Goal: Task Accomplishment & Management: Manage account settings

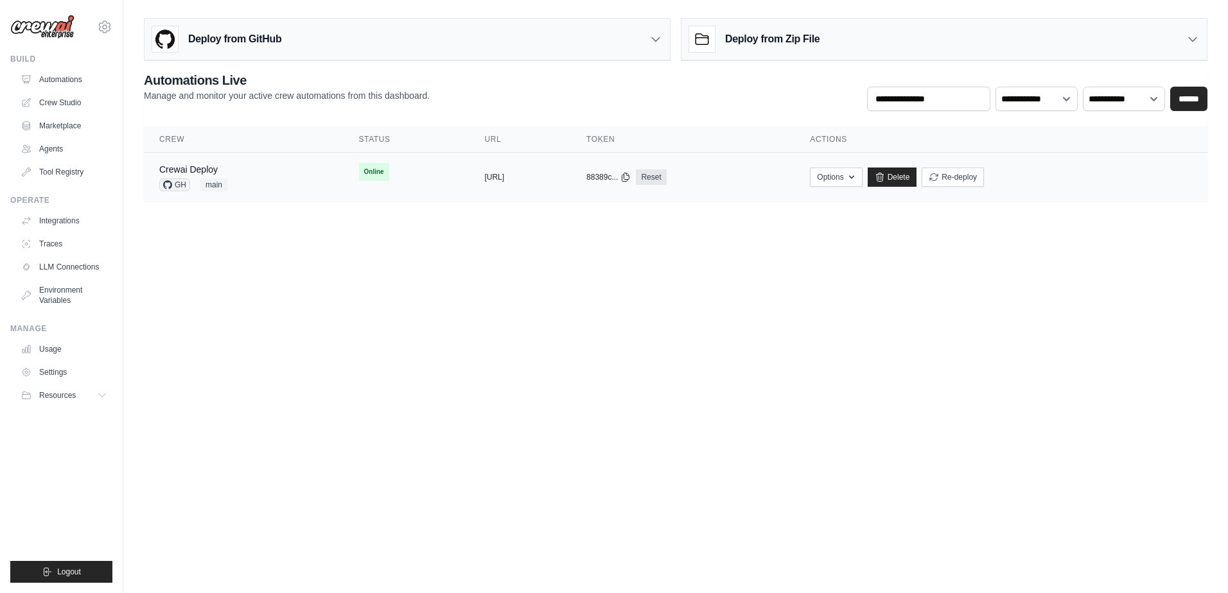
click at [238, 185] on div "Crewai Deploy GH main" at bounding box center [243, 177] width 169 height 28
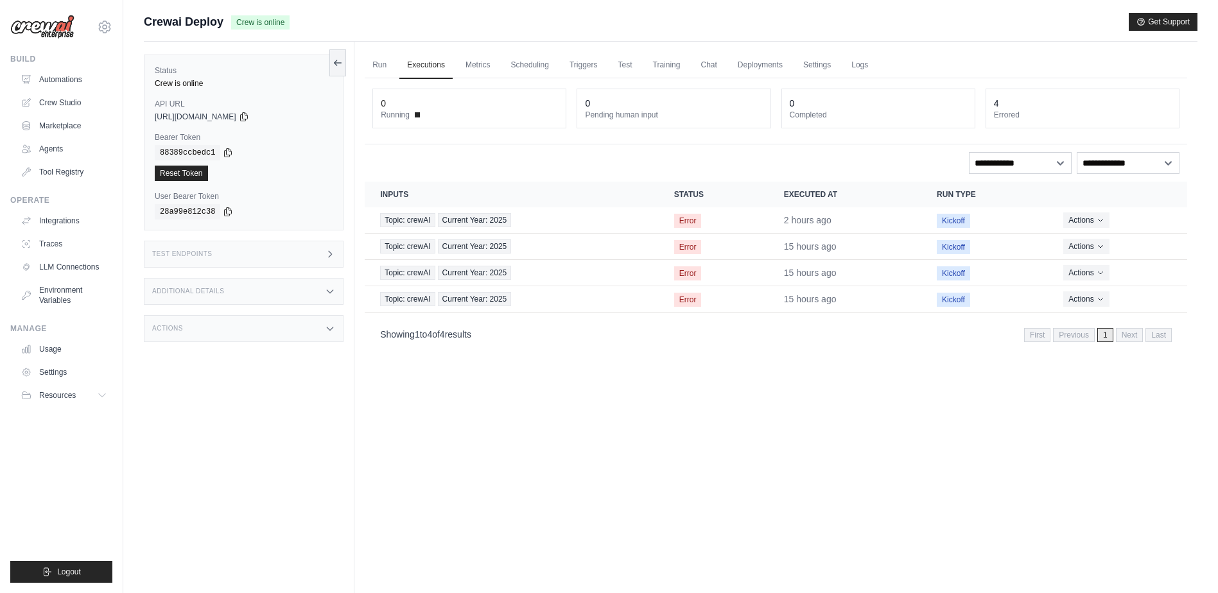
click at [181, 171] on div "copied" at bounding box center [174, 165] width 28 height 15
click at [197, 173] on link "Reset Token" at bounding box center [181, 173] width 53 height 15
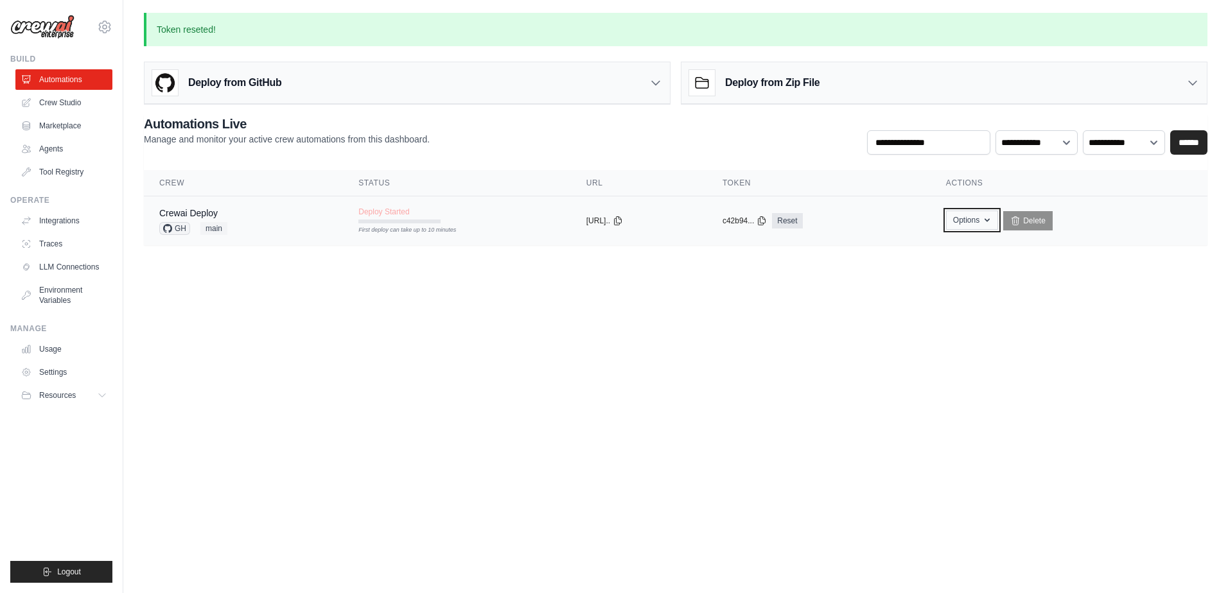
click at [998, 225] on button "Options" at bounding box center [972, 220] width 52 height 19
drag, startPoint x: 234, startPoint y: 342, endPoint x: 234, endPoint y: 311, distance: 30.8
click at [234, 342] on body "[PERSON_NAME][EMAIL_ADDRESS][DOMAIN_NAME] Settings Build Automations Crew Studio" at bounding box center [614, 296] width 1228 height 593
click at [177, 228] on span "GH" at bounding box center [174, 228] width 31 height 13
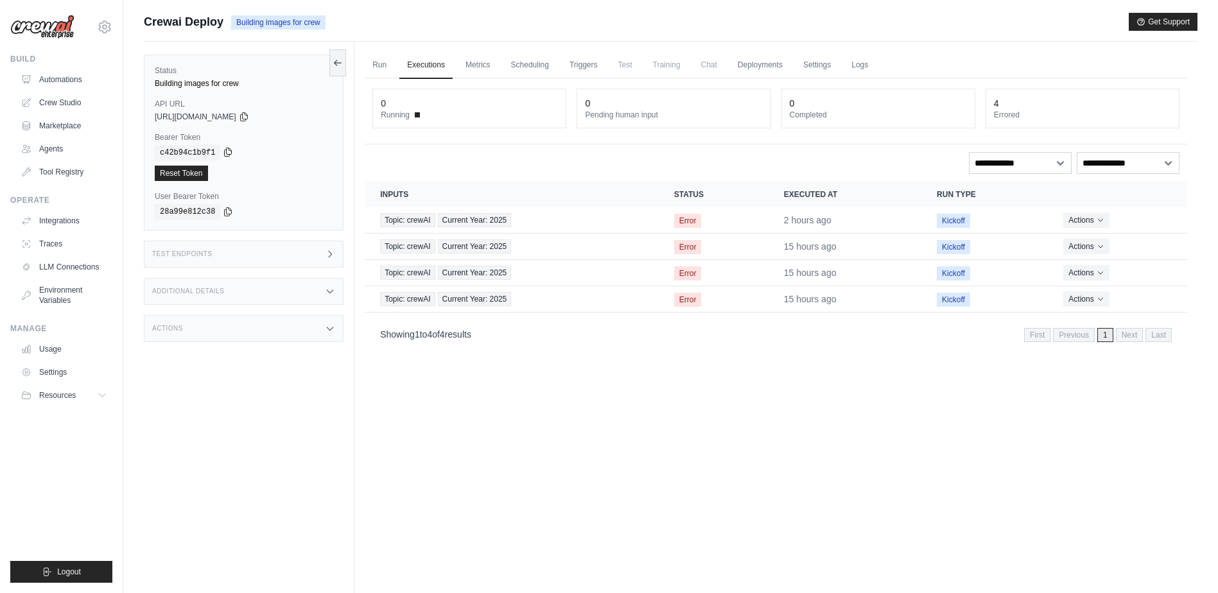
click at [225, 152] on icon at bounding box center [228, 152] width 10 height 10
click at [222, 247] on div "Test Endpoints" at bounding box center [244, 254] width 200 height 27
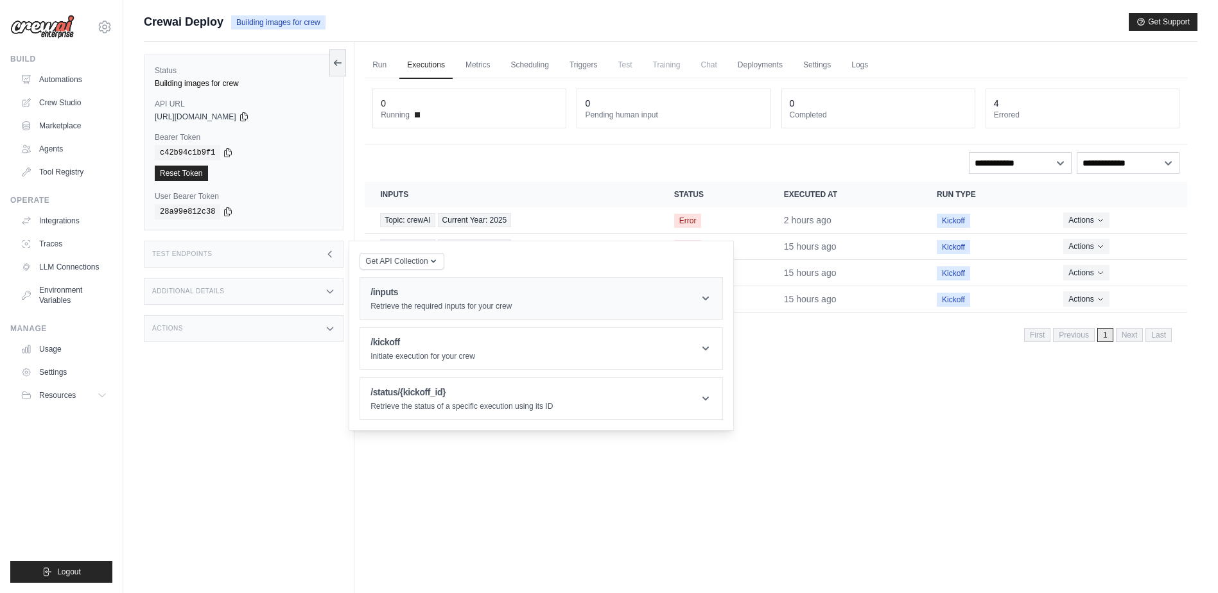
click at [711, 299] on icon at bounding box center [705, 298] width 13 height 13
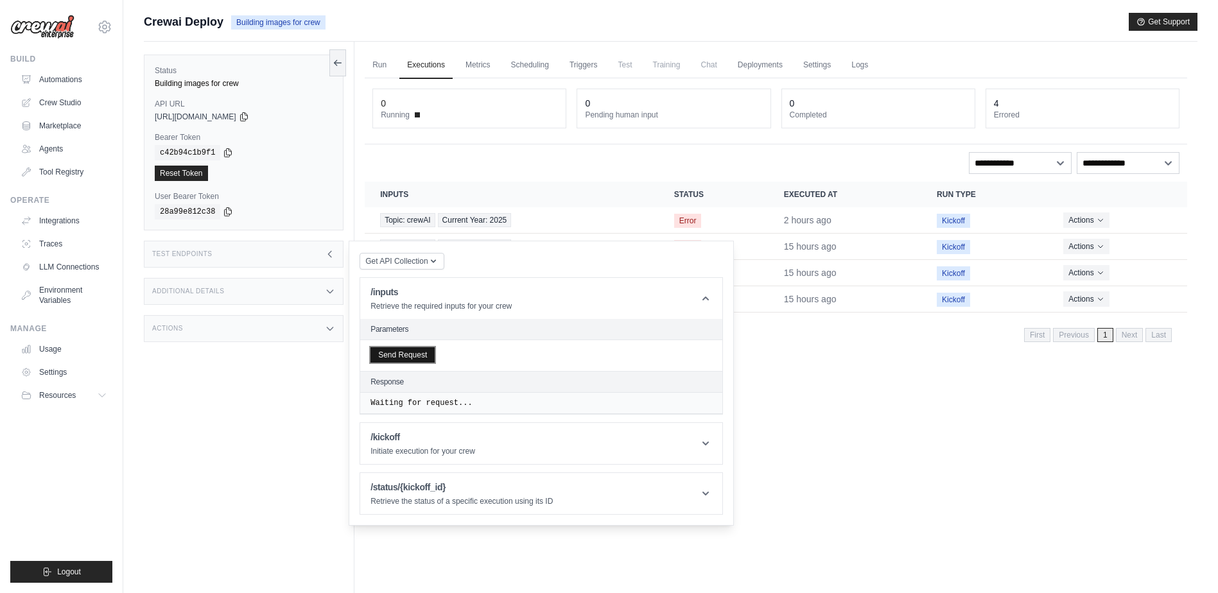
click at [411, 358] on button "Send Request" at bounding box center [402, 354] width 64 height 15
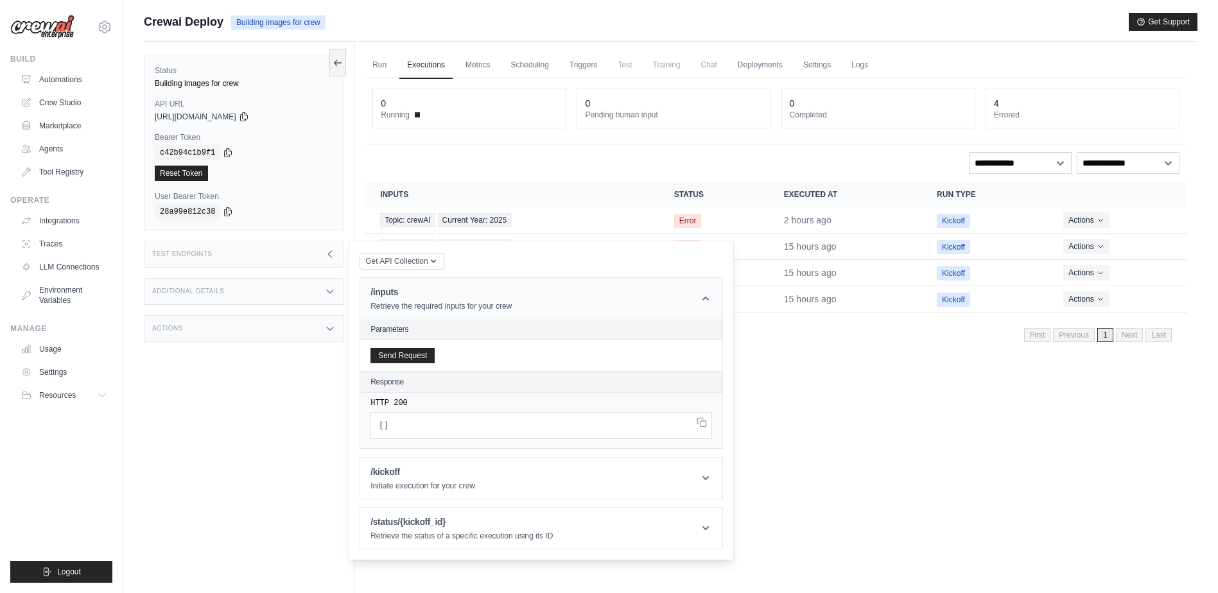
click at [711, 296] on icon at bounding box center [705, 298] width 13 height 13
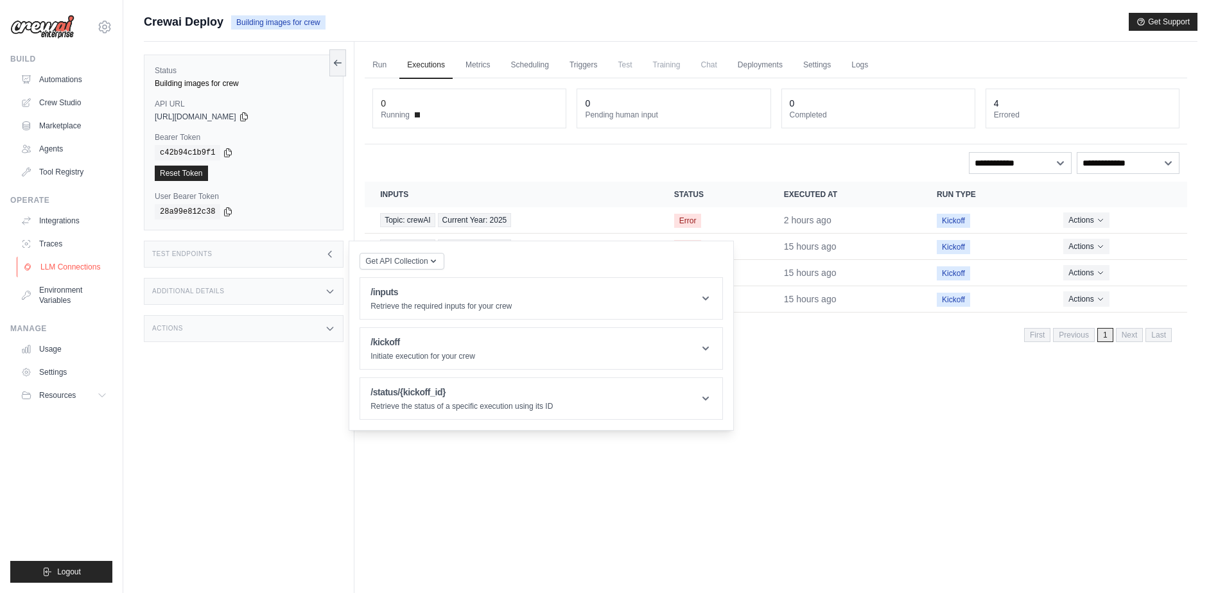
click at [58, 268] on link "LLM Connections" at bounding box center [65, 267] width 97 height 21
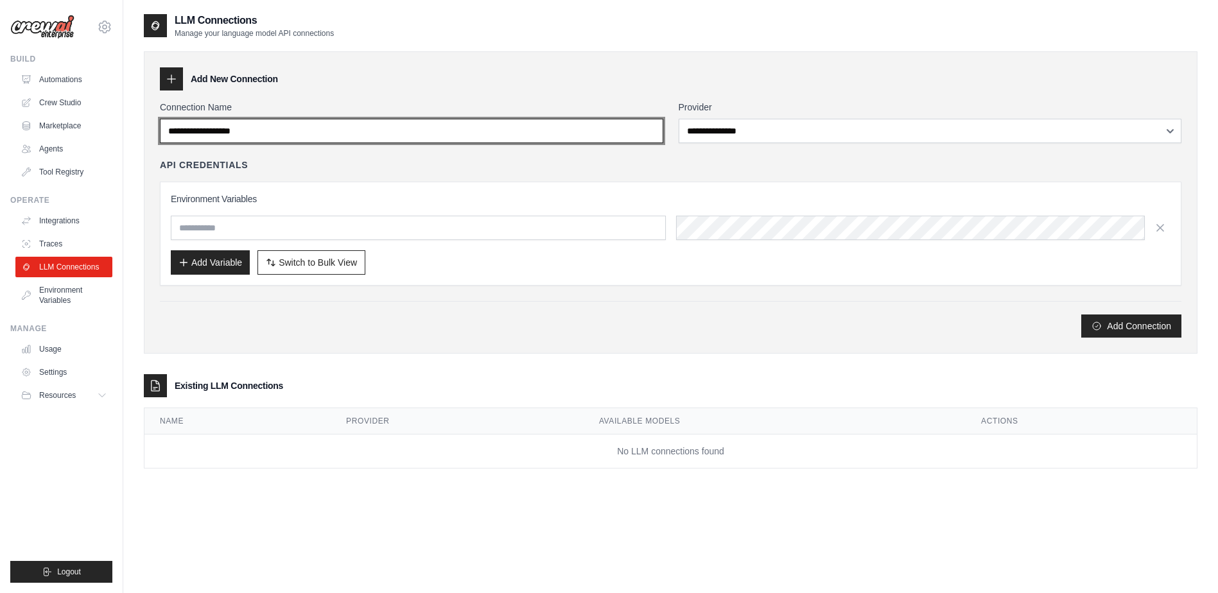
click at [546, 138] on input "Connection Name" at bounding box center [411, 131] width 503 height 24
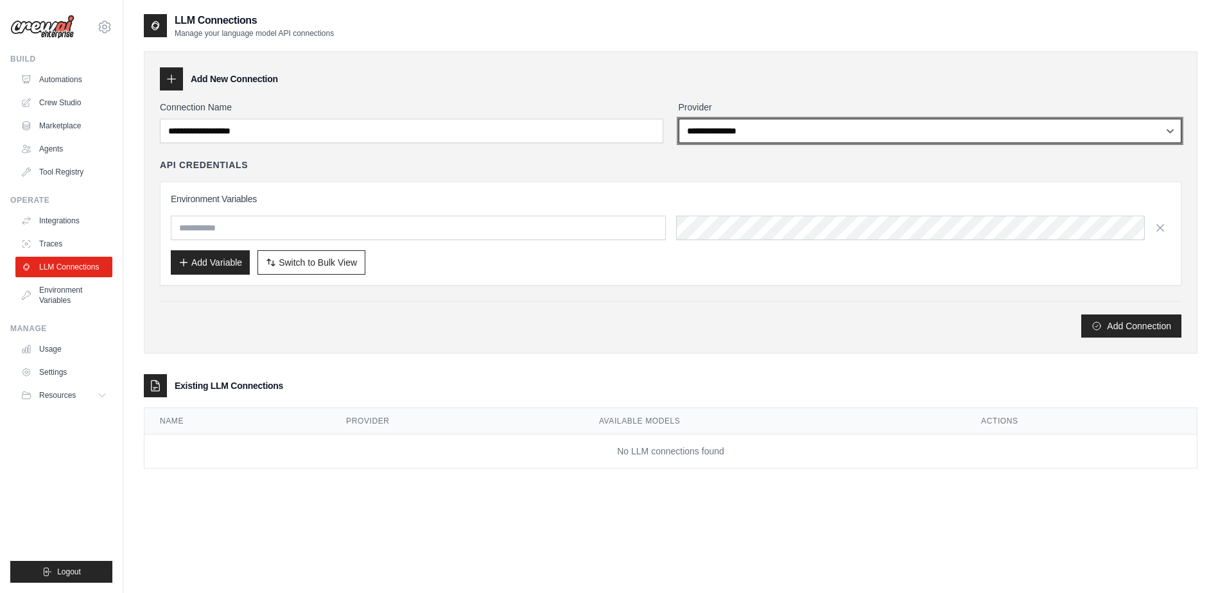
click at [713, 129] on select "**********" at bounding box center [930, 131] width 503 height 24
select select "******"
click at [679, 119] on select "**********" at bounding box center [930, 131] width 503 height 24
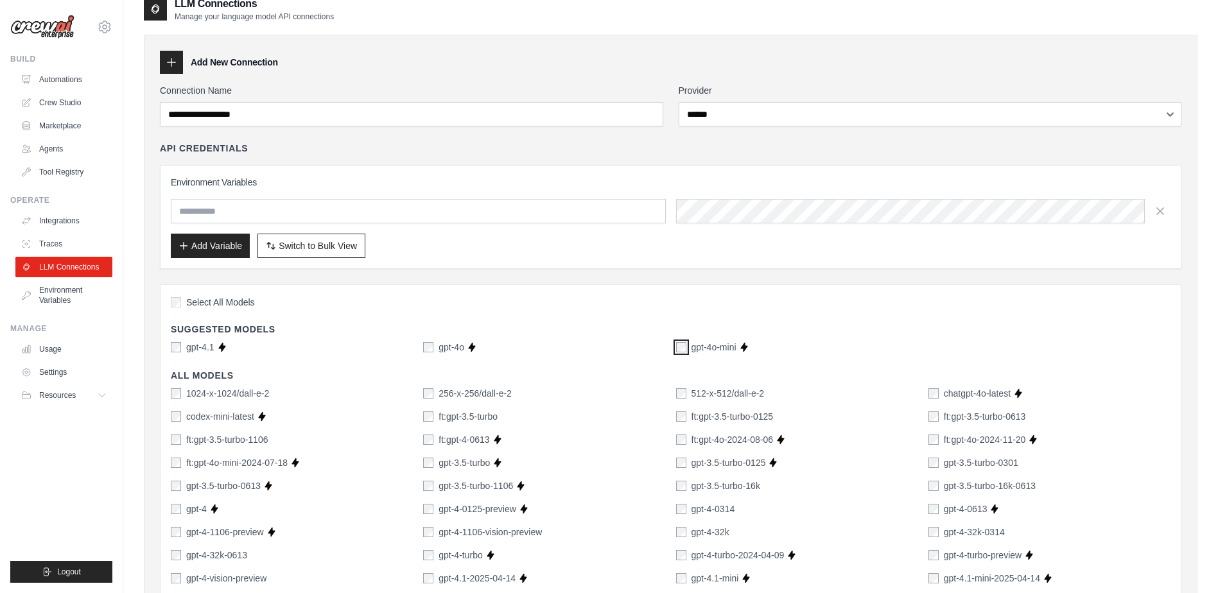
scroll to position [15, 0]
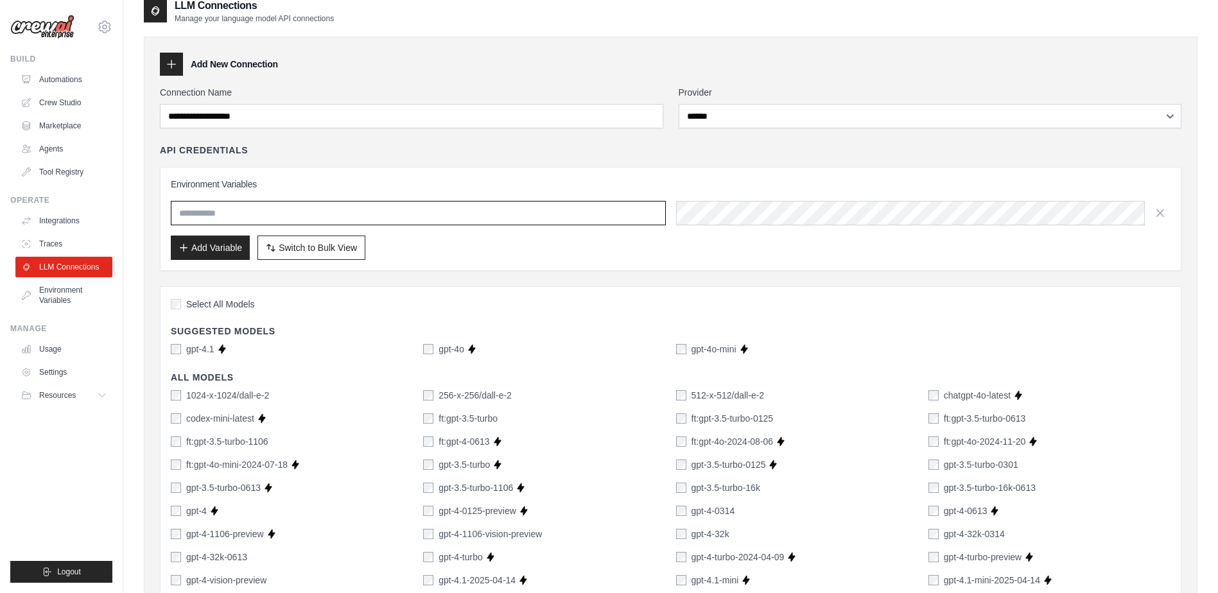
click at [545, 201] on input "text" at bounding box center [418, 213] width 495 height 24
type input "**********"
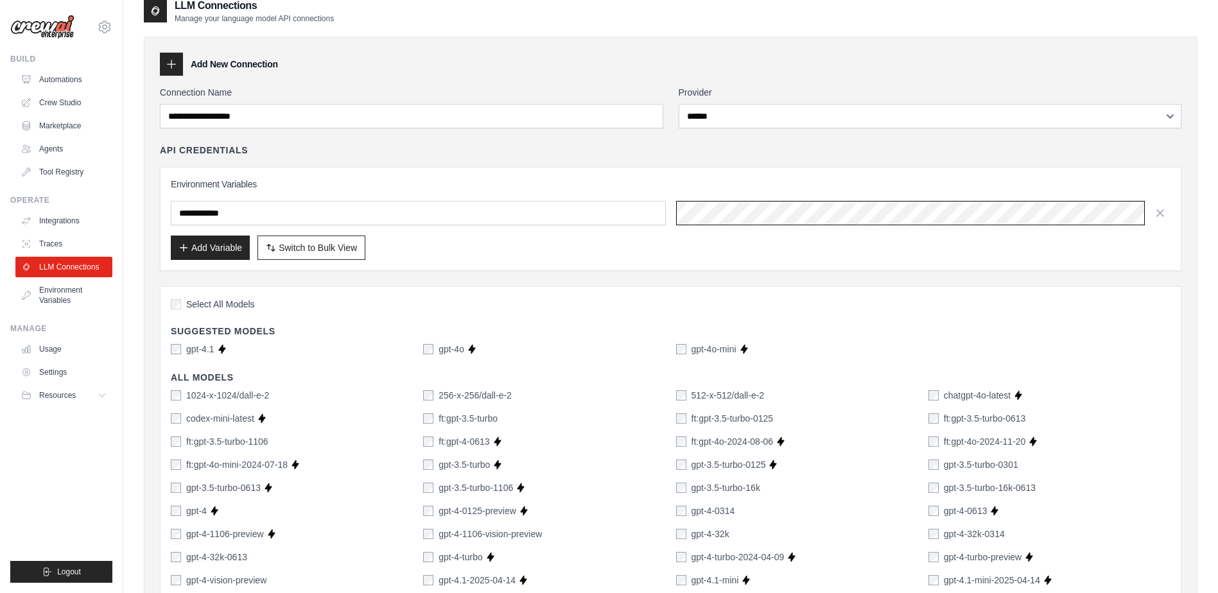
scroll to position [0, 358]
click at [209, 247] on button "Add Variable" at bounding box center [210, 247] width 79 height 24
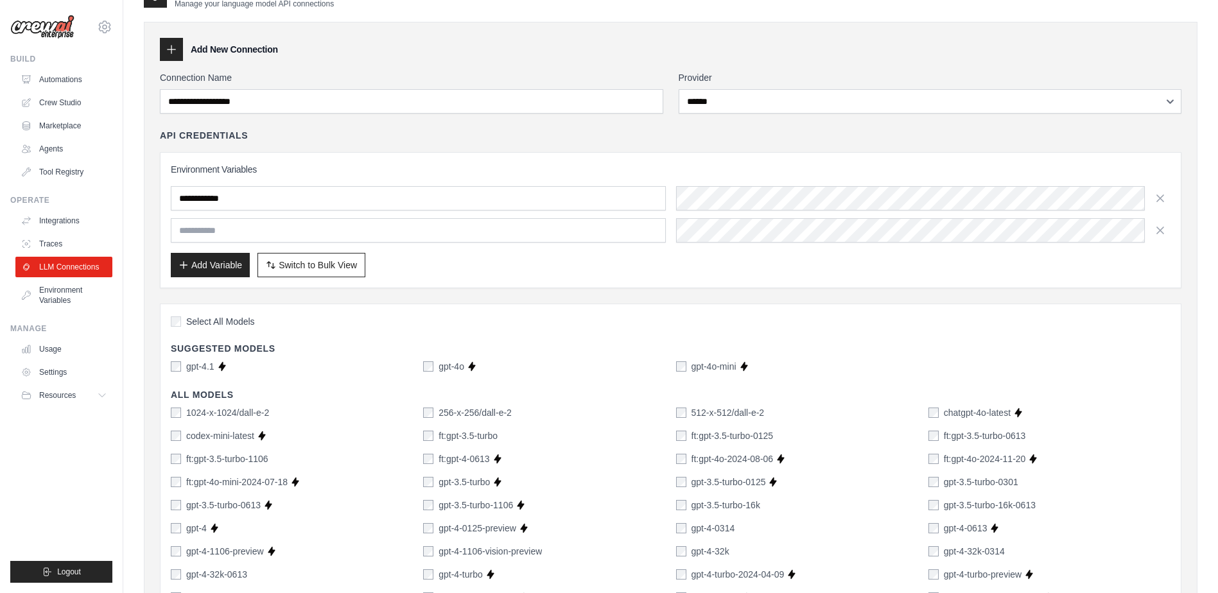
scroll to position [31, 0]
click at [1161, 232] on icon "button" at bounding box center [1160, 227] width 13 height 13
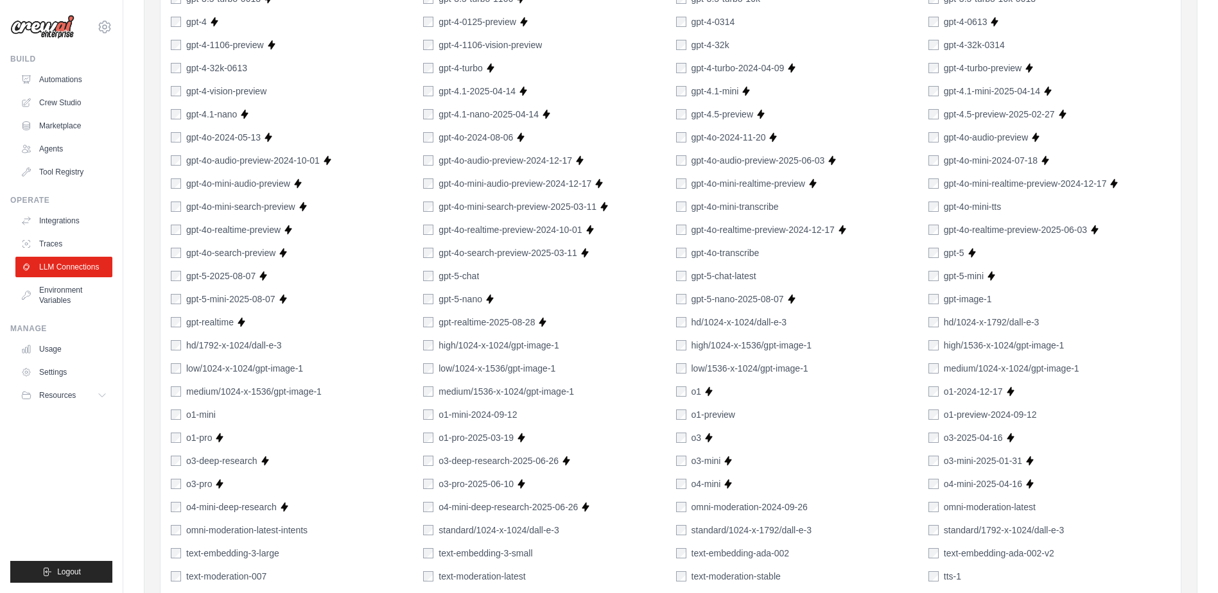
scroll to position [810, 0]
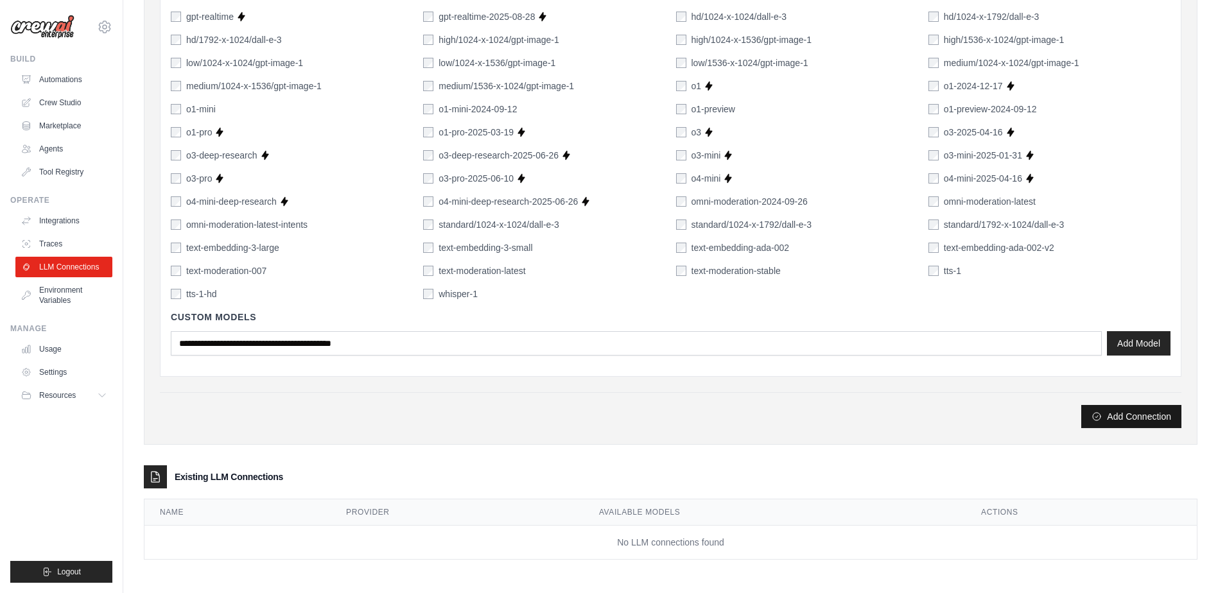
click at [1118, 417] on button "Add Connection" at bounding box center [1131, 416] width 100 height 23
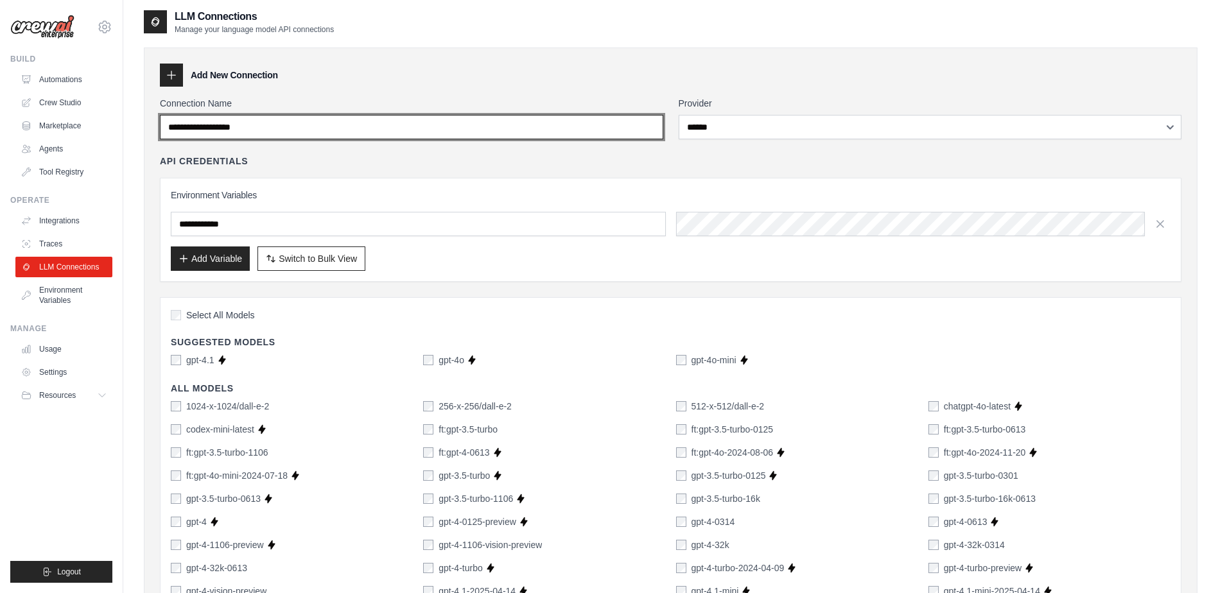
scroll to position [0, 0]
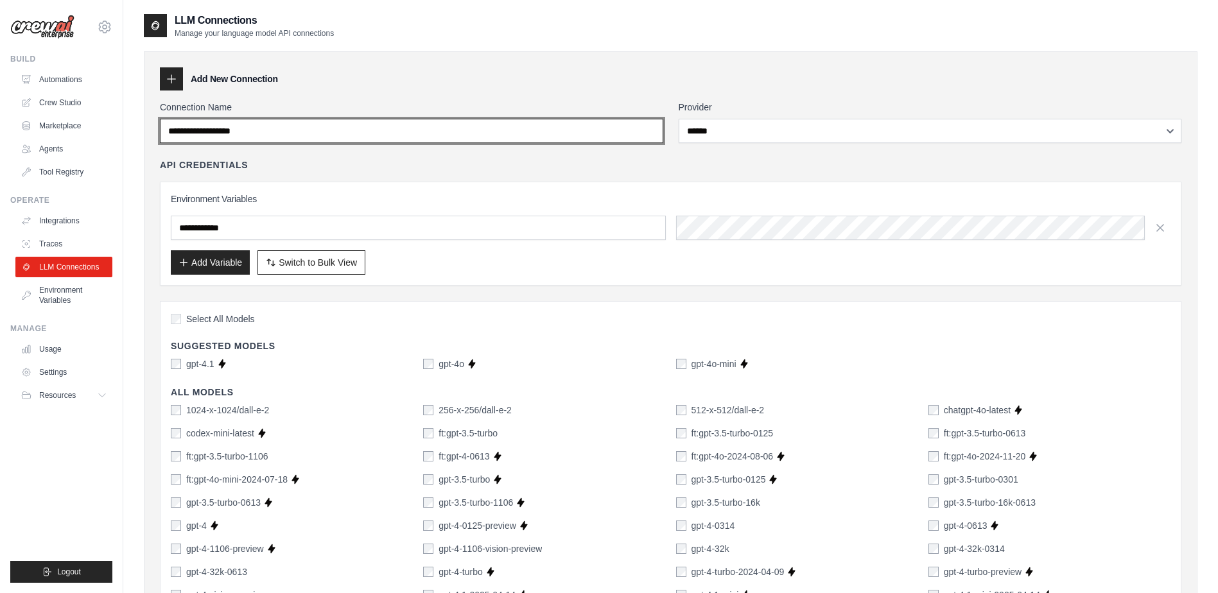
drag, startPoint x: 269, startPoint y: 130, endPoint x: 149, endPoint y: 130, distance: 120.1
click at [214, 129] on input "Connection Name" at bounding box center [411, 131] width 503 height 24
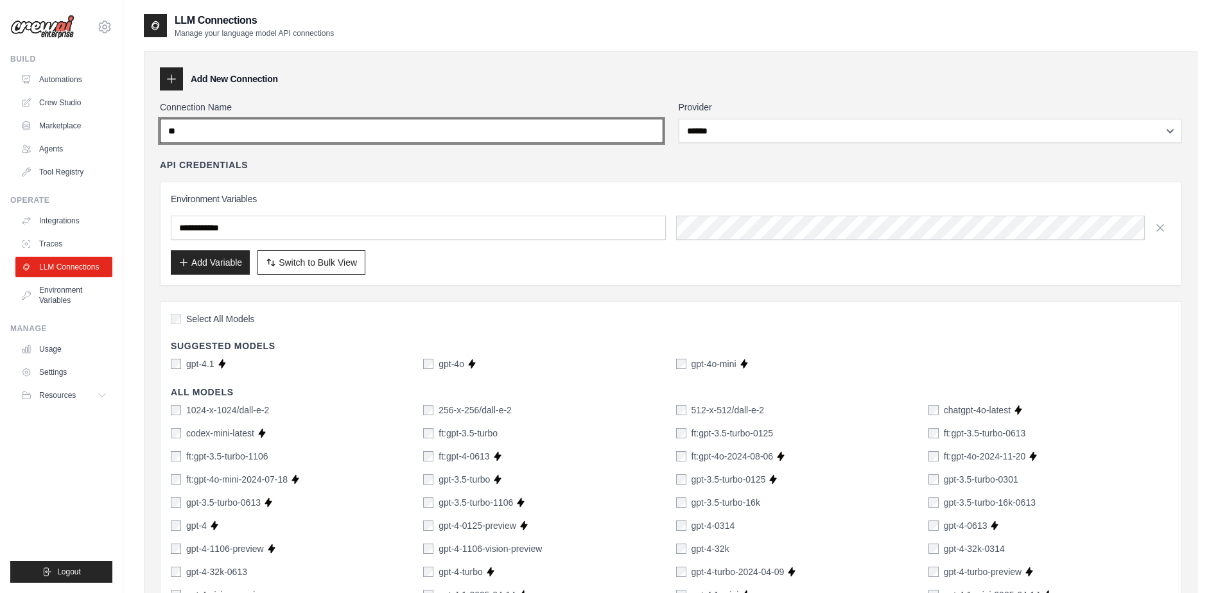
type input "*"
click at [227, 132] on input "********" at bounding box center [411, 131] width 503 height 24
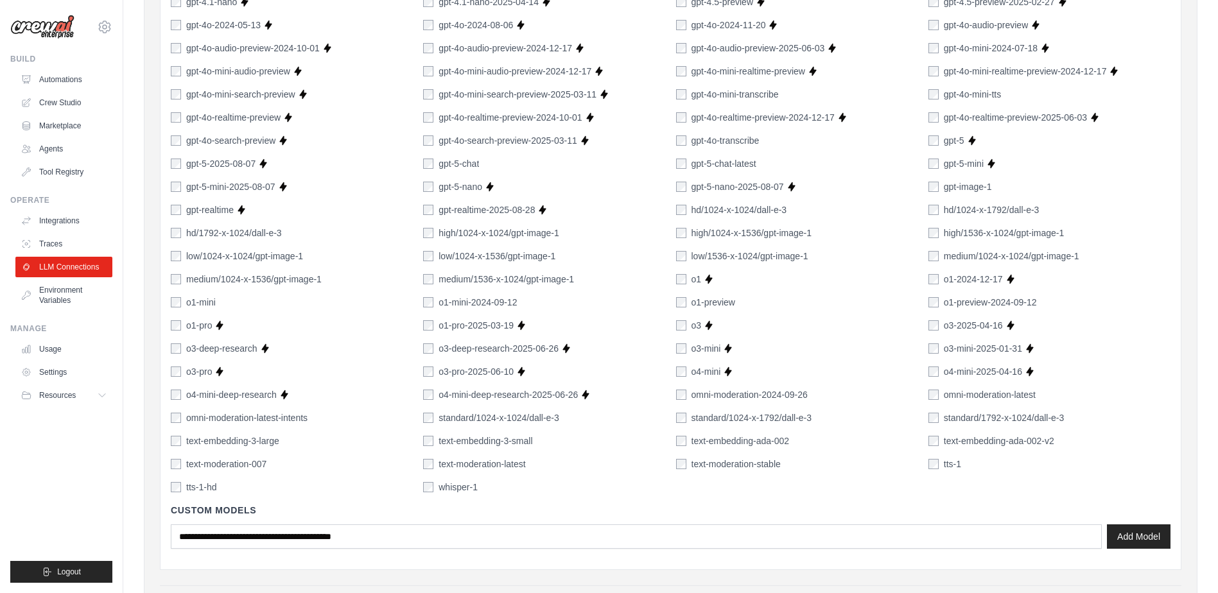
scroll to position [810, 0]
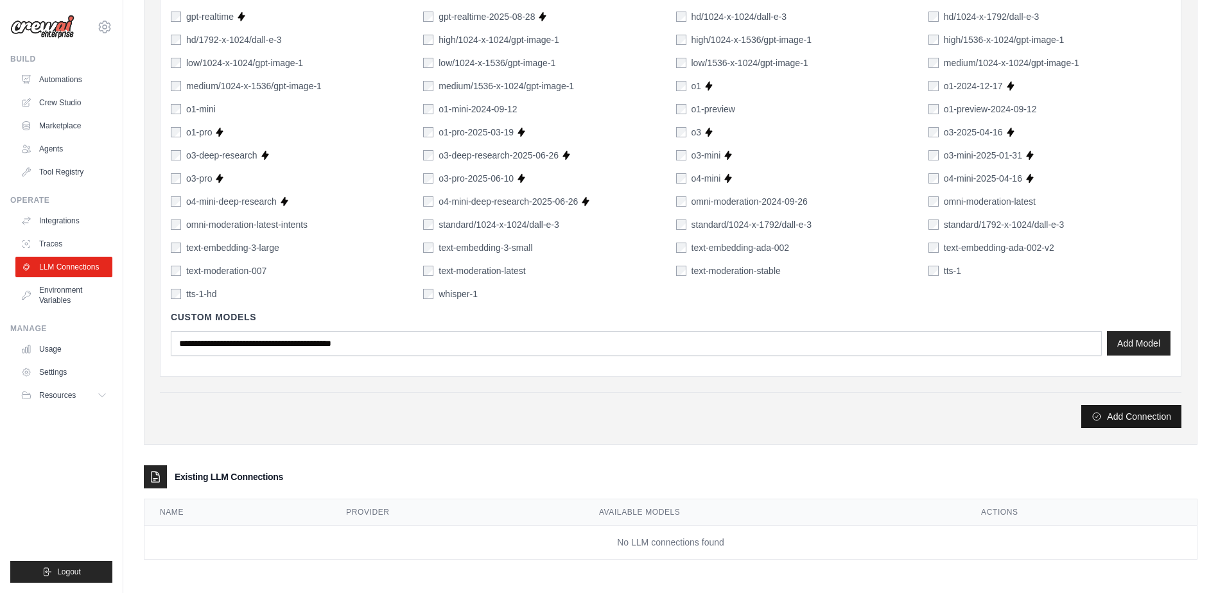
type input "******"
click at [1120, 414] on button "Add Connection" at bounding box center [1131, 416] width 100 height 23
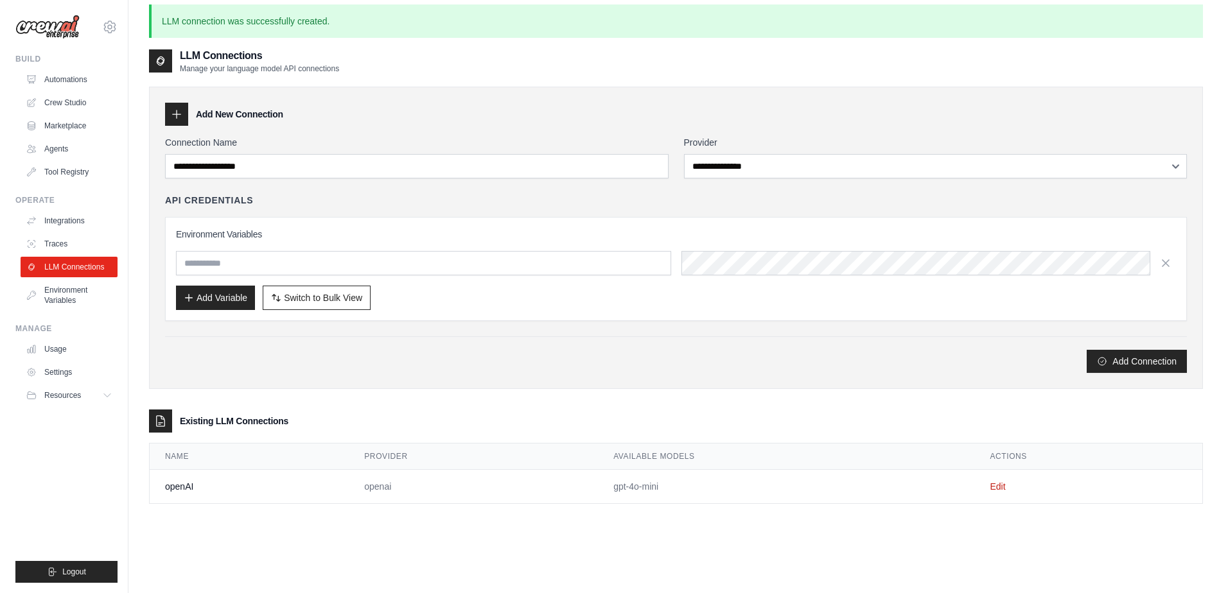
scroll to position [0, 0]
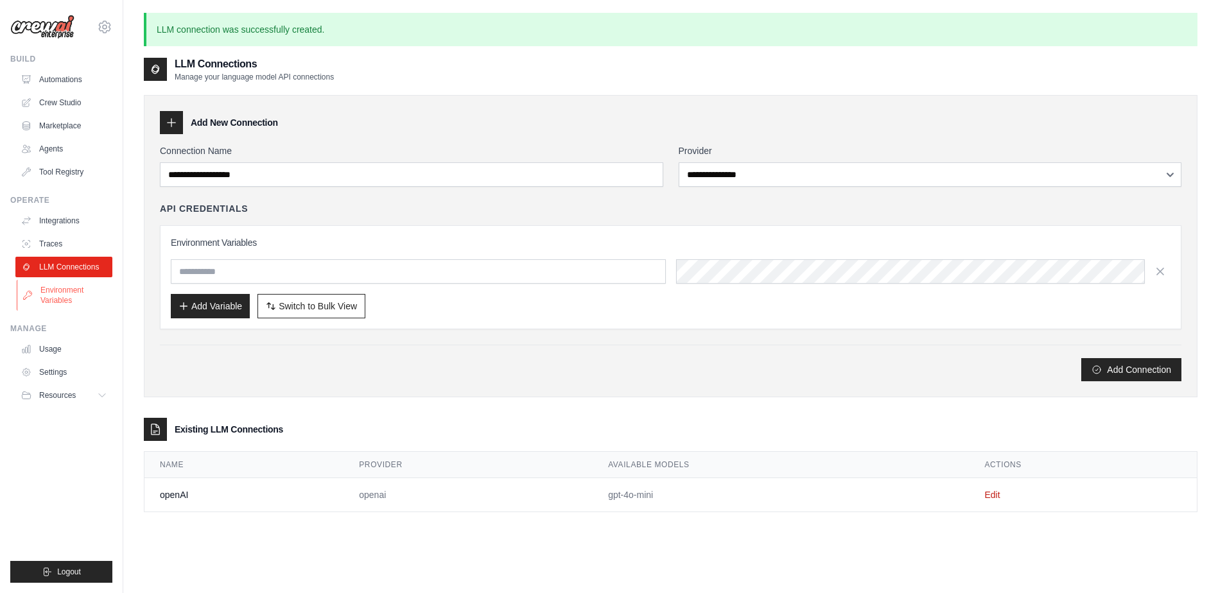
click at [61, 288] on link "Environment Variables" at bounding box center [65, 295] width 97 height 31
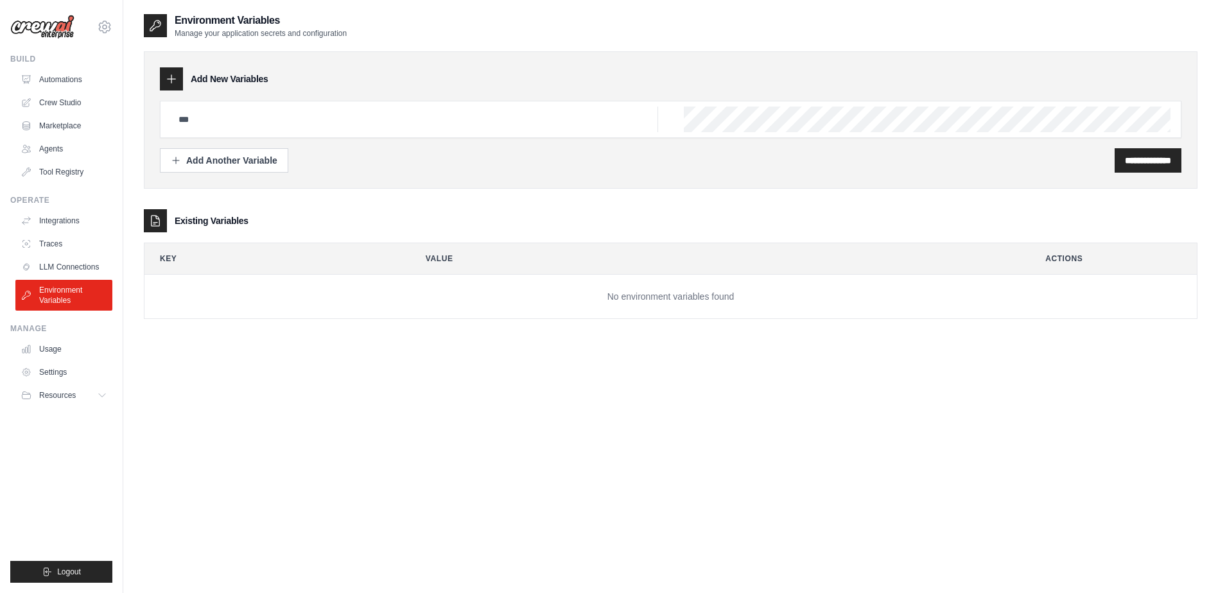
click at [178, 80] on div at bounding box center [171, 78] width 23 height 23
click at [219, 163] on div "Add Another Variable" at bounding box center [224, 159] width 107 height 13
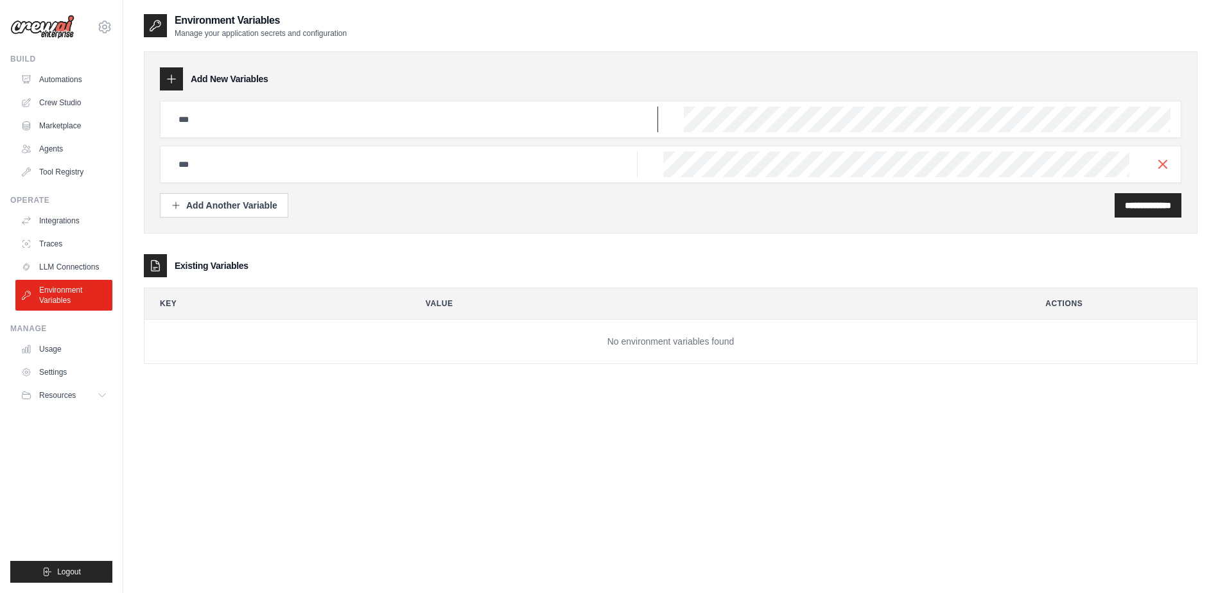
click at [188, 122] on input "text" at bounding box center [414, 120] width 487 height 26
click at [60, 74] on link "Automations" at bounding box center [65, 79] width 97 height 21
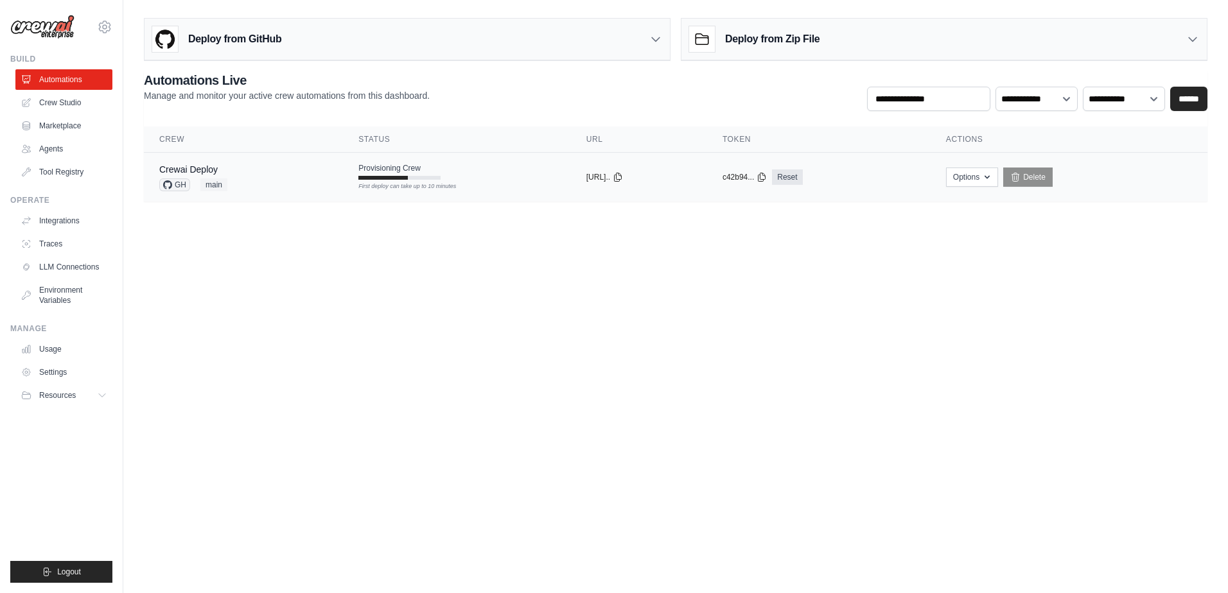
click at [234, 178] on div "Crewai Deploy GH main" at bounding box center [243, 177] width 168 height 28
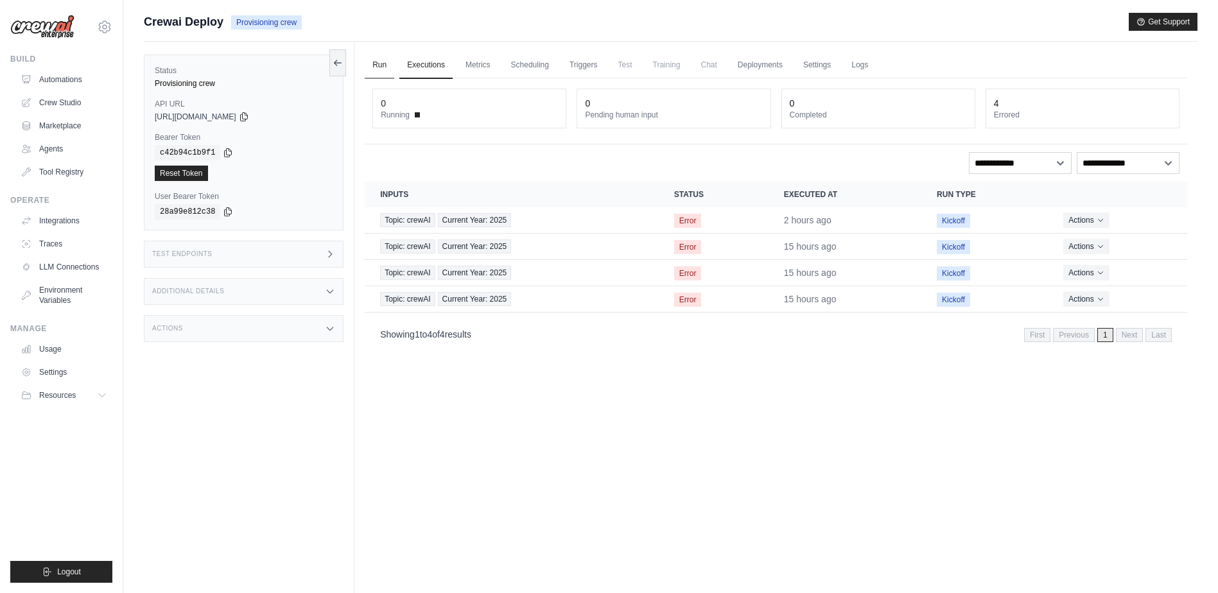
click at [386, 68] on link "Run" at bounding box center [380, 65] width 30 height 27
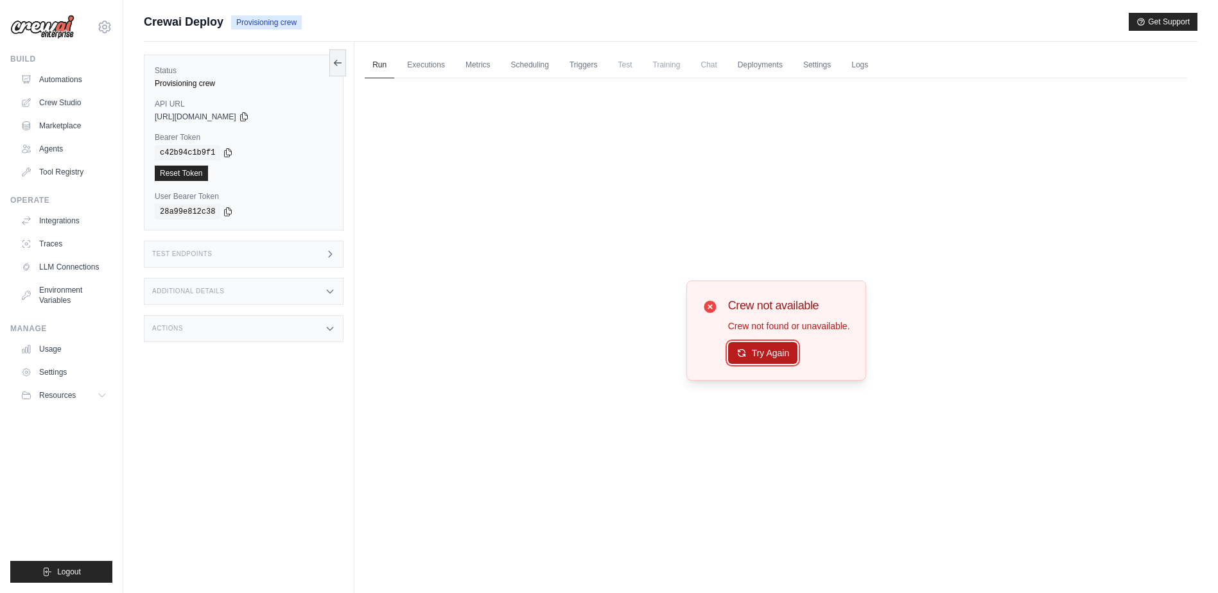
click at [761, 357] on button "Try Again" at bounding box center [763, 353] width 70 height 22
click at [761, 349] on button "Try Again" at bounding box center [763, 353] width 70 height 22
click at [419, 66] on link "Executions" at bounding box center [425, 65] width 53 height 27
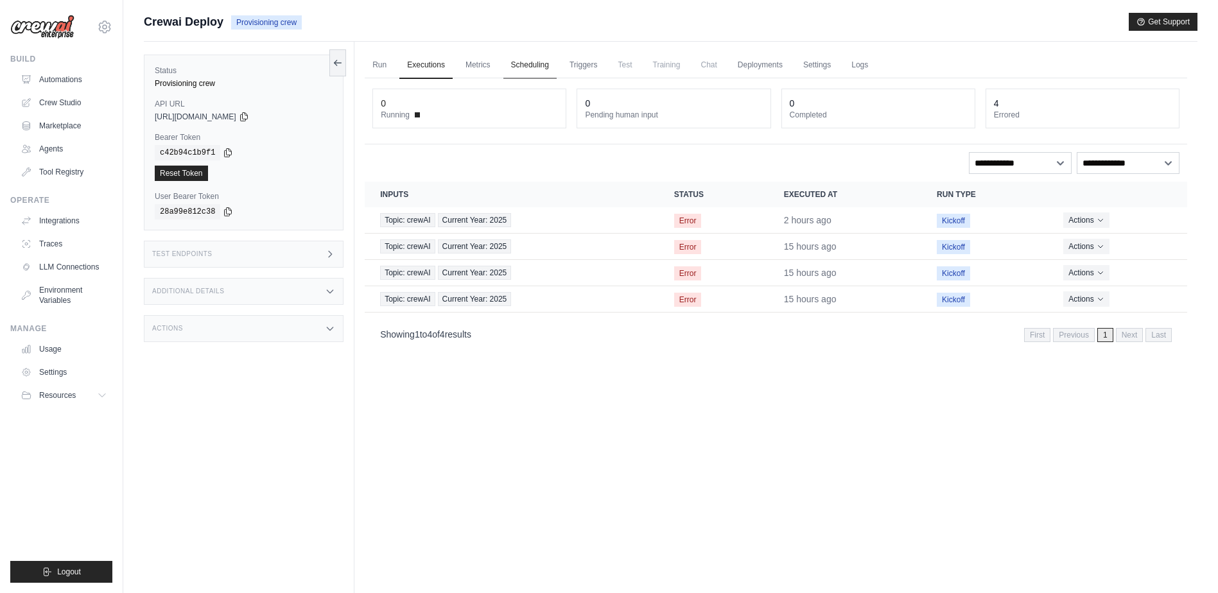
click at [530, 69] on link "Scheduling" at bounding box center [529, 65] width 53 height 27
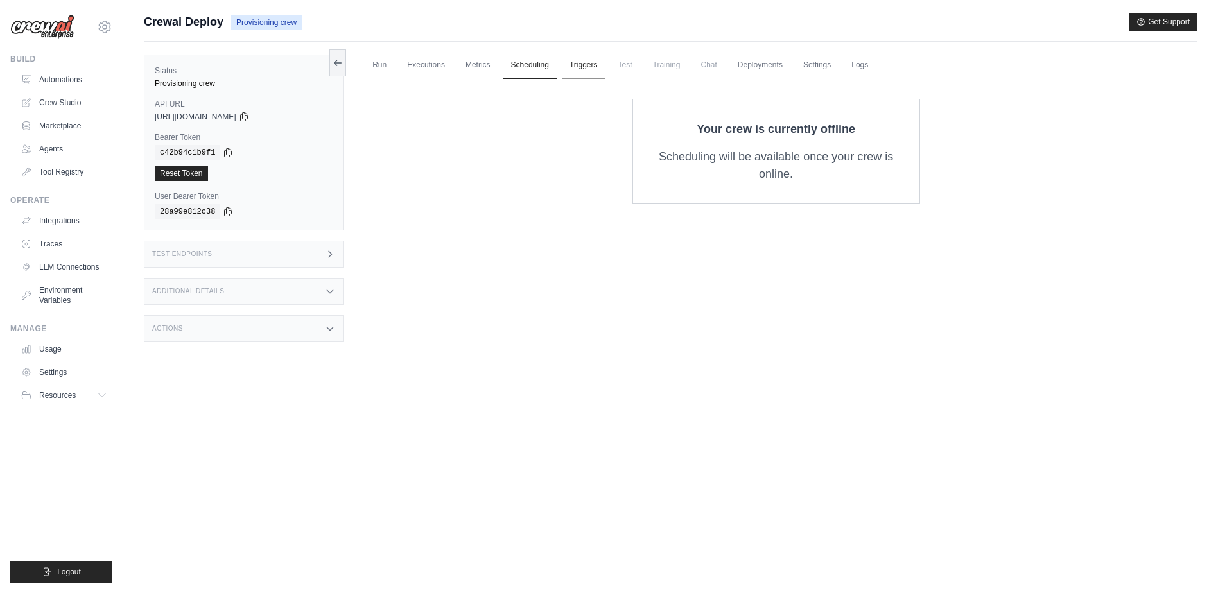
click at [587, 63] on link "Triggers" at bounding box center [584, 65] width 44 height 27
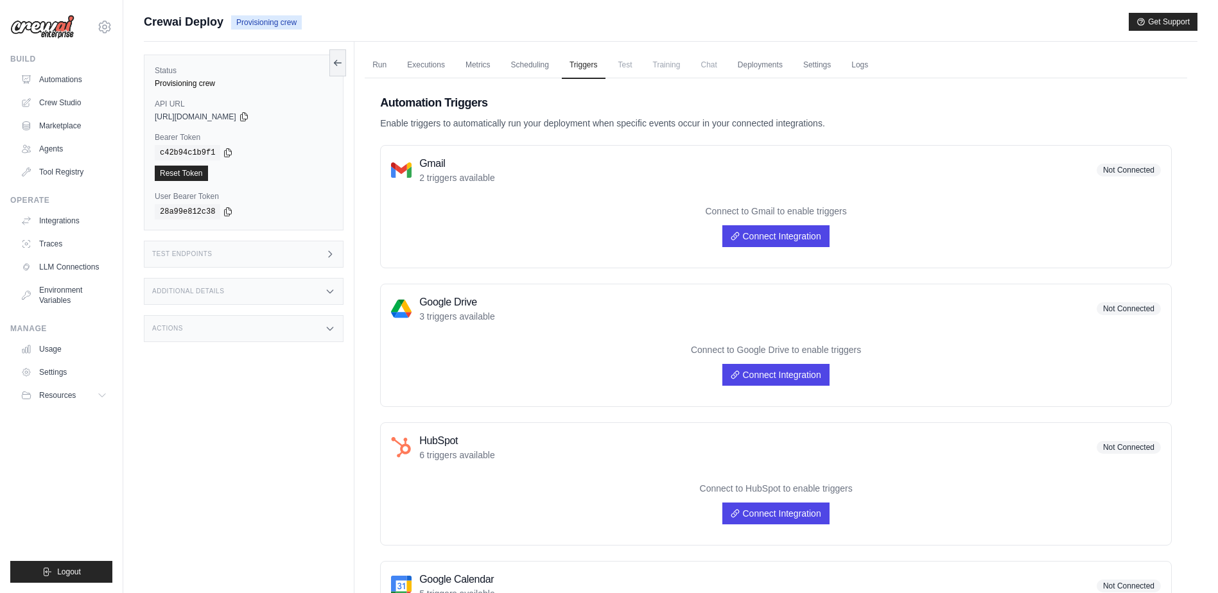
click at [625, 65] on span "Test" at bounding box center [626, 65] width 30 height 26
click at [182, 344] on div "Status Provisioning crew API URL copied https://crewai-deploy-5a6d44a3-3f6b-40e…" at bounding box center [249, 338] width 211 height 593
click at [329, 333] on icon at bounding box center [330, 329] width 10 height 10
click at [336, 284] on div "Additional Details" at bounding box center [244, 291] width 200 height 27
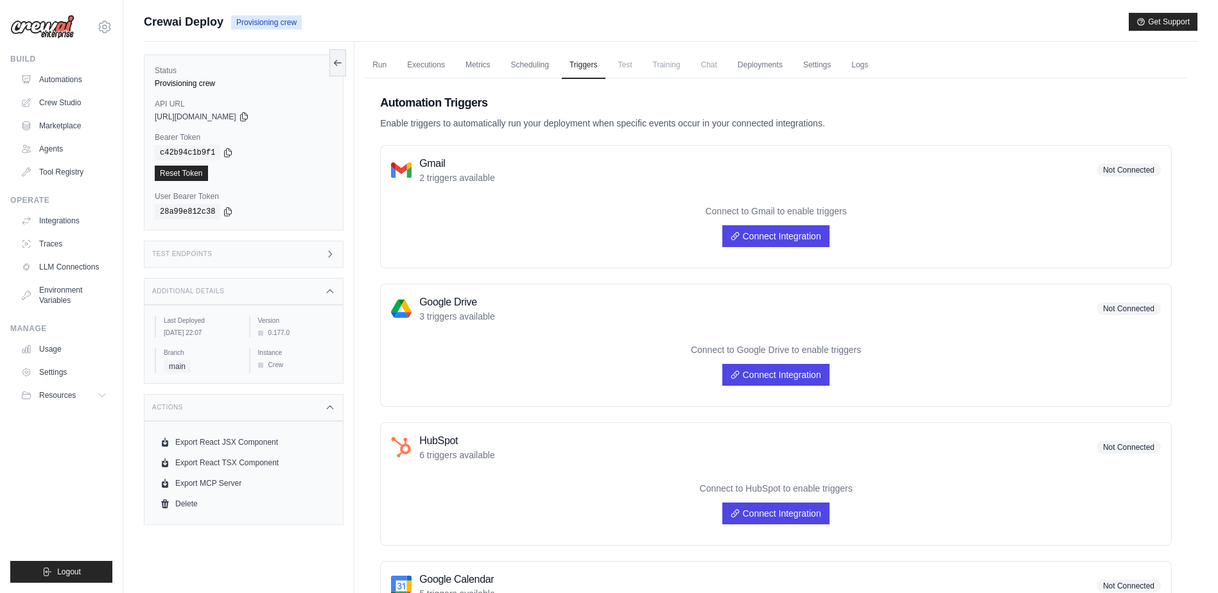
click at [331, 252] on icon at bounding box center [330, 254] width 10 height 10
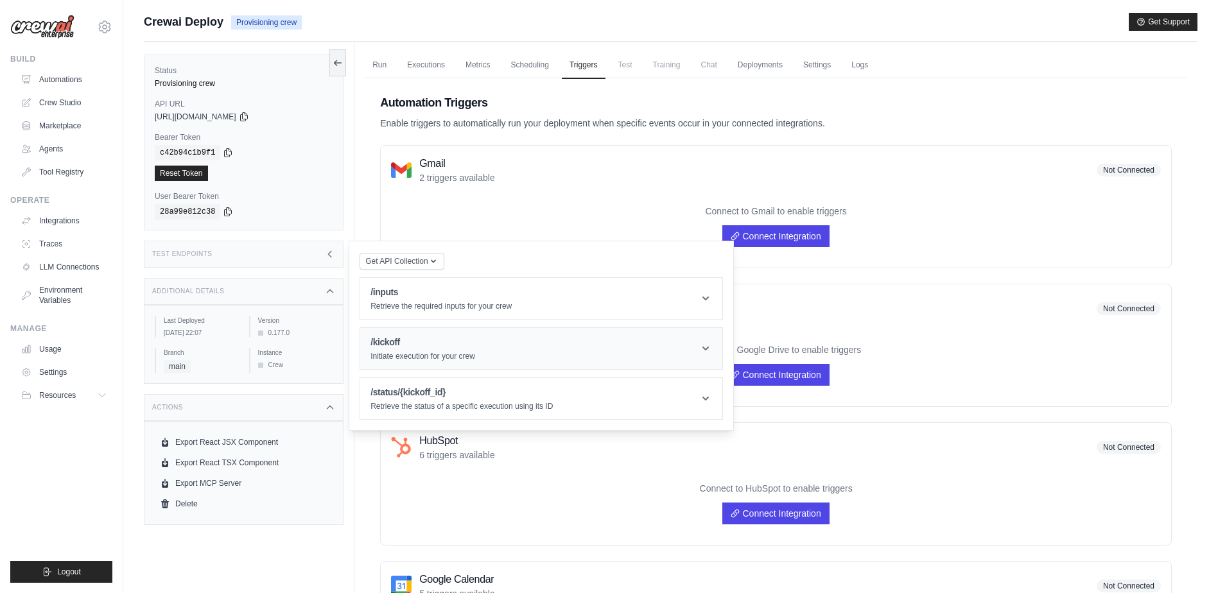
click at [706, 353] on icon at bounding box center [705, 348] width 13 height 13
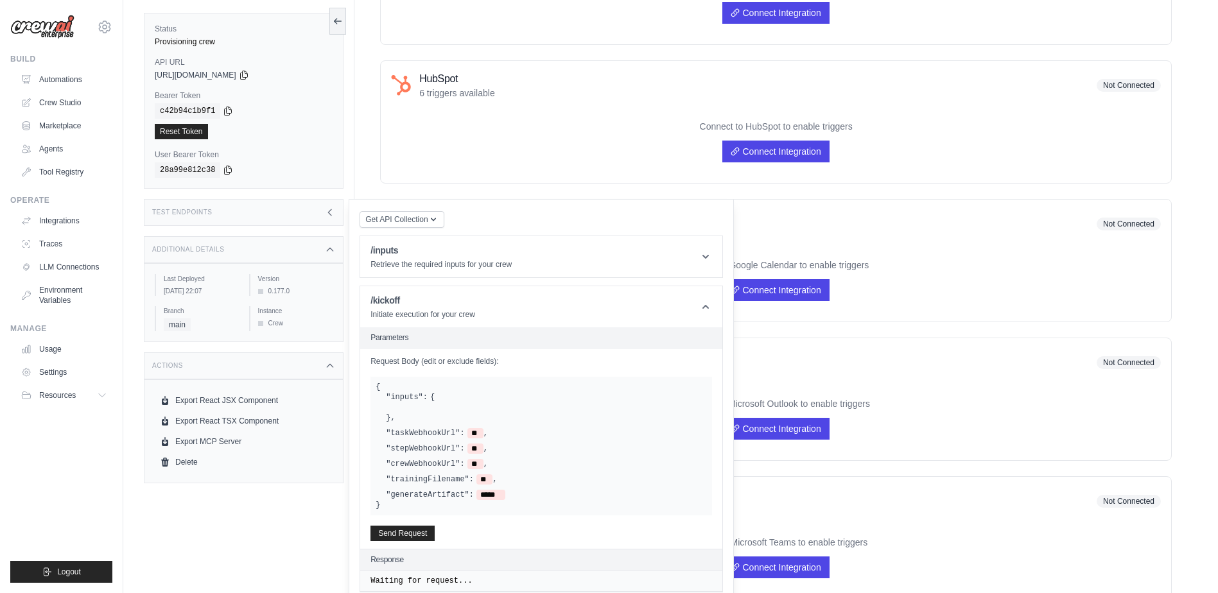
scroll to position [385, 0]
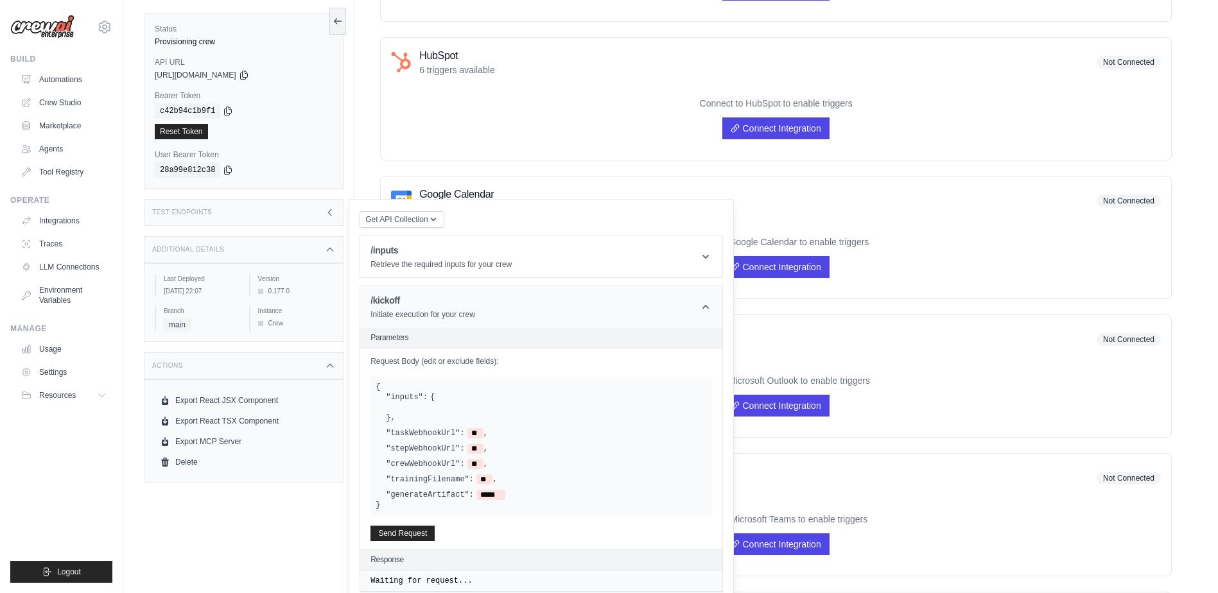
click at [700, 311] on icon at bounding box center [705, 306] width 13 height 13
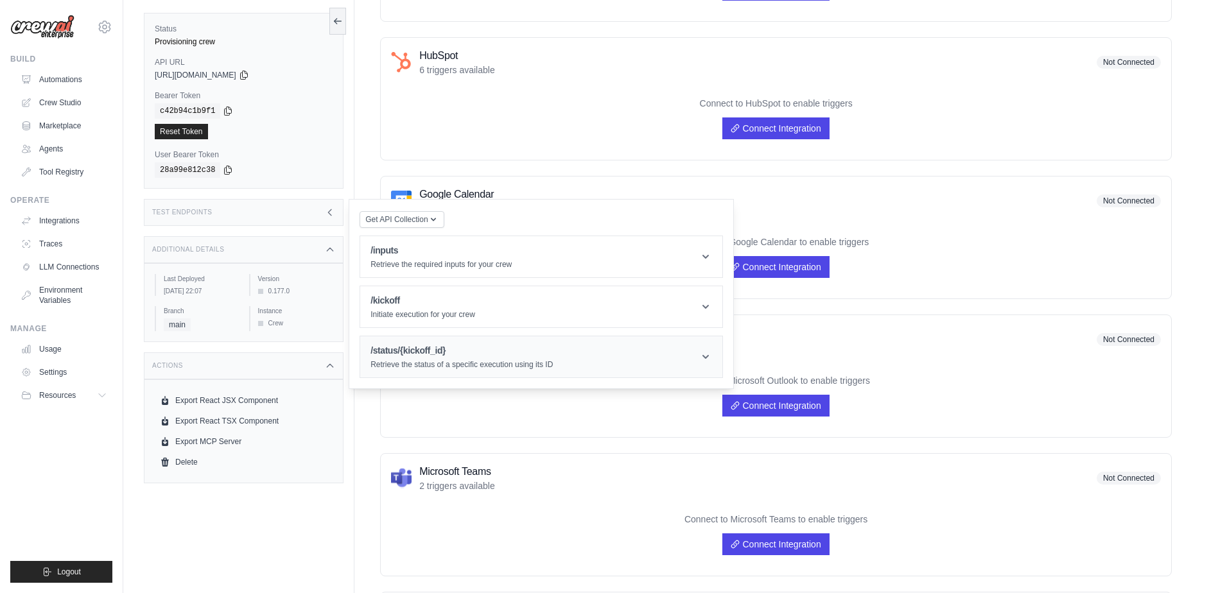
click at [705, 361] on icon at bounding box center [705, 357] width 13 height 13
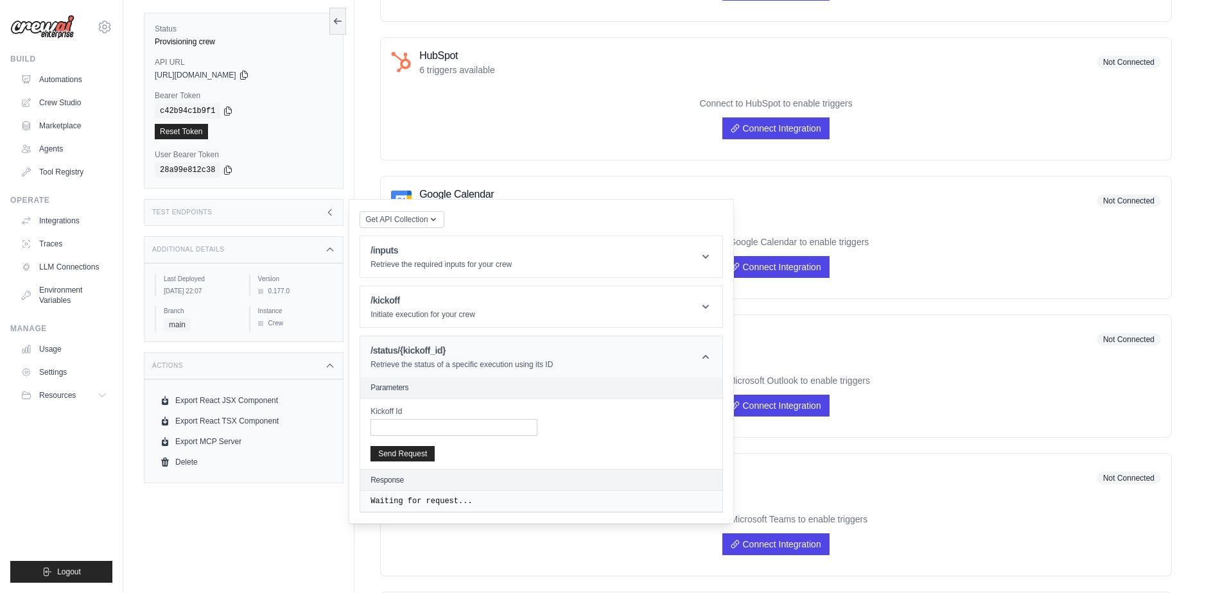
click at [705, 351] on icon at bounding box center [705, 357] width 13 height 13
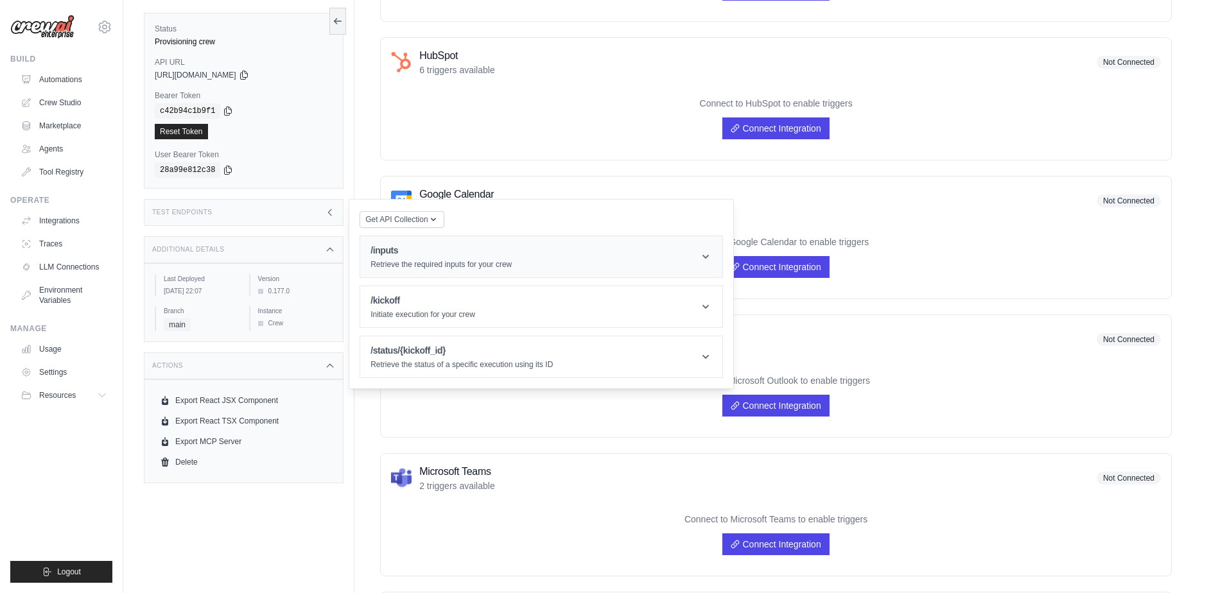
click at [718, 261] on header "/inputs Retrieve the required inputs for your crew" at bounding box center [541, 256] width 362 height 41
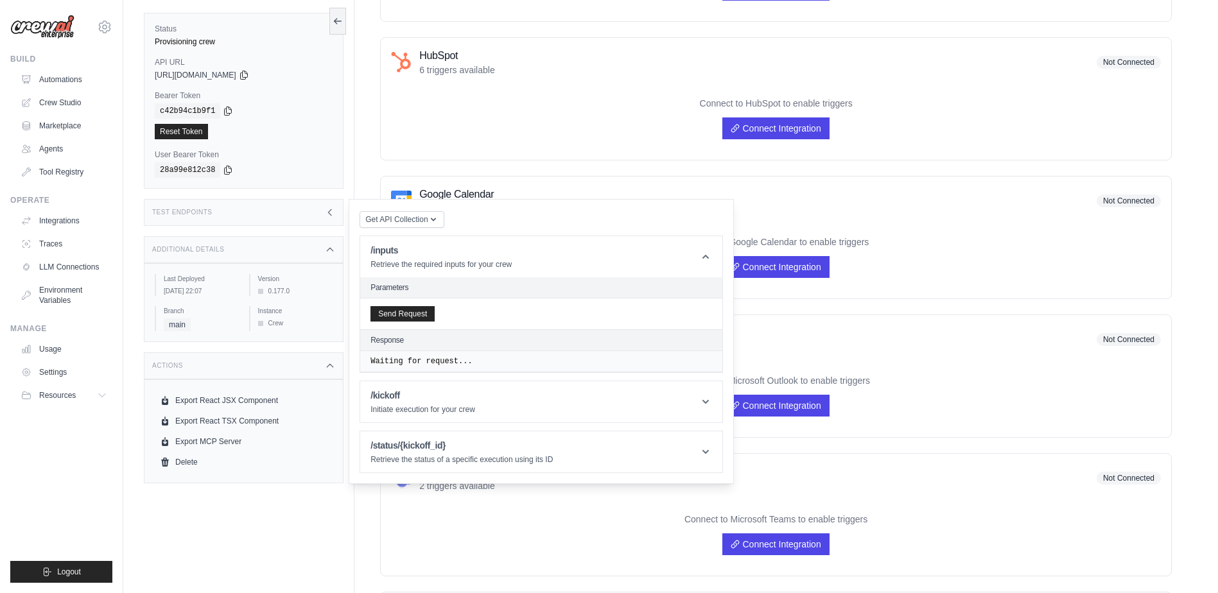
click at [419, 322] on div "Send Request" at bounding box center [541, 314] width 362 height 31
click at [421, 315] on button "Send Request" at bounding box center [402, 313] width 64 height 15
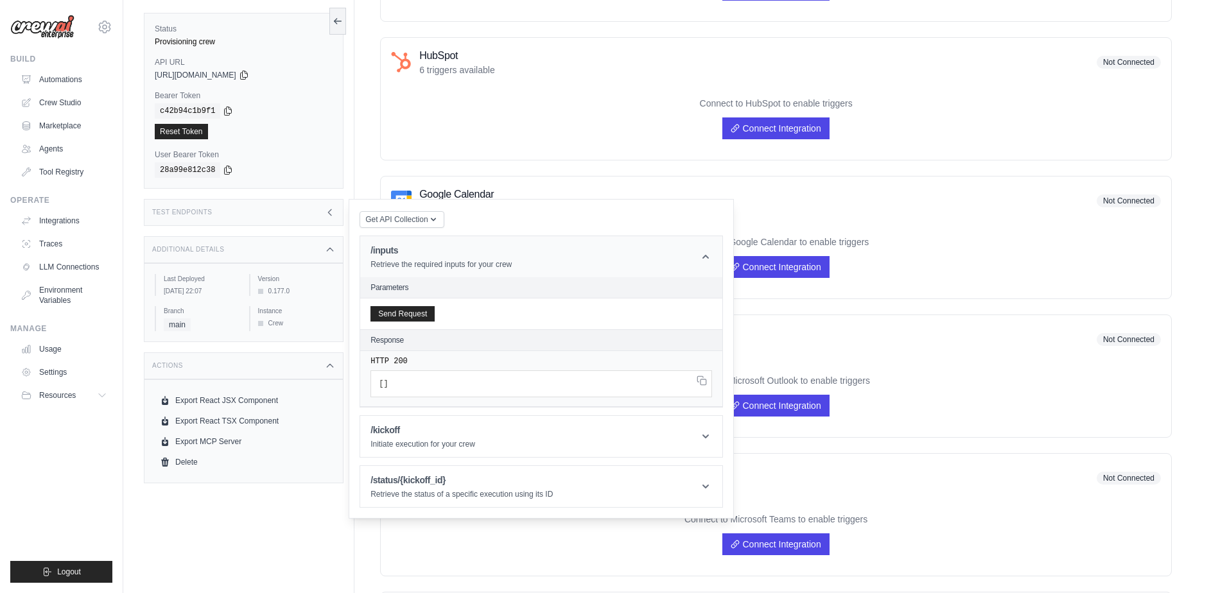
click at [708, 254] on icon at bounding box center [705, 256] width 13 height 13
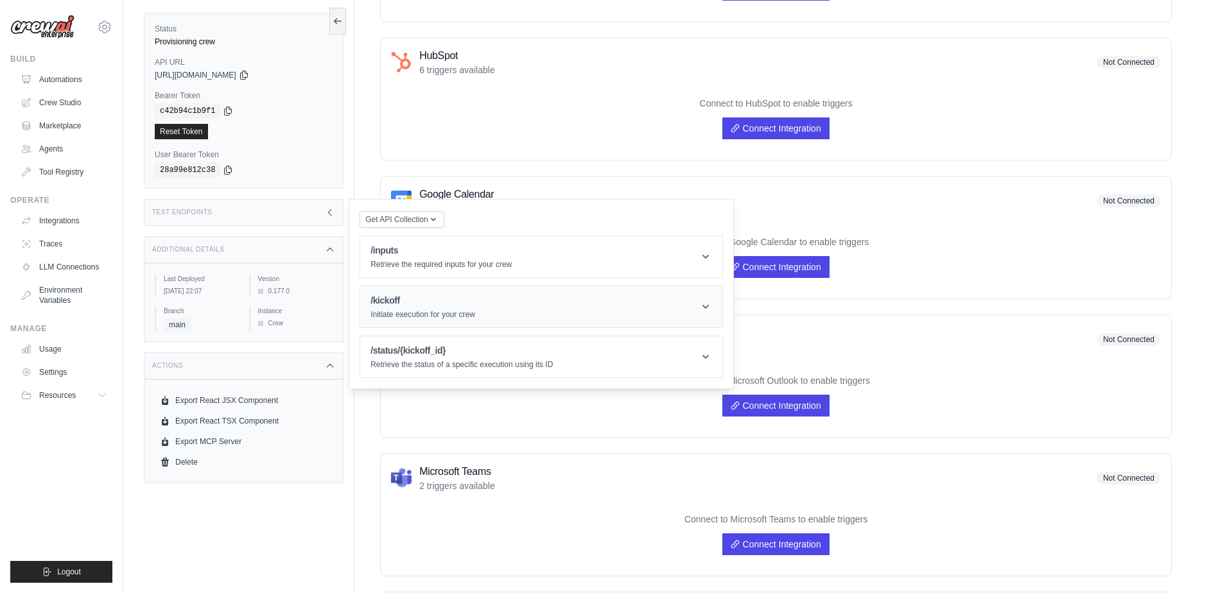
click at [703, 310] on icon at bounding box center [705, 306] width 13 height 13
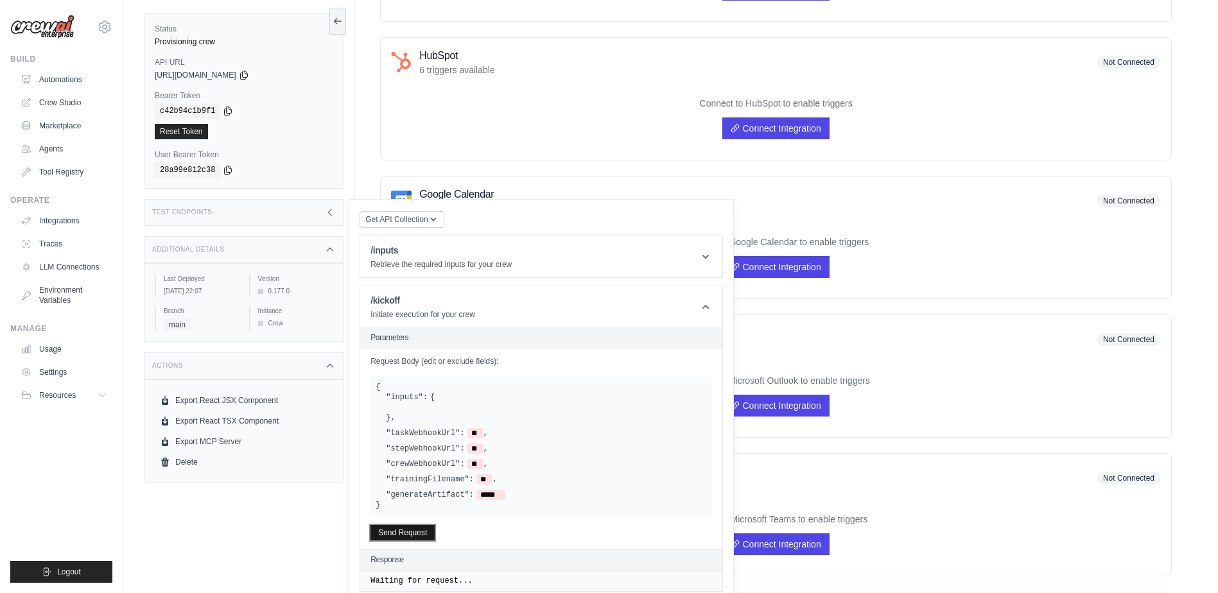
click at [402, 532] on button "Send Request" at bounding box center [402, 532] width 64 height 15
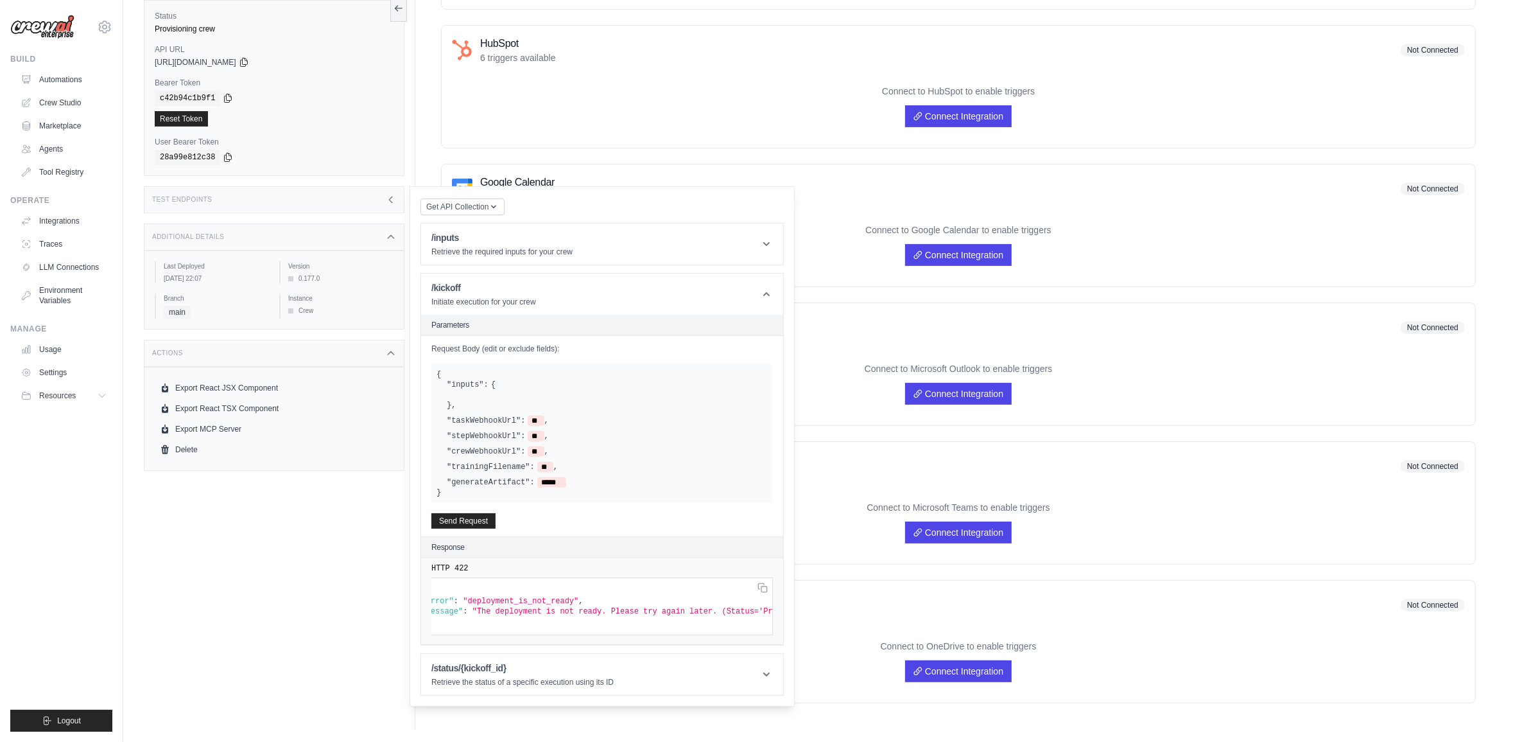
scroll to position [0, 82]
click at [761, 305] on header "/kickoff Initiate execution for your crew" at bounding box center [602, 293] width 362 height 41
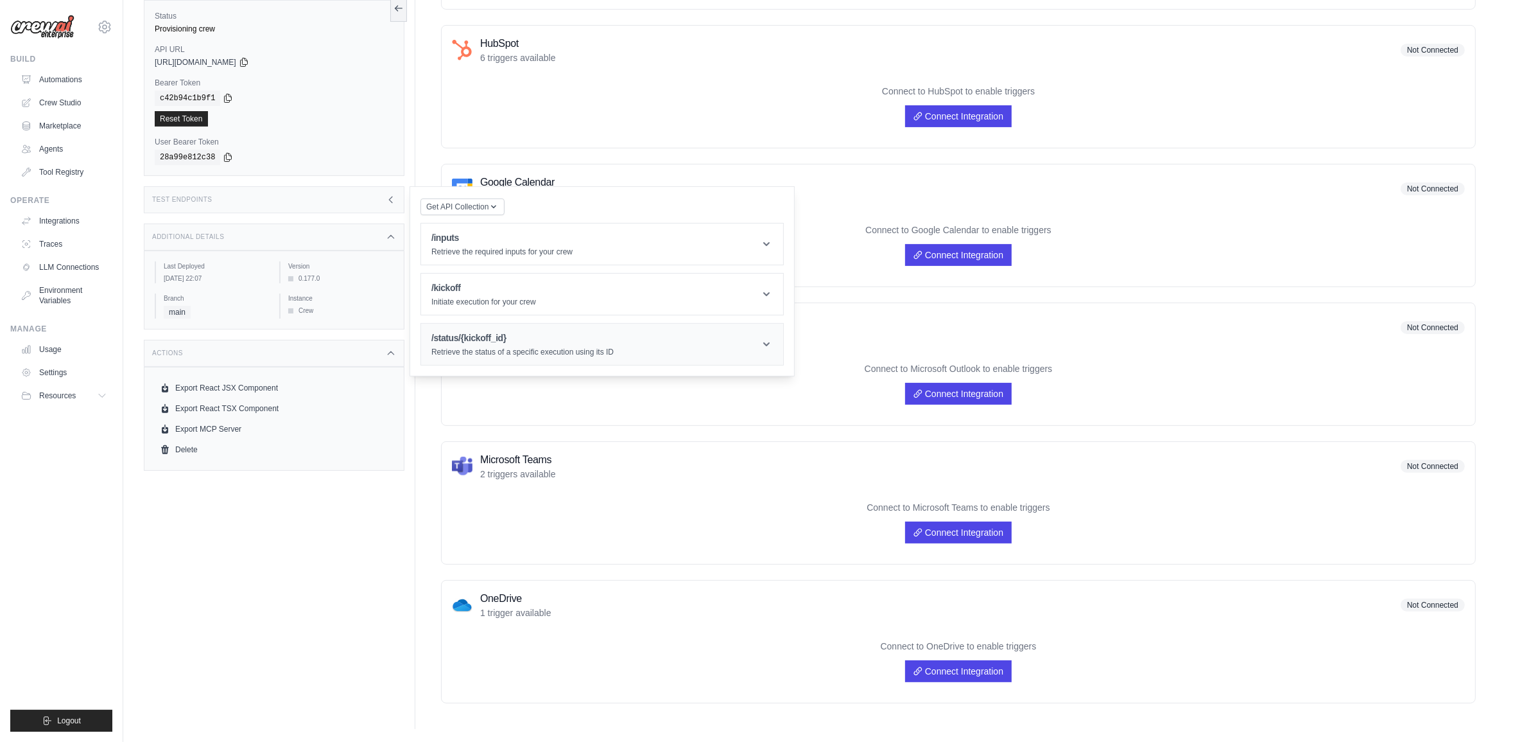
click at [771, 347] on icon at bounding box center [766, 344] width 13 height 13
click at [477, 440] on button "Send Request" at bounding box center [463, 440] width 64 height 15
click at [492, 411] on input "Kickoff Id" at bounding box center [514, 414] width 167 height 17
paste input "**********"
type input "**********"
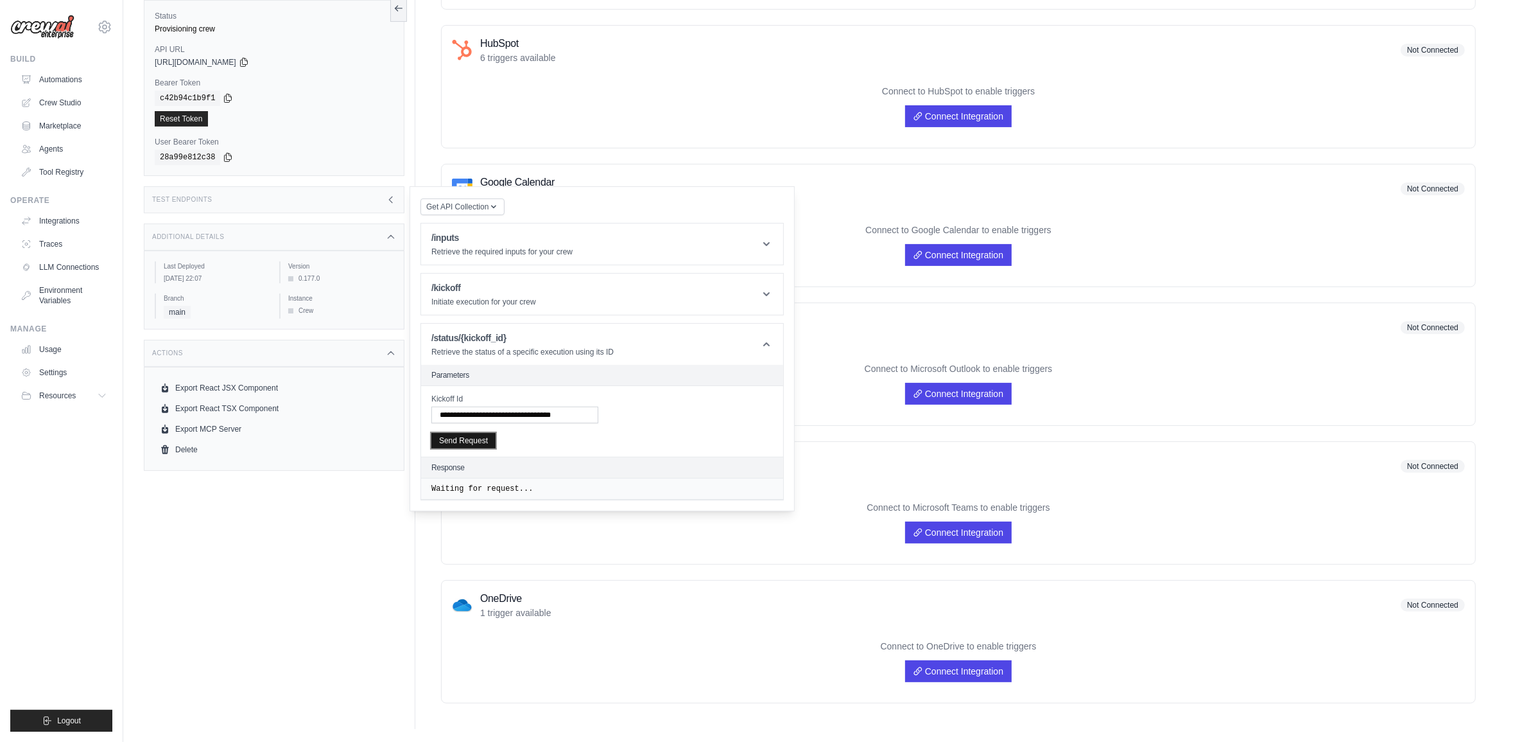
click at [456, 438] on button "Send Request" at bounding box center [463, 440] width 64 height 15
click at [534, 281] on header "/kickoff Initiate execution for your crew" at bounding box center [602, 293] width 362 height 41
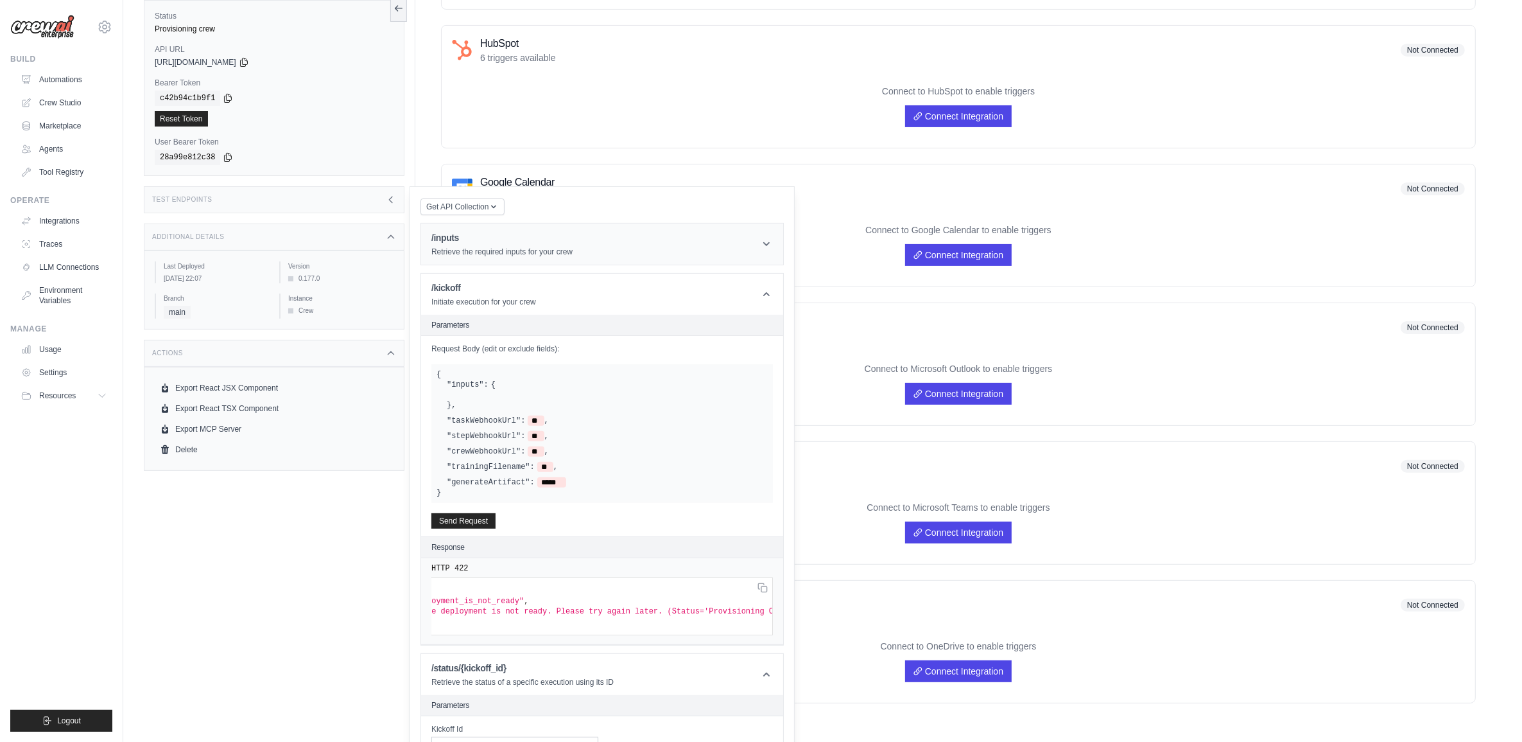
click at [524, 250] on p "Retrieve the required inputs for your crew" at bounding box center [501, 252] width 141 height 10
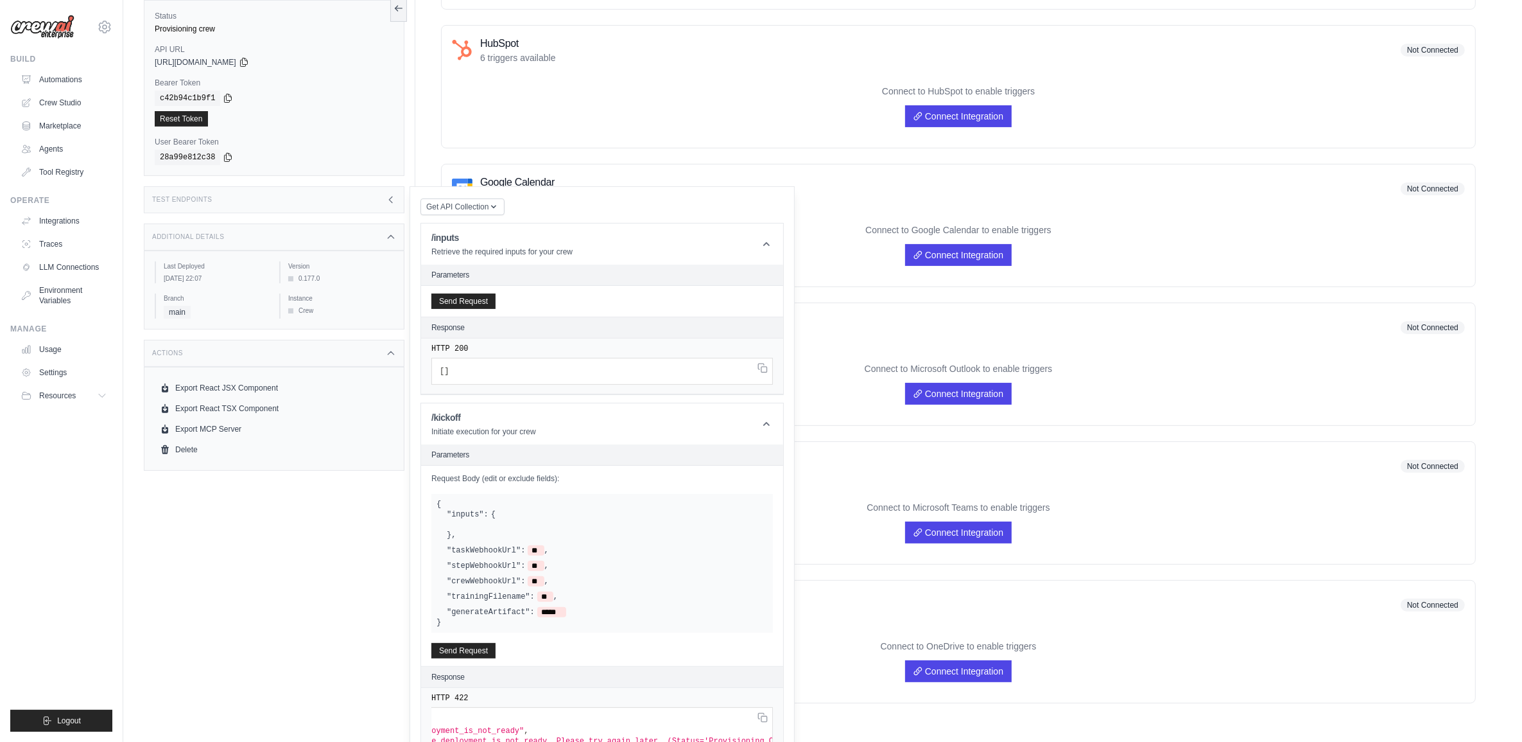
click at [492, 196] on div "Get API Collection Postman API Collection /inputs Retrieve the required inputs …" at bounding box center [602, 606] width 385 height 840
drag, startPoint x: 492, startPoint y: 196, endPoint x: 491, endPoint y: 203, distance: 7.1
click at [491, 203] on div "Get API Collection Postman API Collection /inputs Retrieve the required inputs …" at bounding box center [602, 606] width 385 height 840
click at [491, 203] on icon "button" at bounding box center [494, 206] width 10 height 10
click at [482, 256] on div "Postman API Collection" at bounding box center [493, 239] width 144 height 33
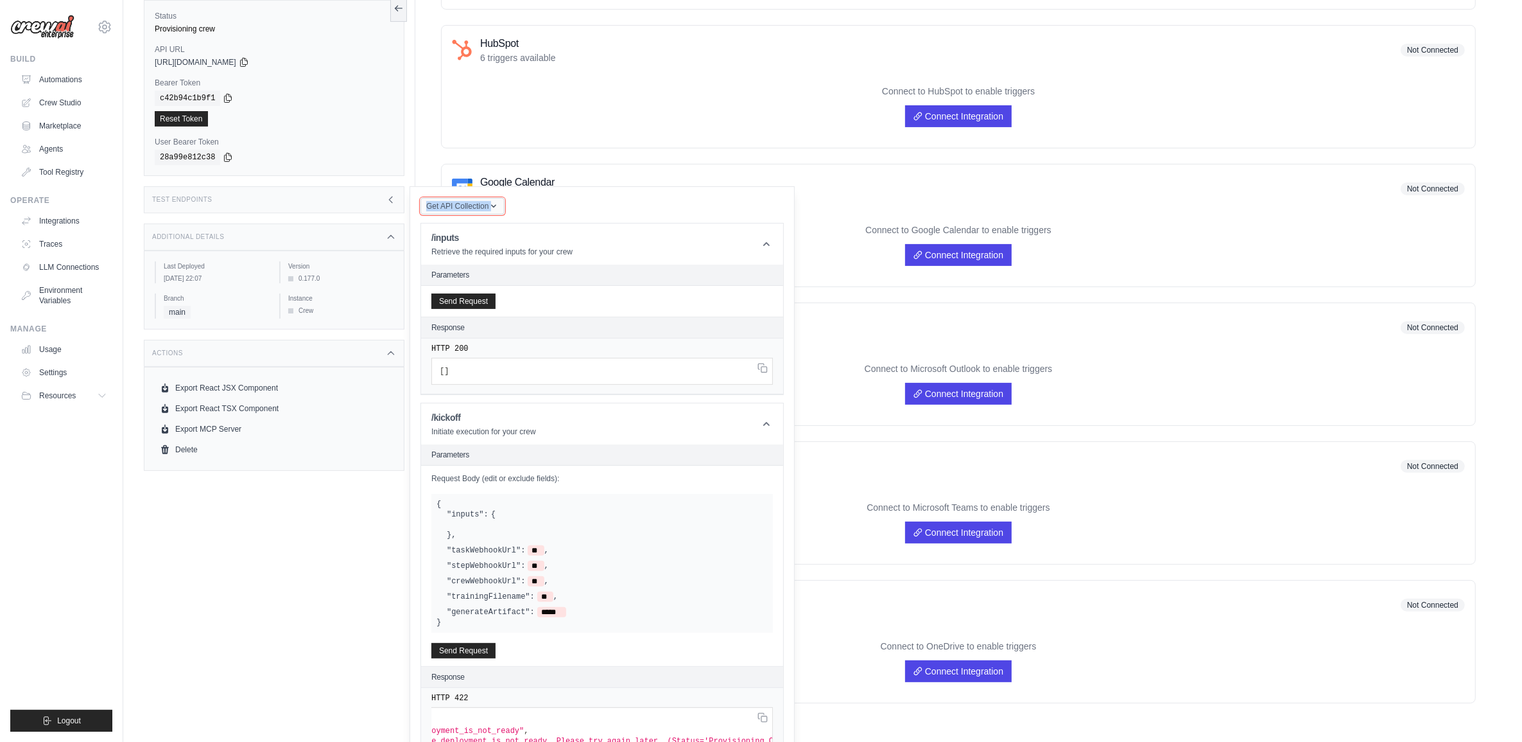
click at [480, 210] on span "Get API Collection" at bounding box center [457, 206] width 62 height 10
click at [478, 241] on div "Postman API Collection" at bounding box center [492, 240] width 123 height 21
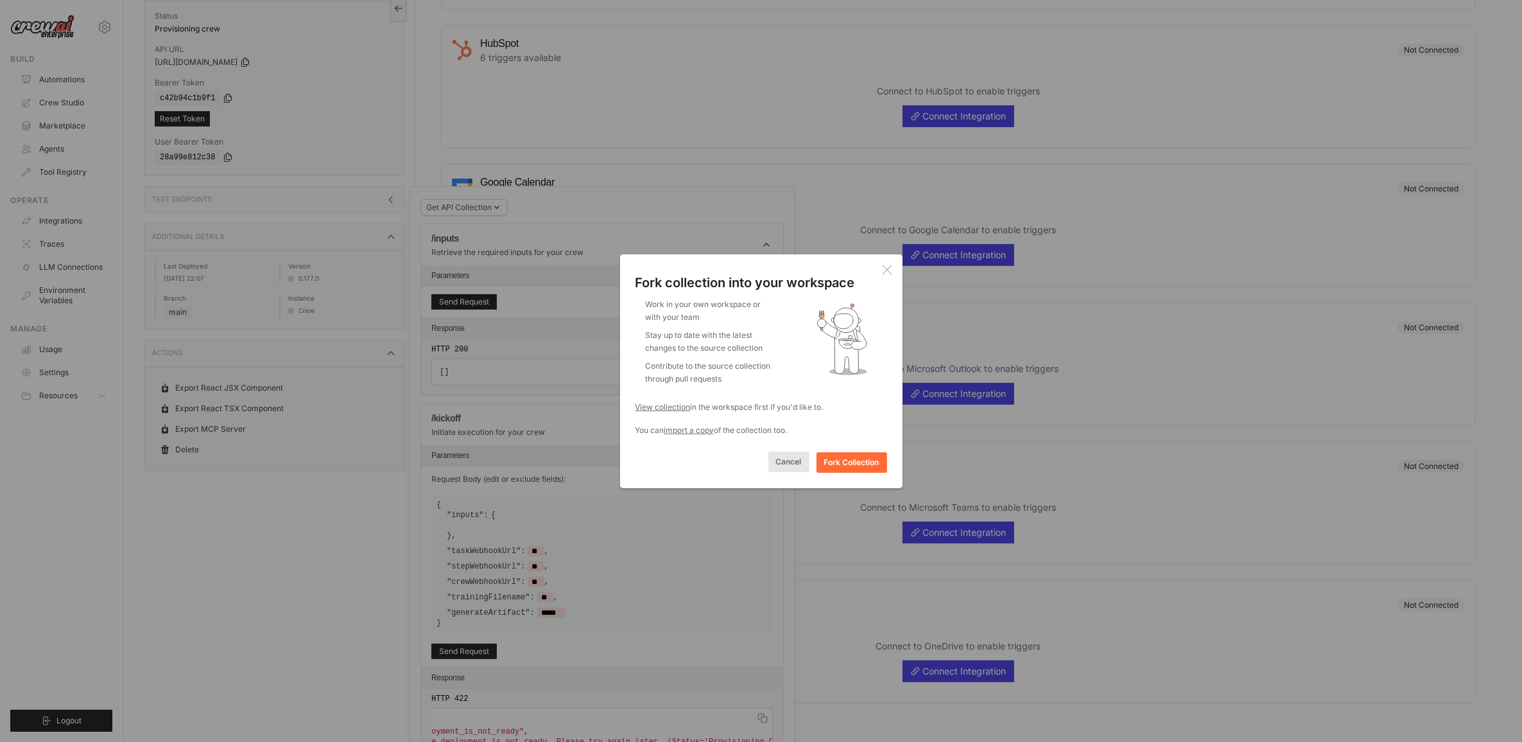
click at [788, 459] on button "Cancel" at bounding box center [788, 461] width 41 height 21
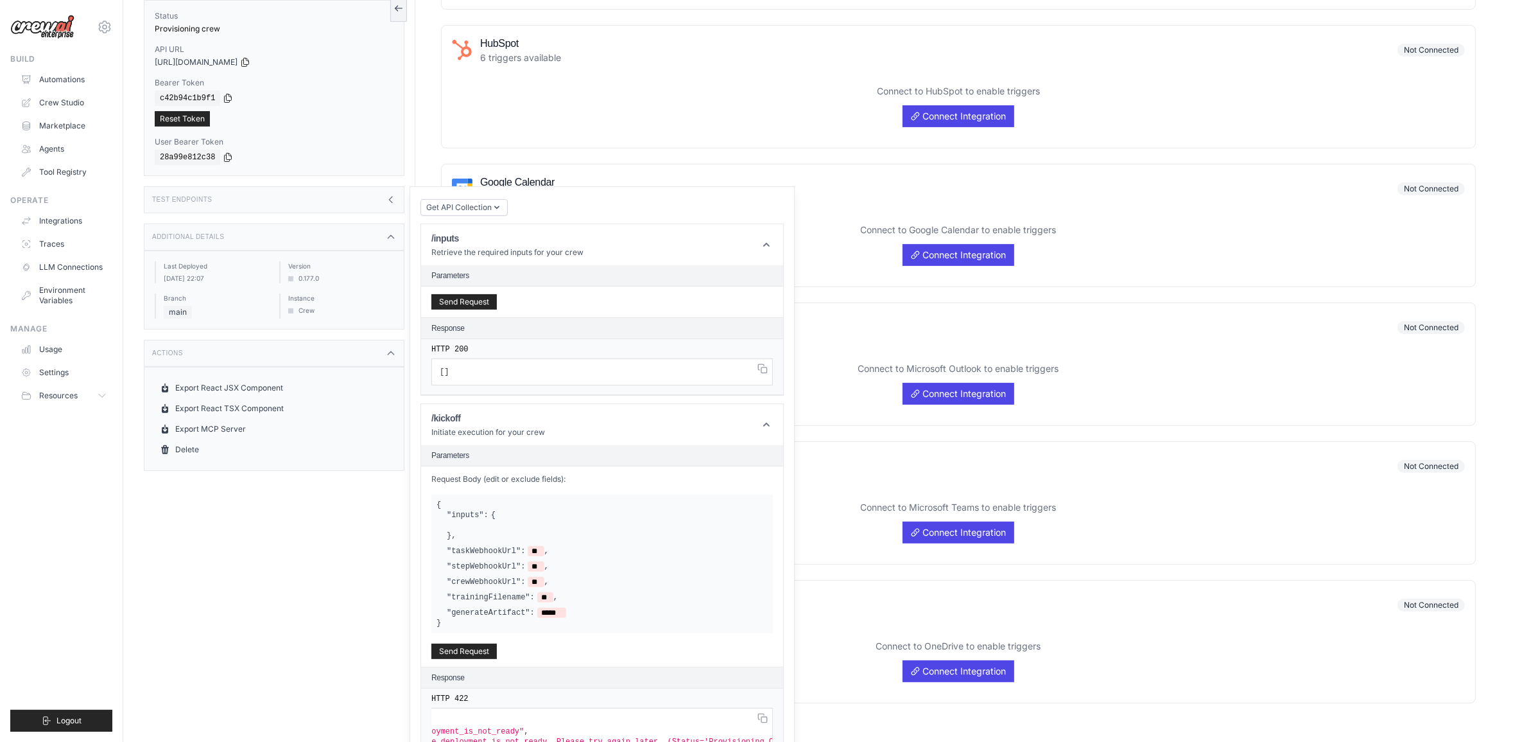
drag, startPoint x: 155, startPoint y: 627, endPoint x: 194, endPoint y: 522, distance: 111.7
click at [155, 593] on div "Status Provisioning crew API URL copied https://crewai-deploy-5a6d44a3-3f6b-40e…" at bounding box center [280, 358] width 272 height 742
click at [392, 230] on div "Additional Details" at bounding box center [274, 236] width 261 height 27
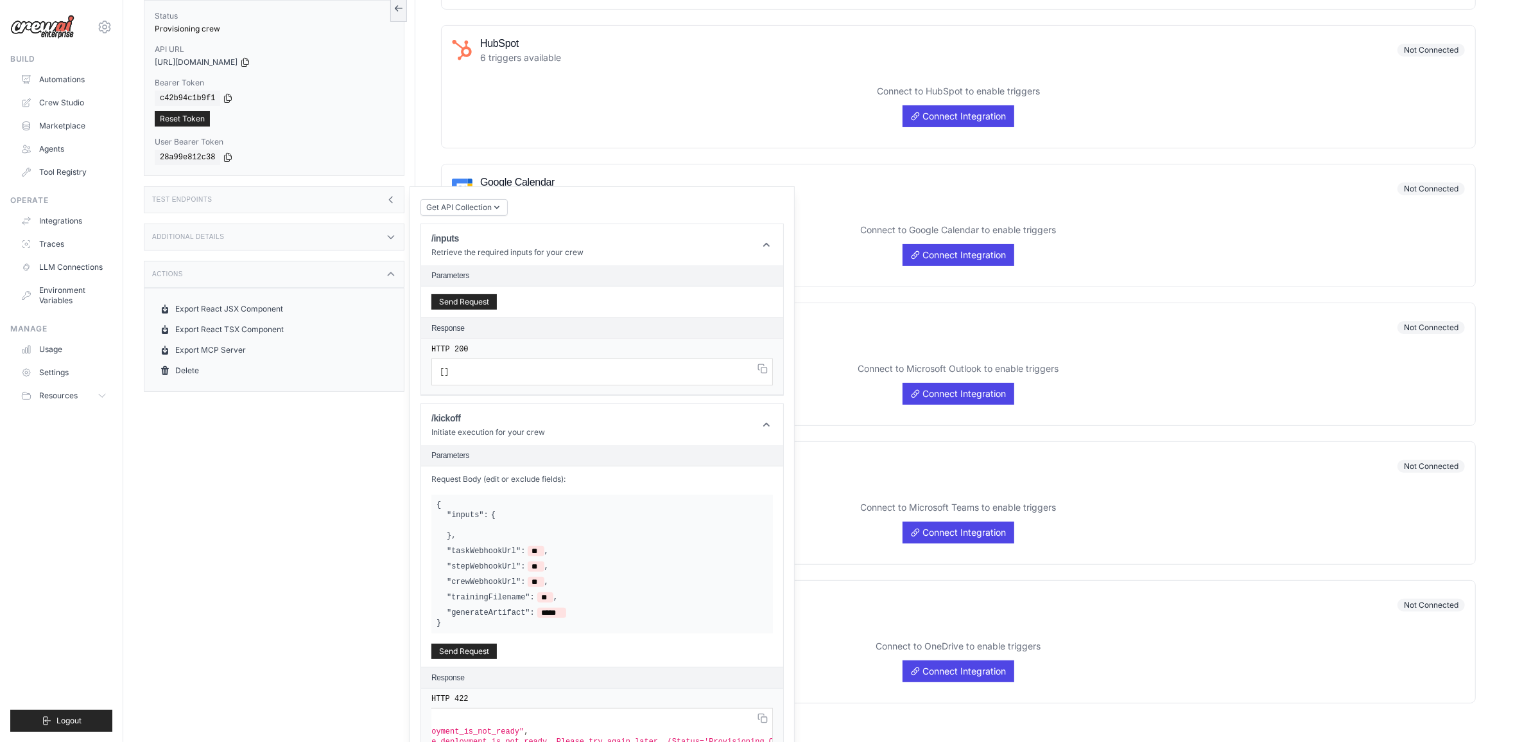
click at [381, 202] on div "Test Endpoints" at bounding box center [274, 199] width 261 height 27
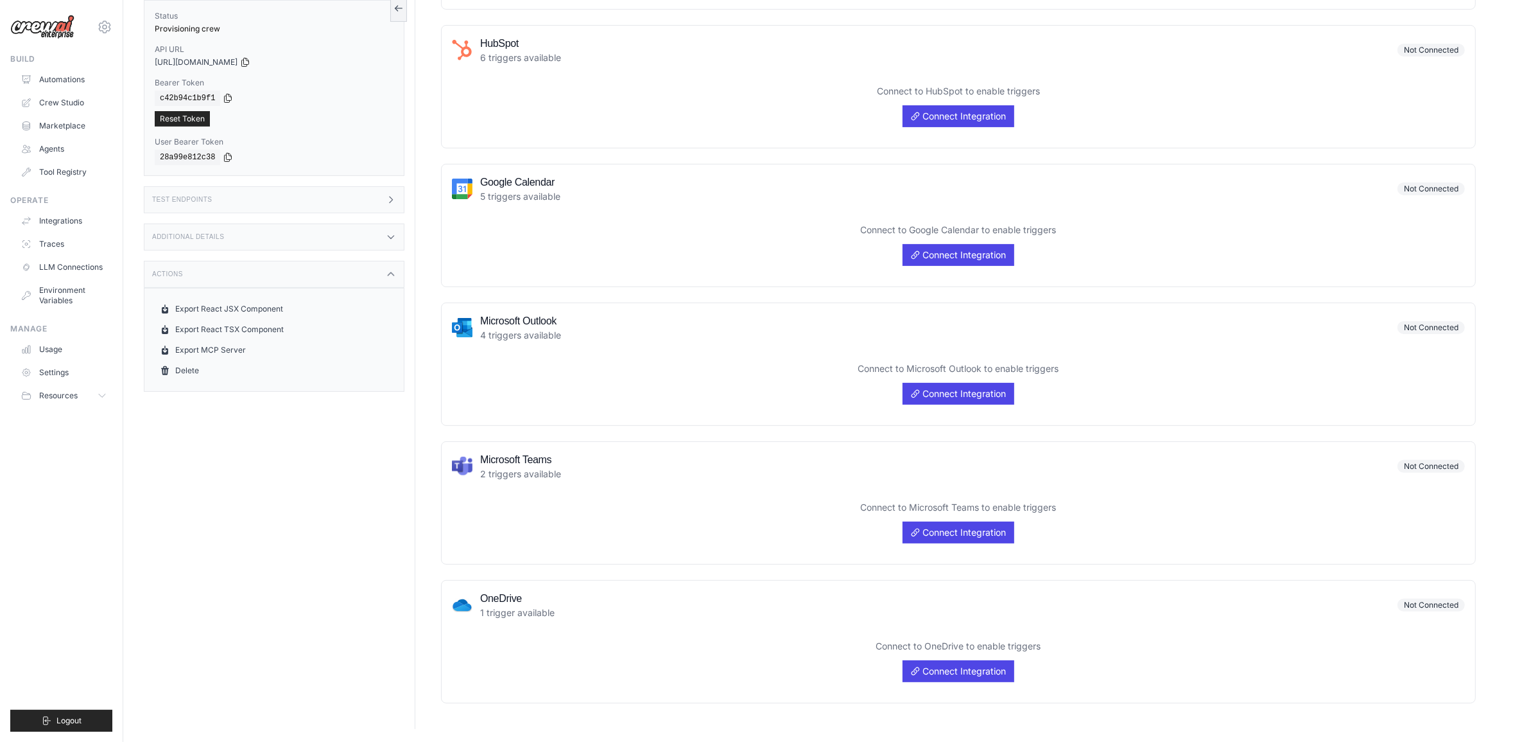
click at [379, 193] on div "Test Endpoints" at bounding box center [274, 199] width 261 height 27
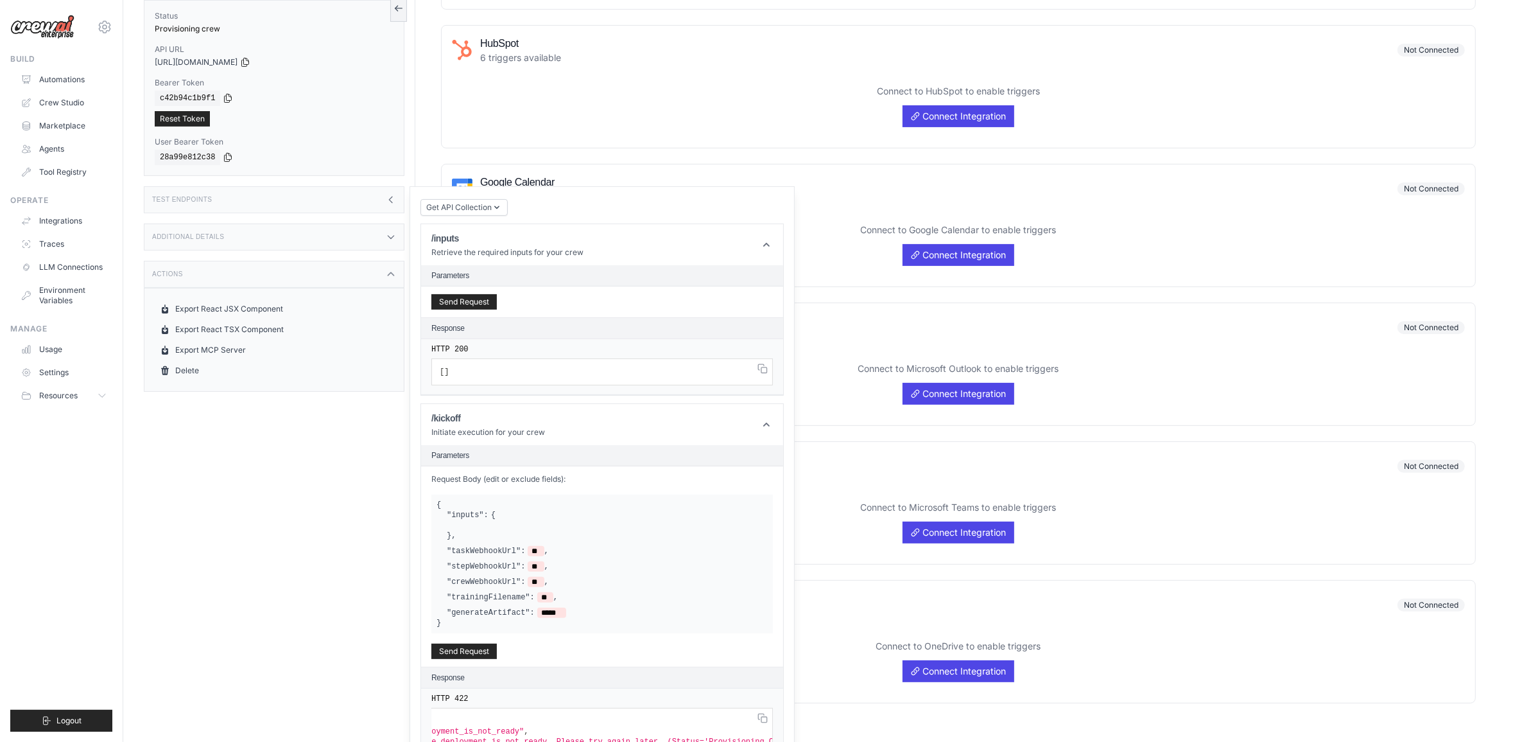
click at [382, 209] on div "Test Endpoints" at bounding box center [274, 199] width 261 height 27
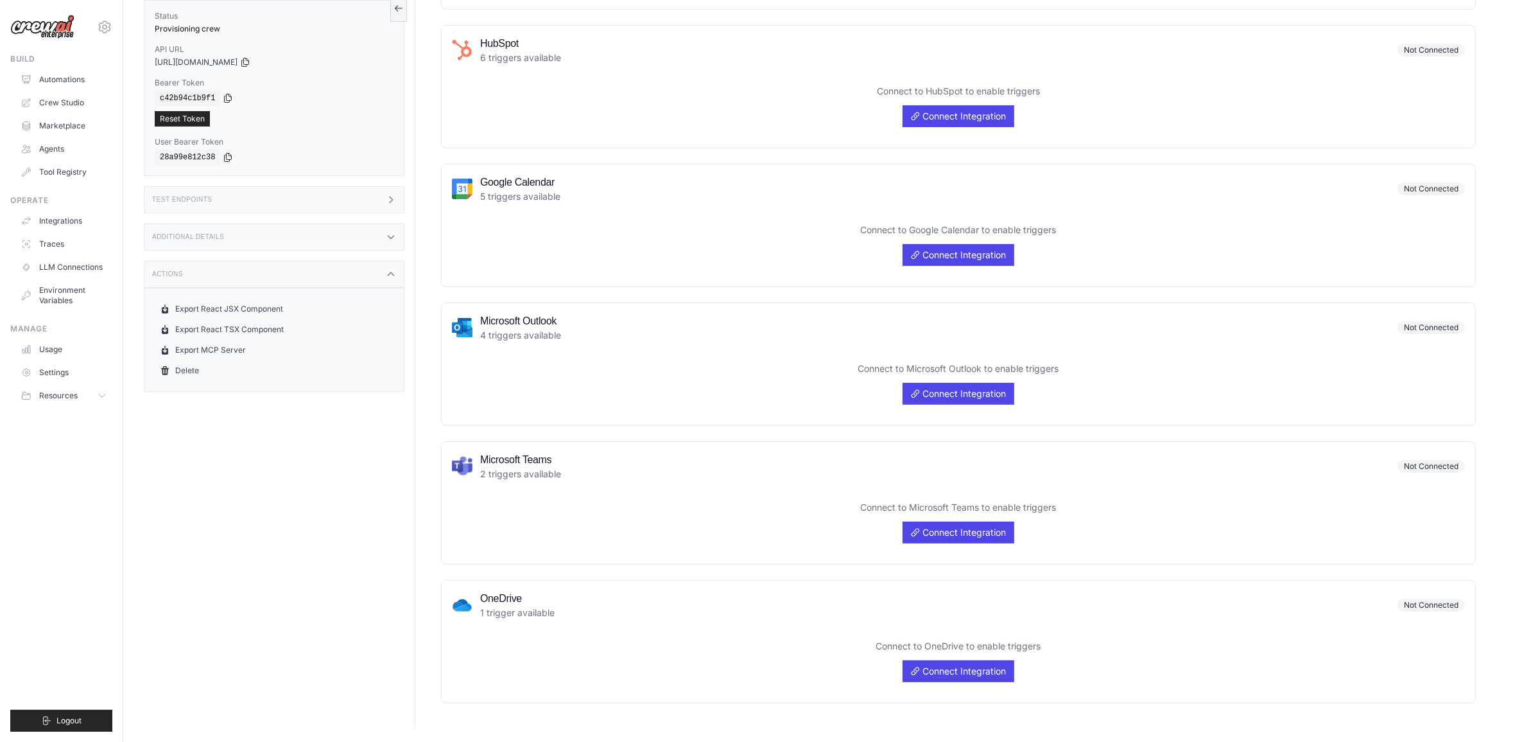
click at [394, 267] on div "Actions" at bounding box center [274, 274] width 261 height 27
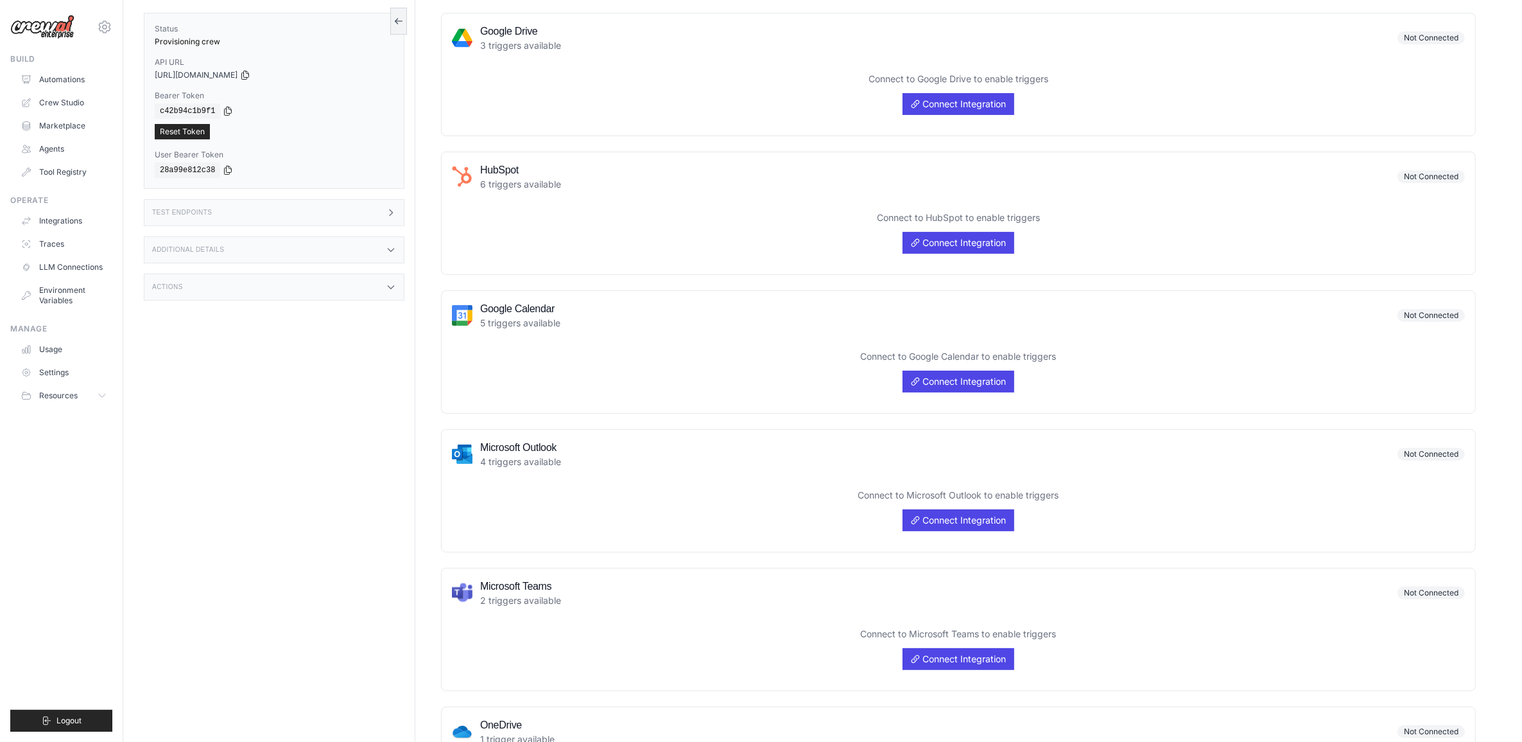
scroll to position [161, 0]
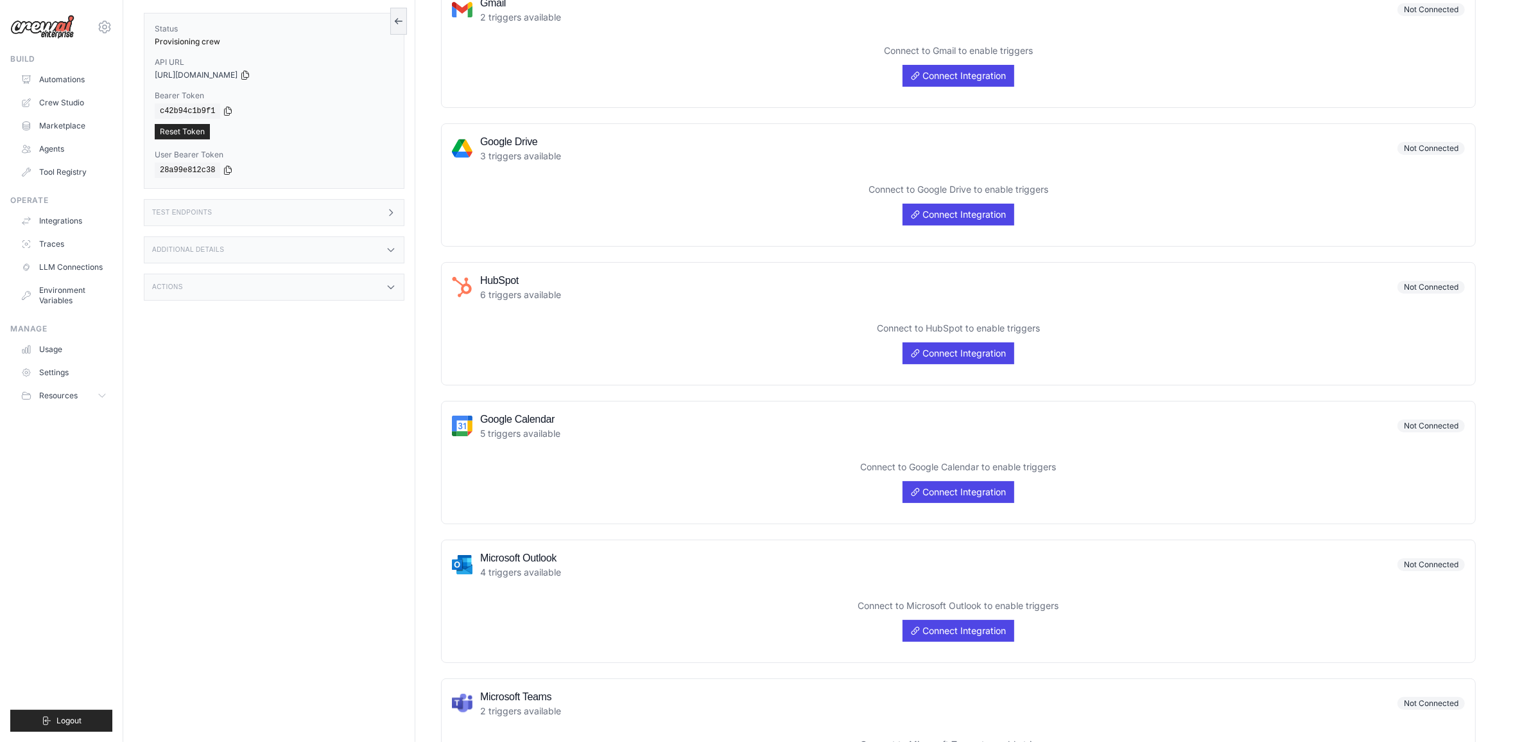
click at [191, 33] on label "Status" at bounding box center [274, 29] width 239 height 10
click at [55, 103] on link "Crew Studio" at bounding box center [65, 102] width 97 height 21
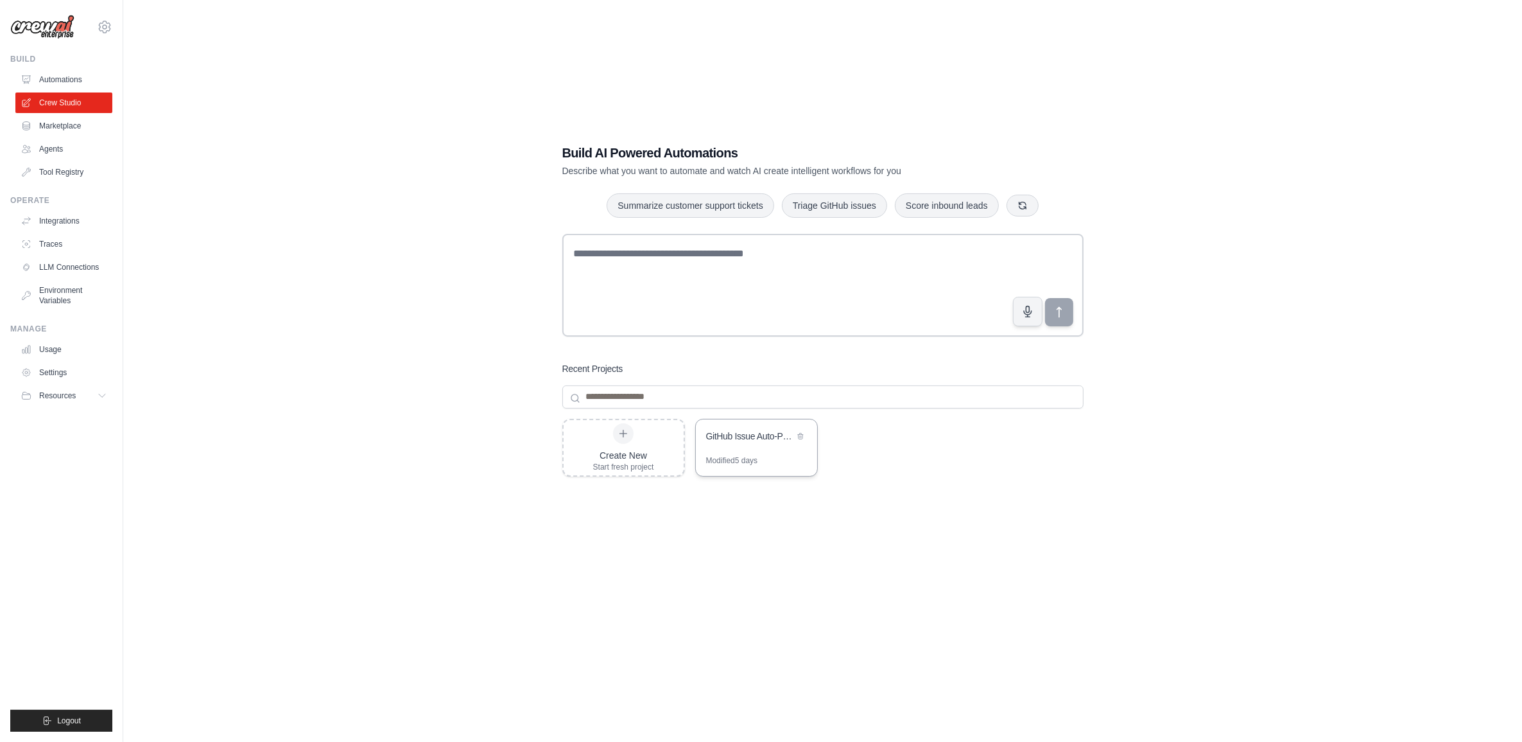
click at [738, 458] on div "Modified 5 days" at bounding box center [732, 460] width 52 height 10
click at [50, 149] on link "Agents" at bounding box center [65, 149] width 97 height 21
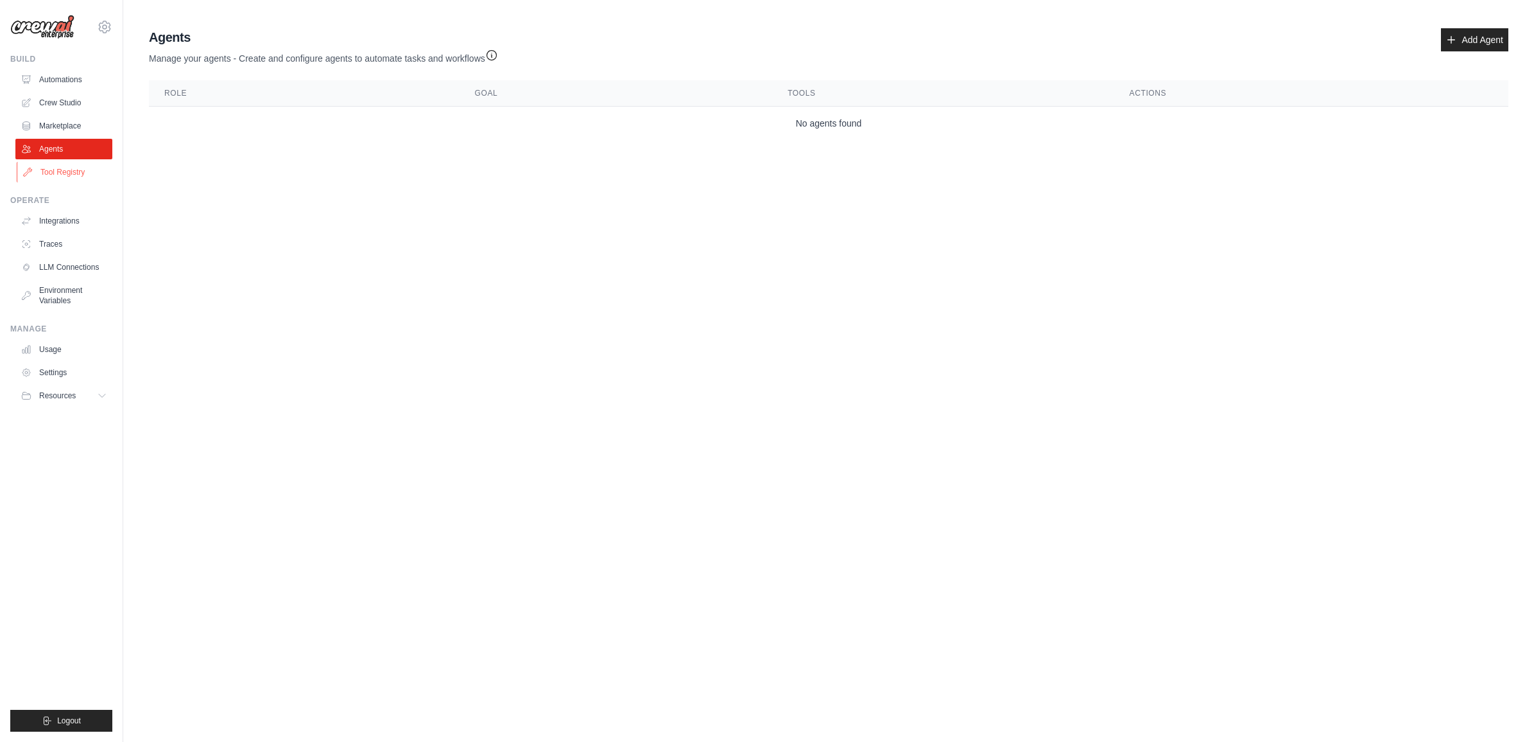
click at [58, 175] on link "Tool Registry" at bounding box center [65, 172] width 97 height 21
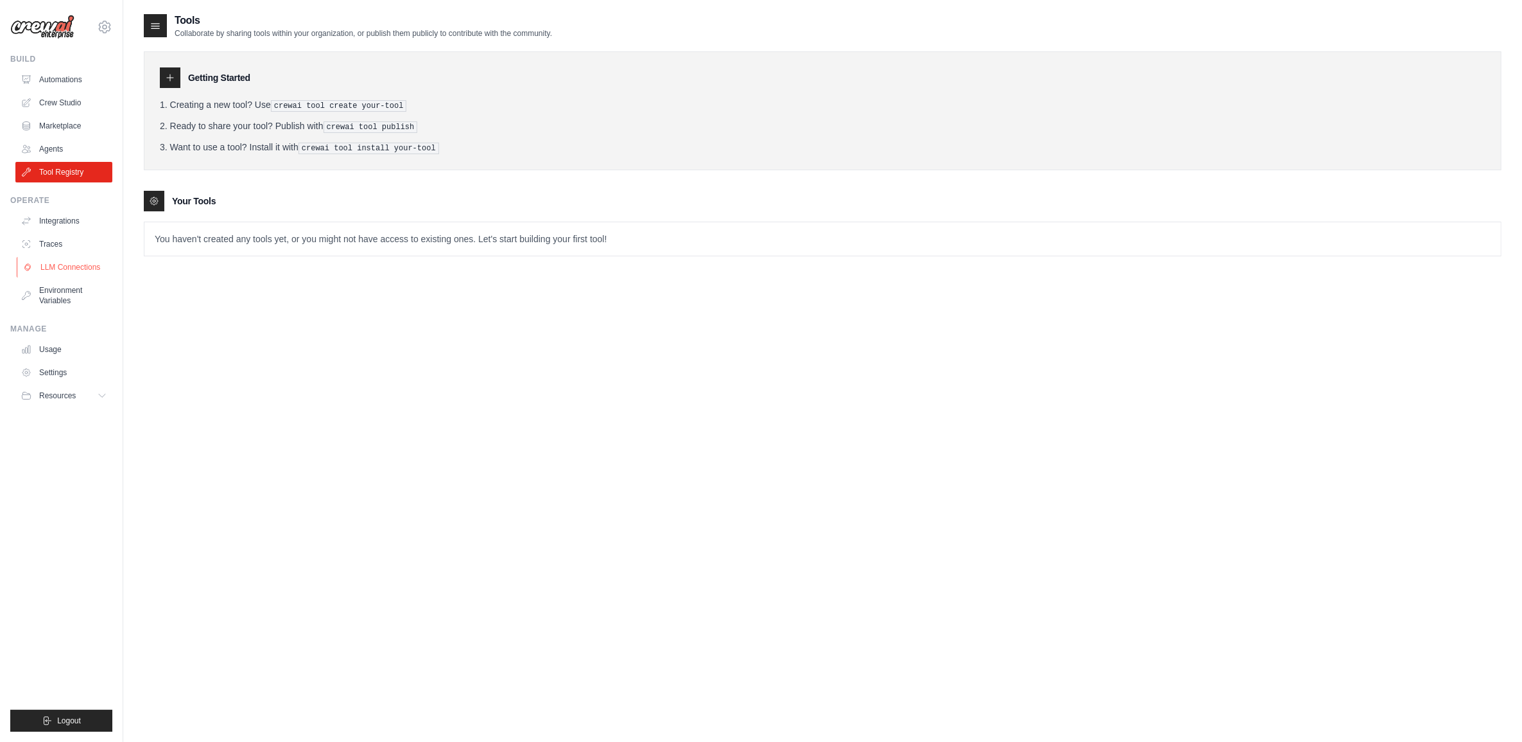
click at [50, 257] on link "LLM Connections" at bounding box center [65, 267] width 97 height 21
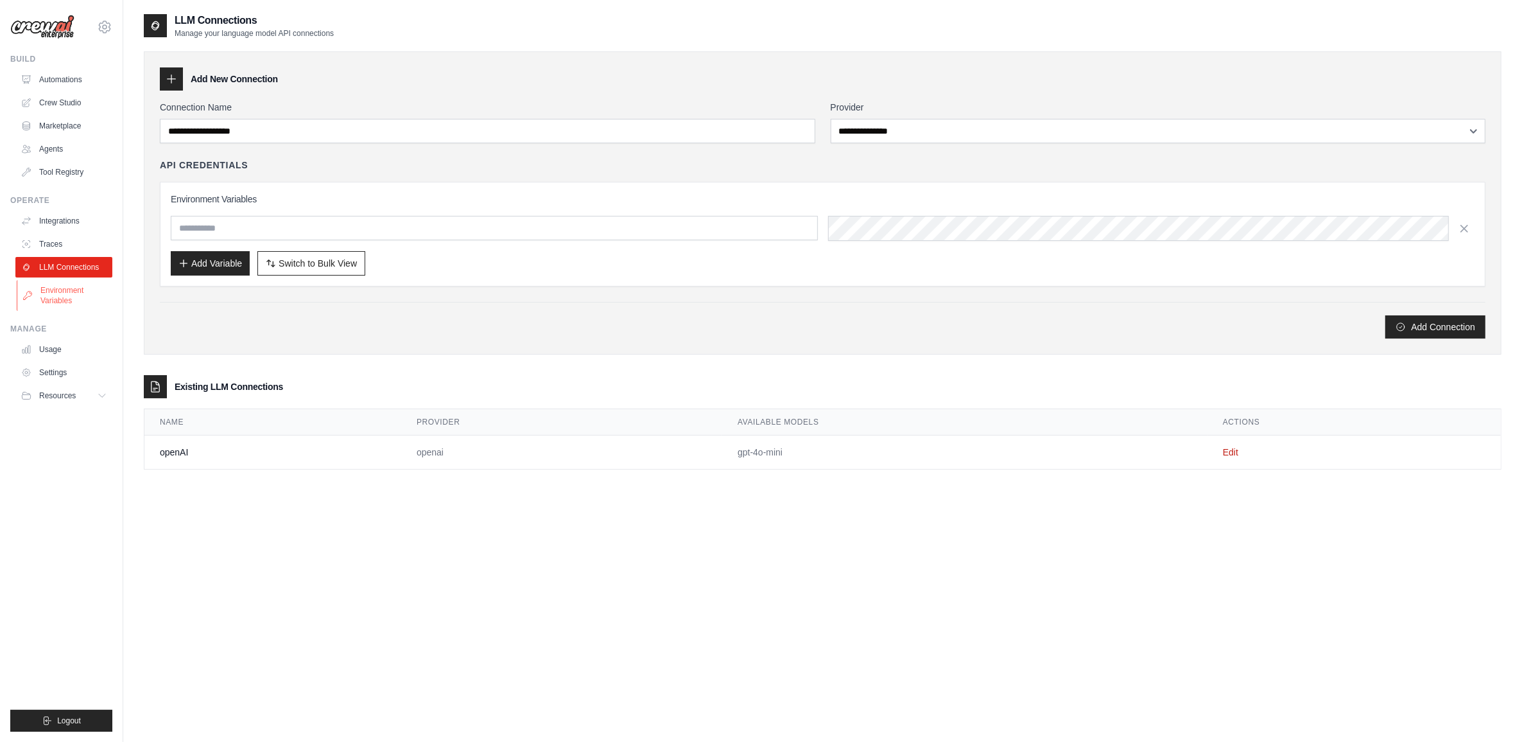
click at [43, 293] on link "Environment Variables" at bounding box center [65, 295] width 97 height 31
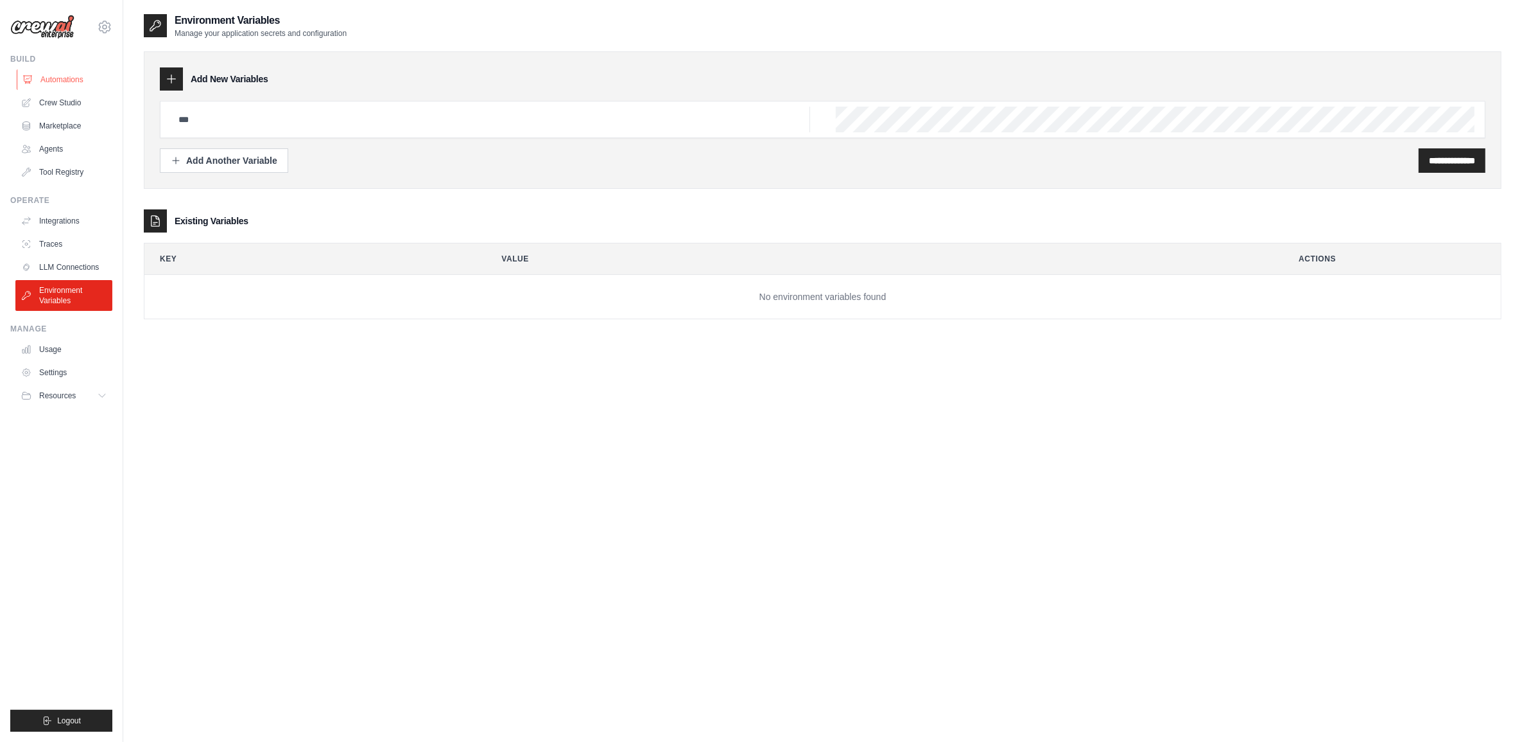
click at [67, 78] on link "Automations" at bounding box center [65, 79] width 97 height 21
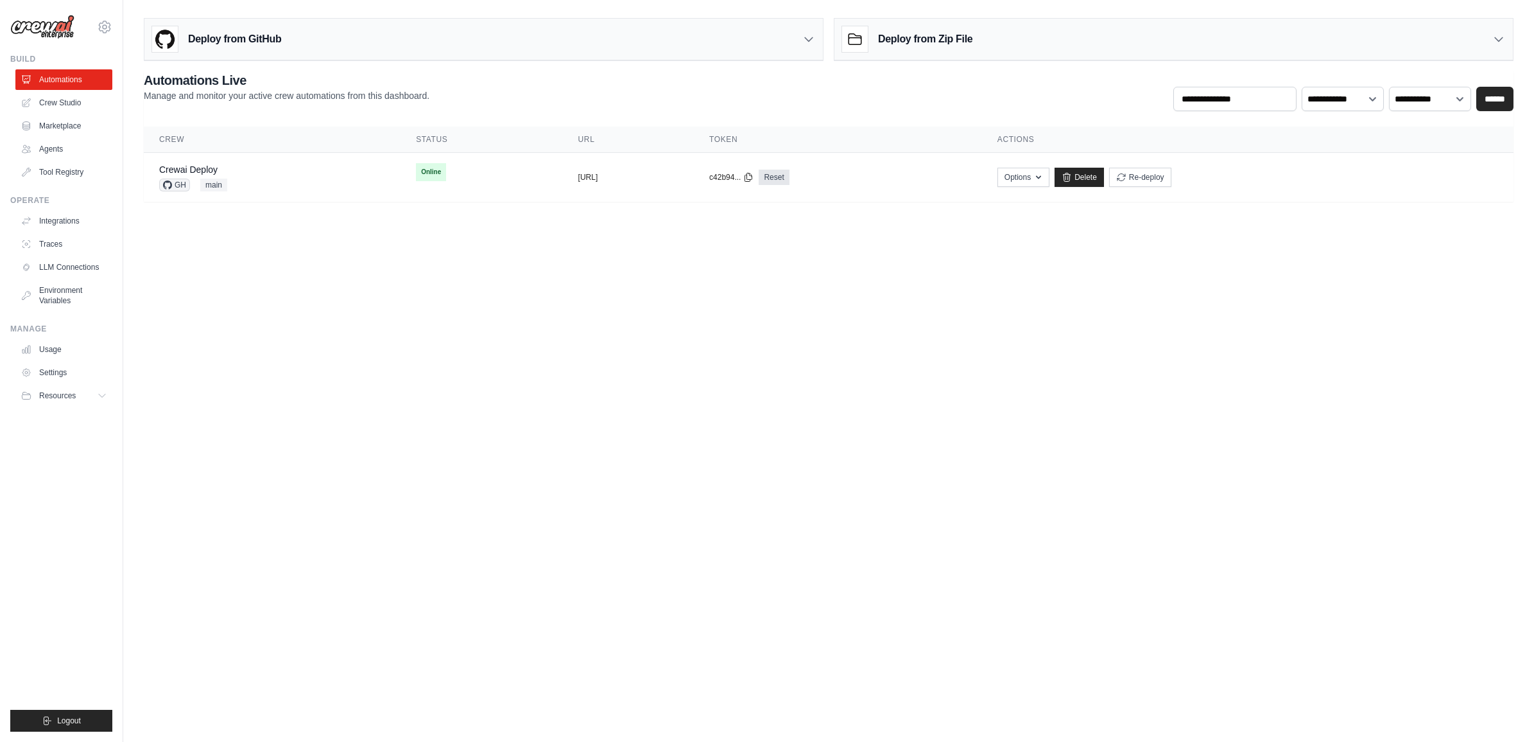
click at [816, 40] on div "Deploy from GitHub" at bounding box center [483, 40] width 679 height 42
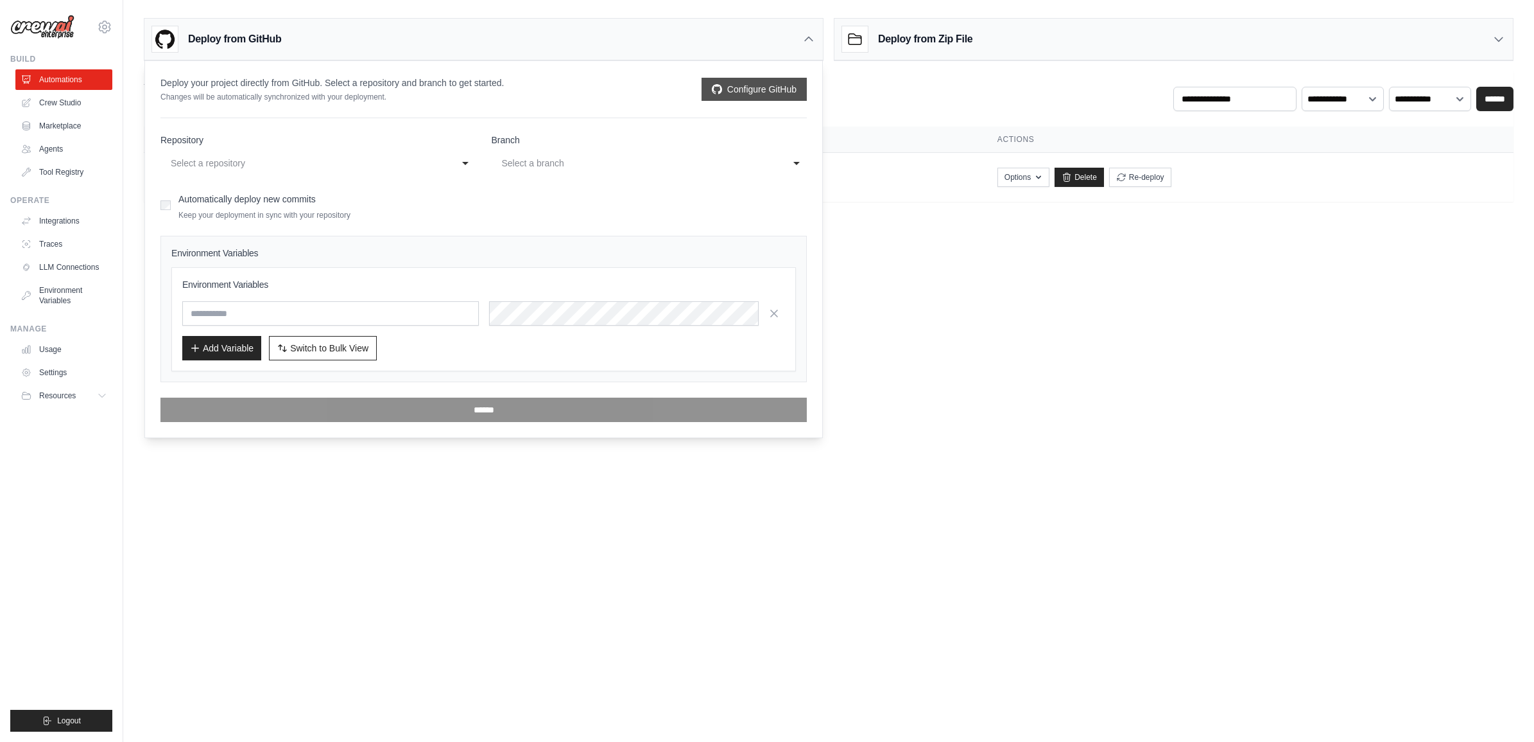
click at [745, 90] on link "Configure GitHub" at bounding box center [754, 89] width 105 height 23
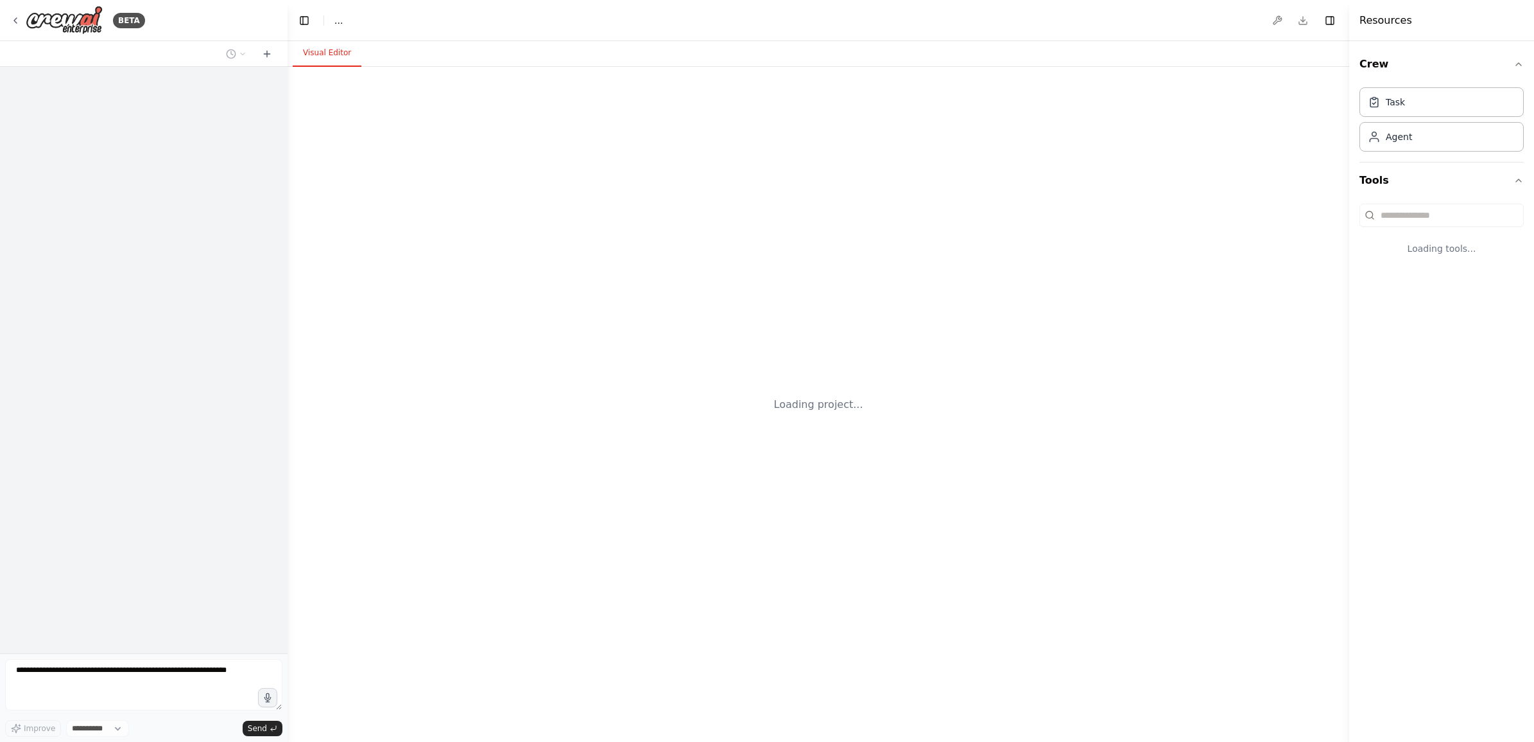
select select "****"
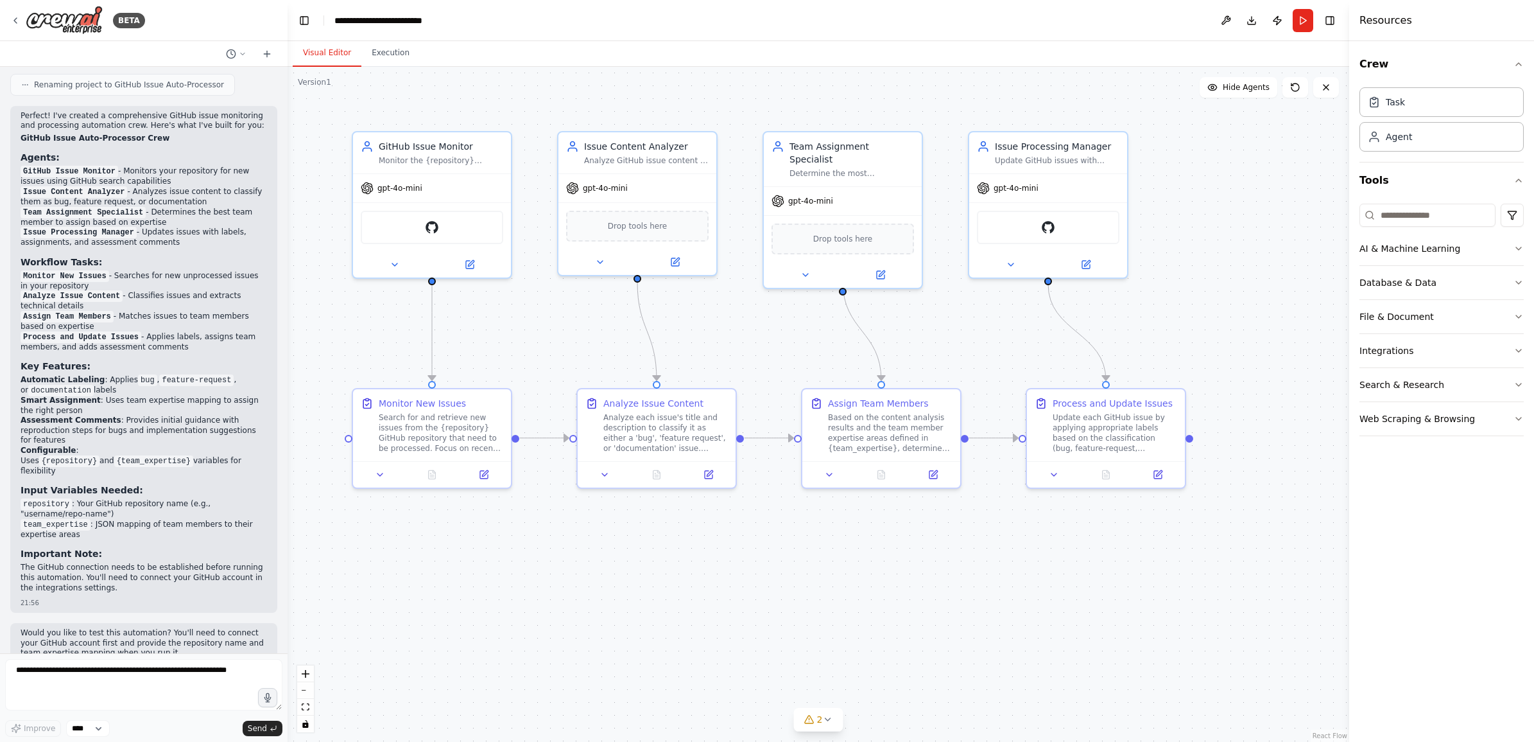
scroll to position [1698, 0]
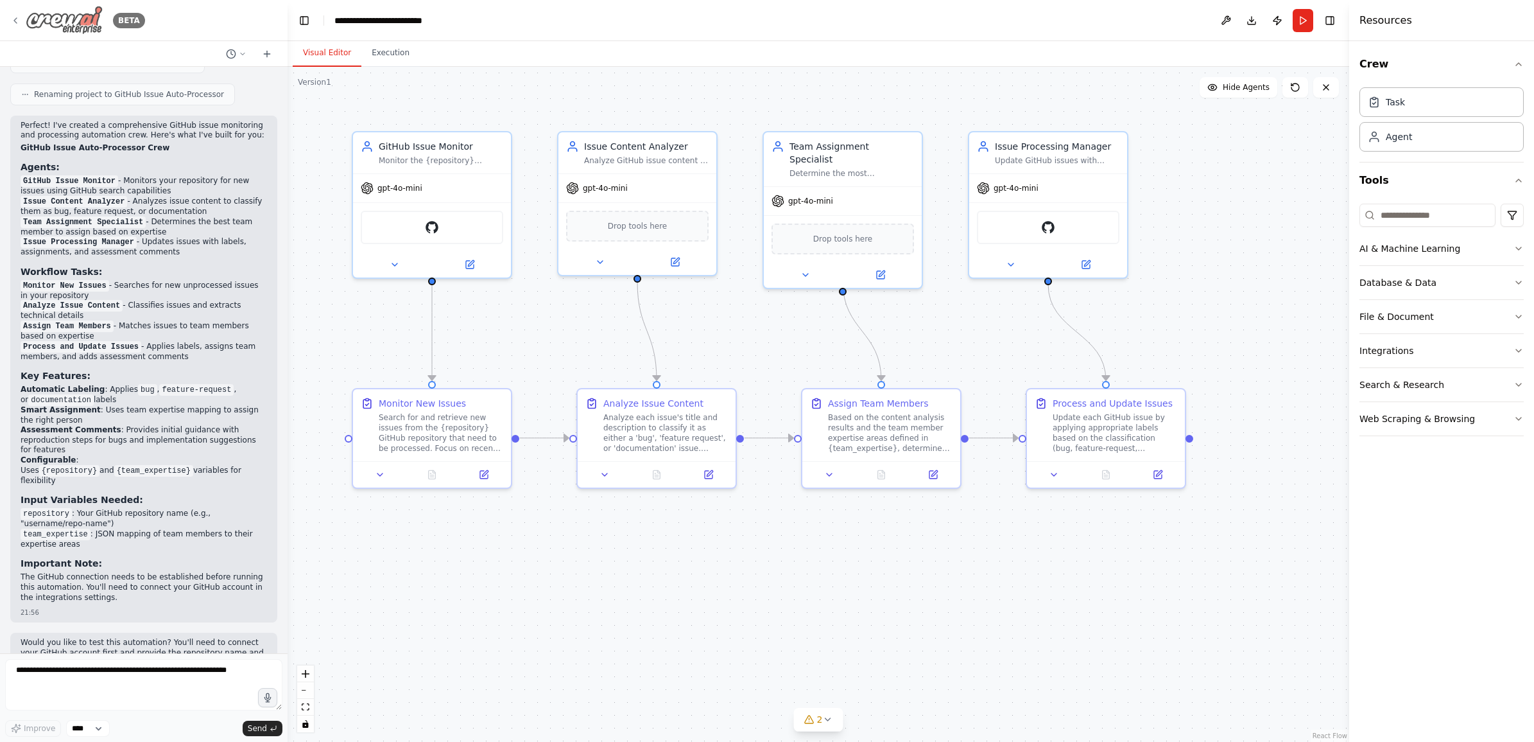
click at [13, 26] on div "BETA" at bounding box center [77, 20] width 135 height 29
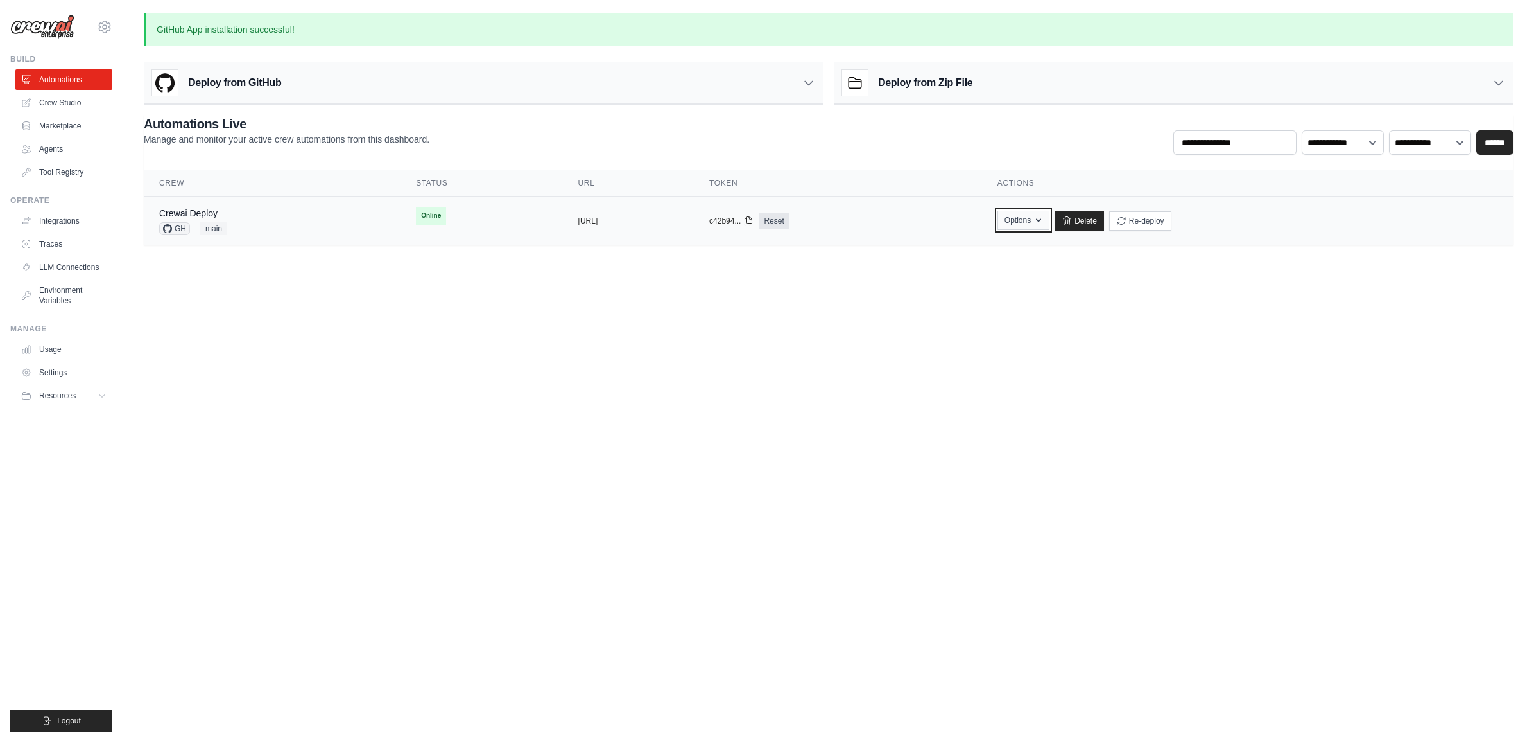
click at [1050, 223] on button "Options" at bounding box center [1024, 220] width 52 height 19
click at [1050, 313] on link "Export MCP Server" at bounding box center [978, 319] width 144 height 23
click at [1050, 254] on link "Chat with this Crew" at bounding box center [978, 249] width 144 height 23
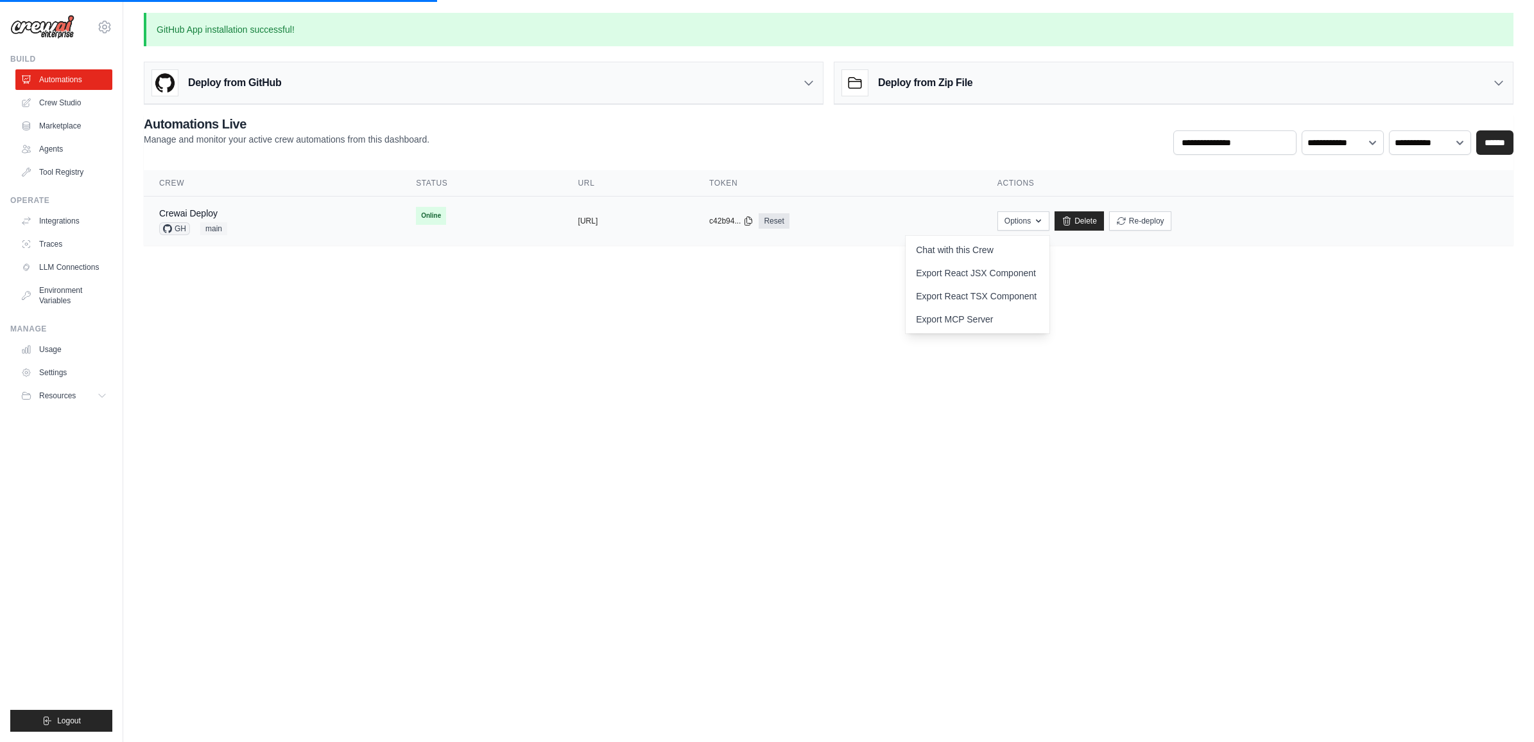
click at [173, 231] on span "GH" at bounding box center [174, 228] width 31 height 13
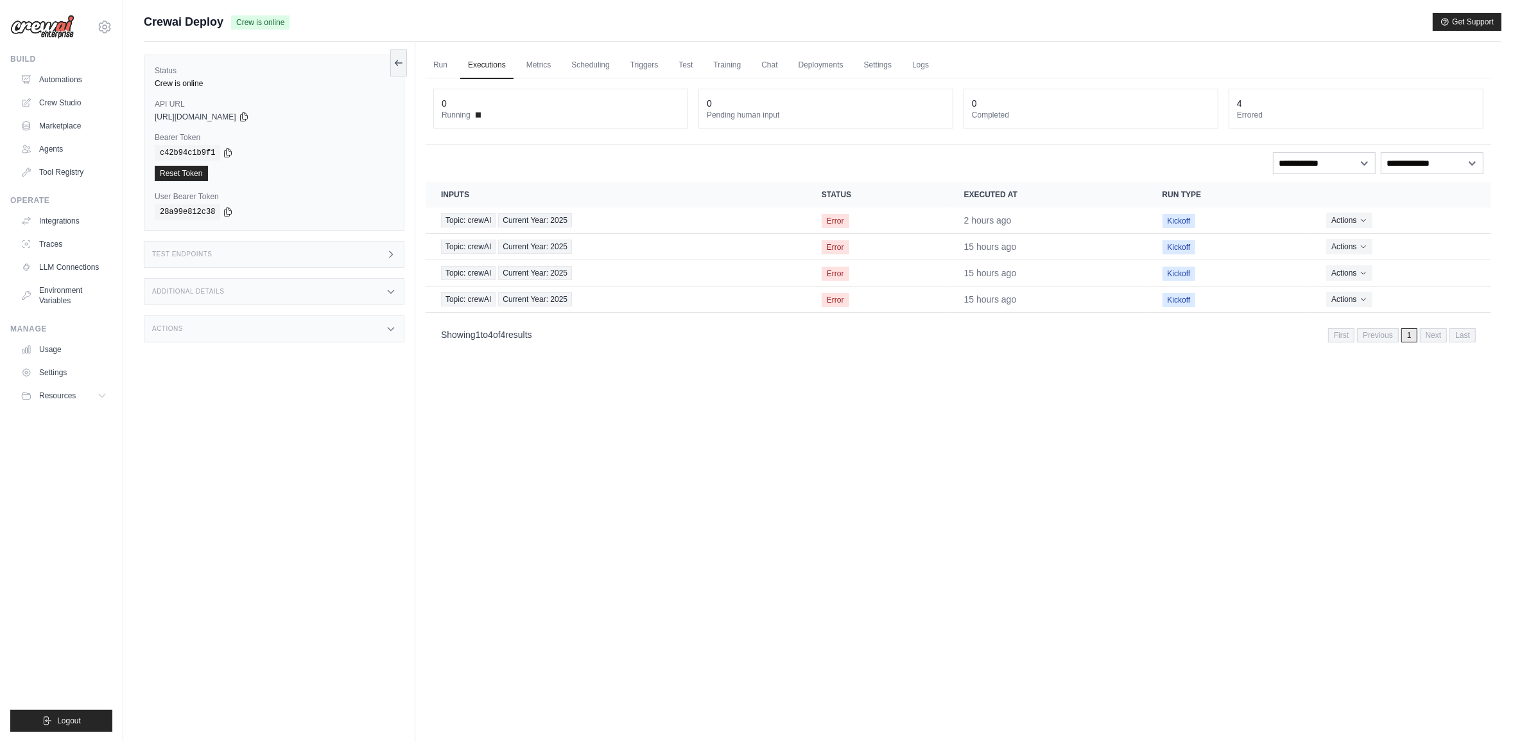
click at [295, 248] on div "Test Endpoints" at bounding box center [274, 254] width 261 height 27
click at [636, 299] on header "/inputs Retrieve the required inputs for your crew" at bounding box center [602, 298] width 362 height 41
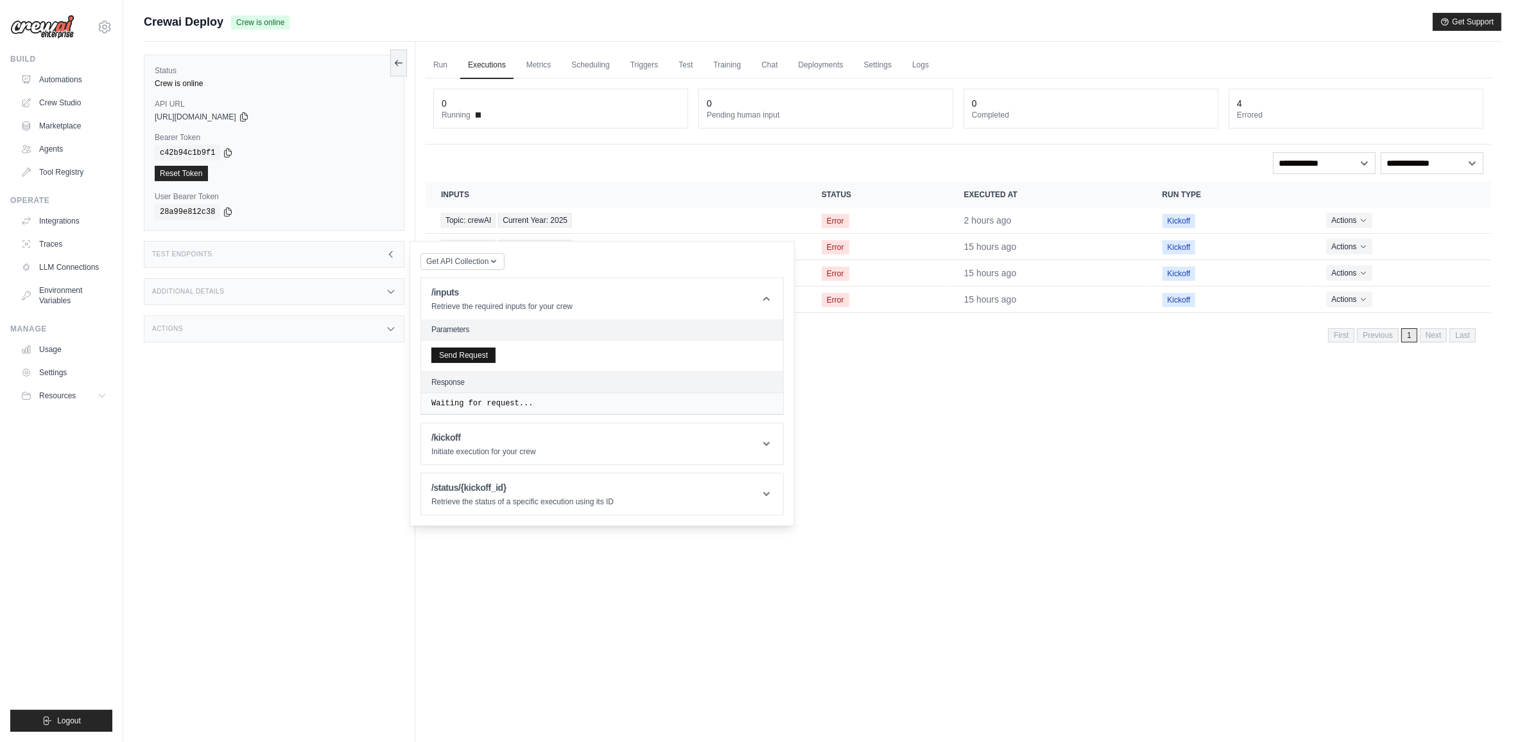
click at [469, 364] on div "Send Request" at bounding box center [602, 355] width 362 height 31
click at [469, 360] on button "Send Request" at bounding box center [463, 354] width 64 height 15
click at [749, 509] on header "/kickoff Initiate execution for your crew" at bounding box center [602, 509] width 362 height 41
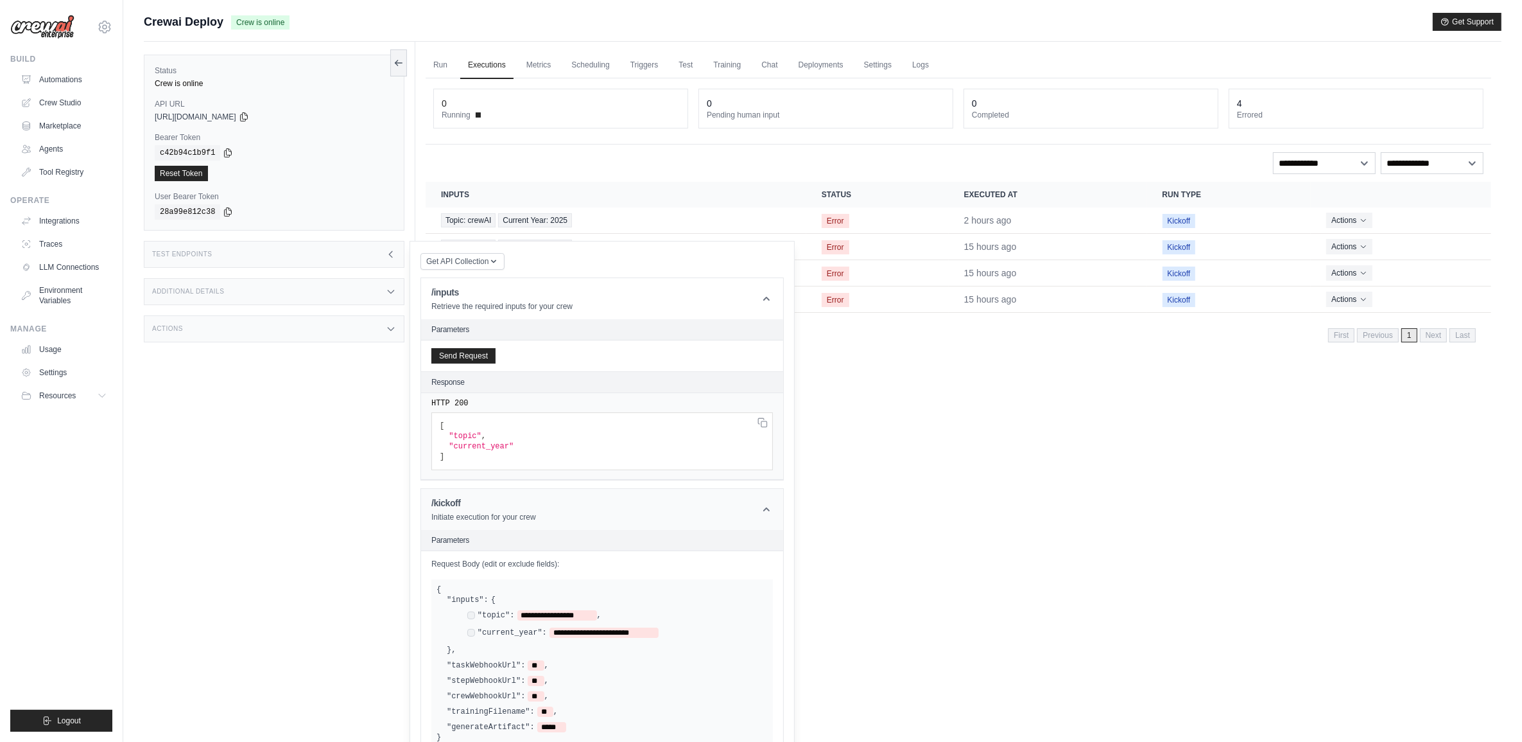
scroll to position [146, 0]
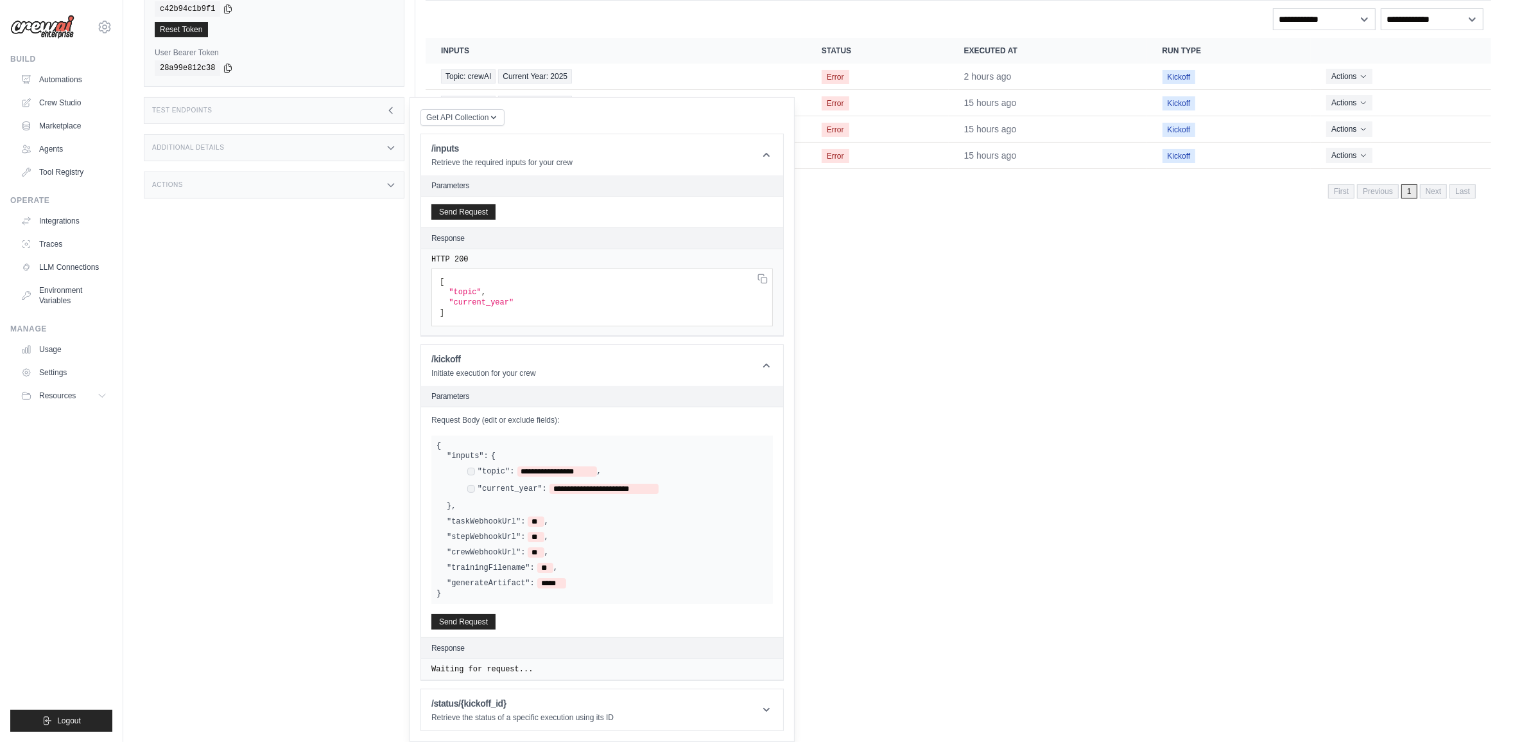
click at [464, 609] on div "**********" at bounding box center [602, 522] width 362 height 230
click at [464, 615] on button "Send Request" at bounding box center [463, 620] width 64 height 15
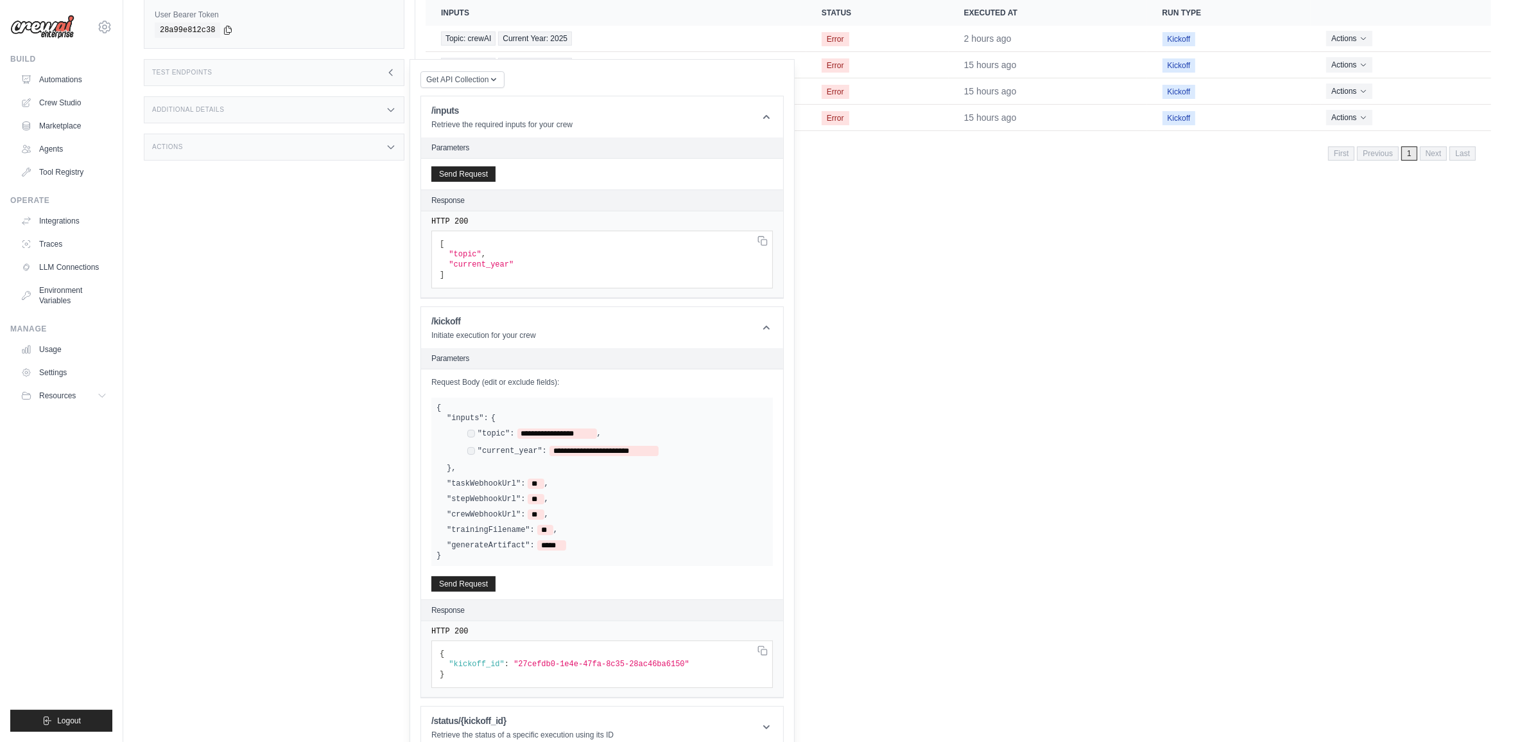
scroll to position [202, 0]
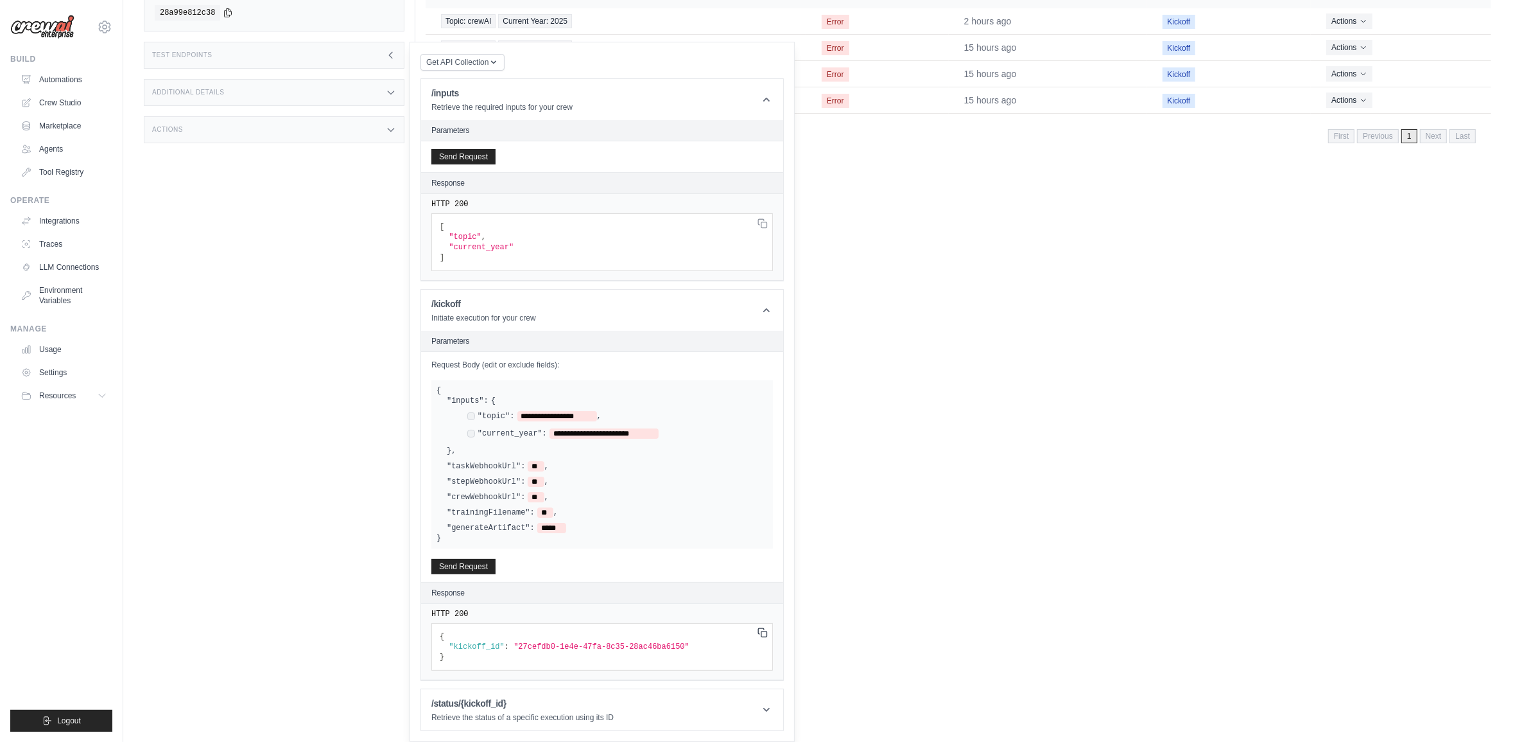
click at [765, 629] on icon at bounding box center [763, 632] width 10 height 10
click at [768, 708] on icon at bounding box center [766, 710] width 6 height 4
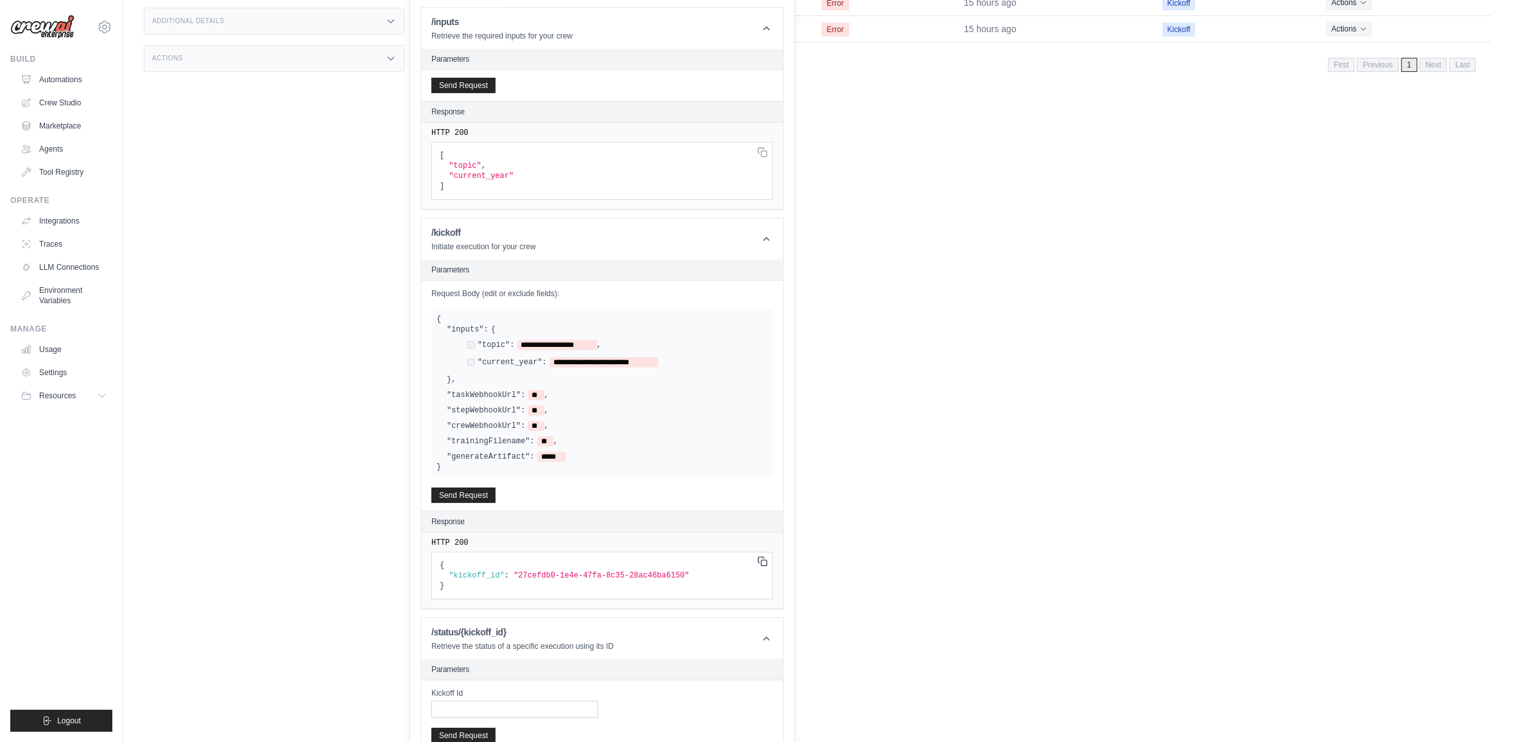
scroll to position [338, 0]
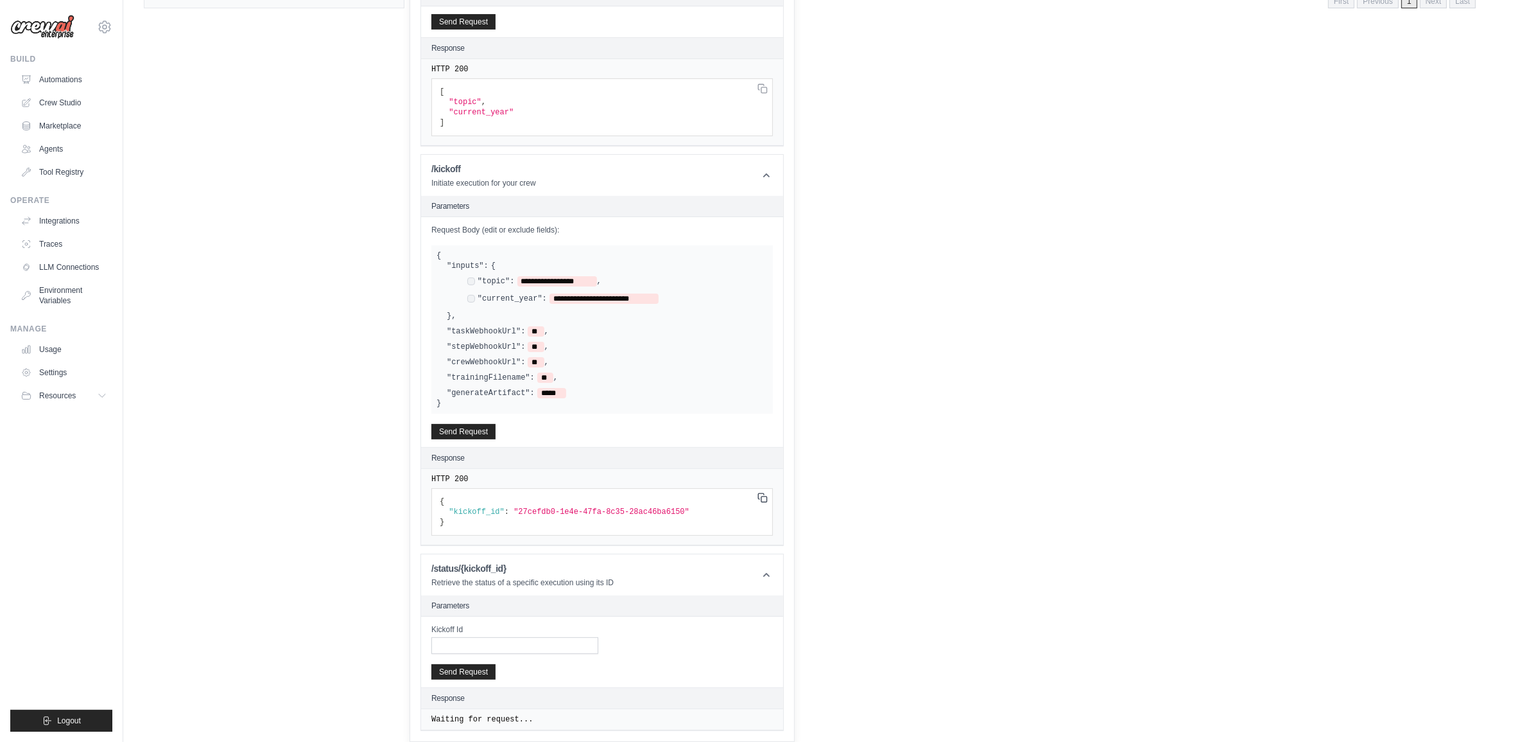
drag, startPoint x: 575, startPoint y: 634, endPoint x: 568, endPoint y: 641, distance: 10.0
click at [569, 639] on div "Kickoff Id" at bounding box center [514, 639] width 167 height 30
click at [568, 641] on input "Kickoff Id" at bounding box center [514, 645] width 167 height 17
paste input "**********"
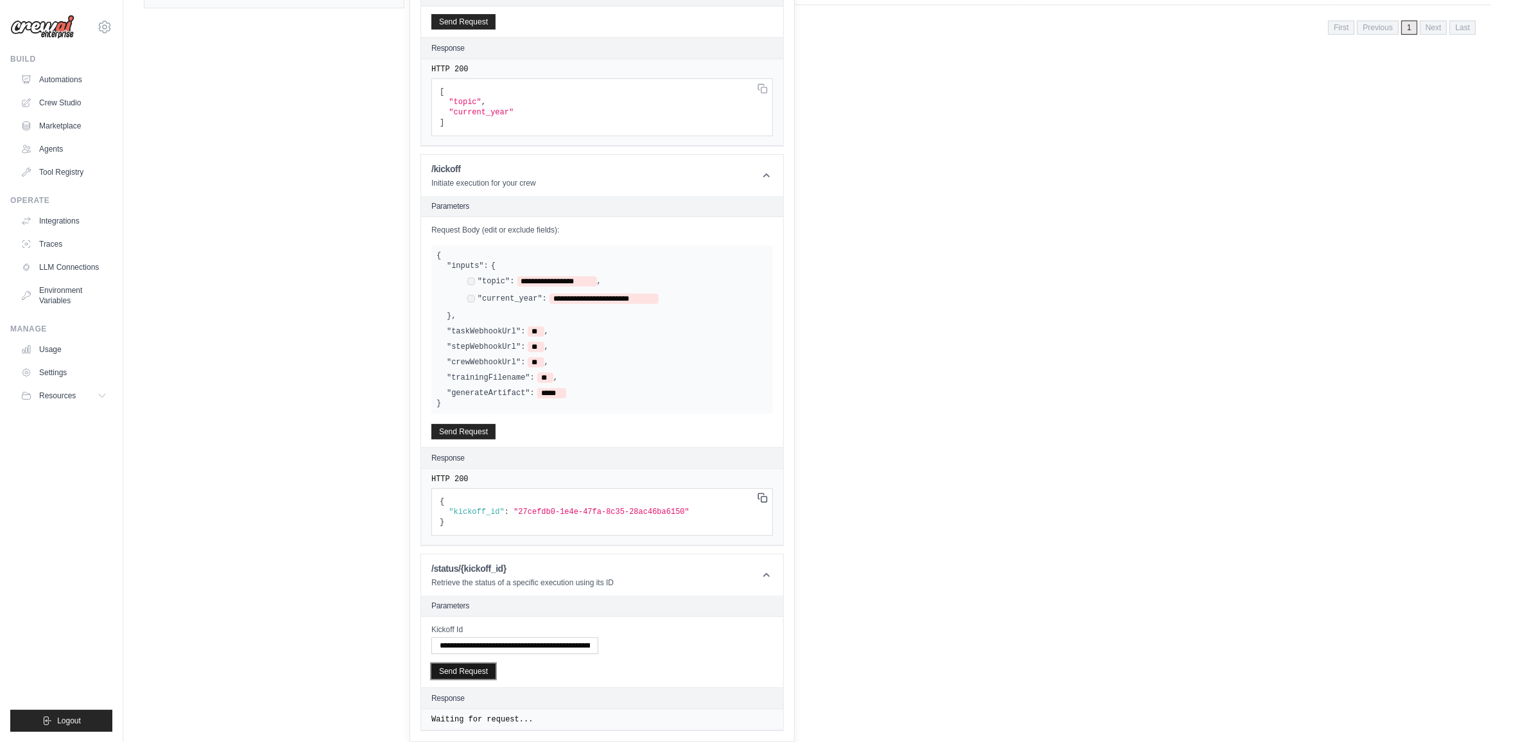
click at [463, 676] on button "Send Request" at bounding box center [463, 670] width 64 height 15
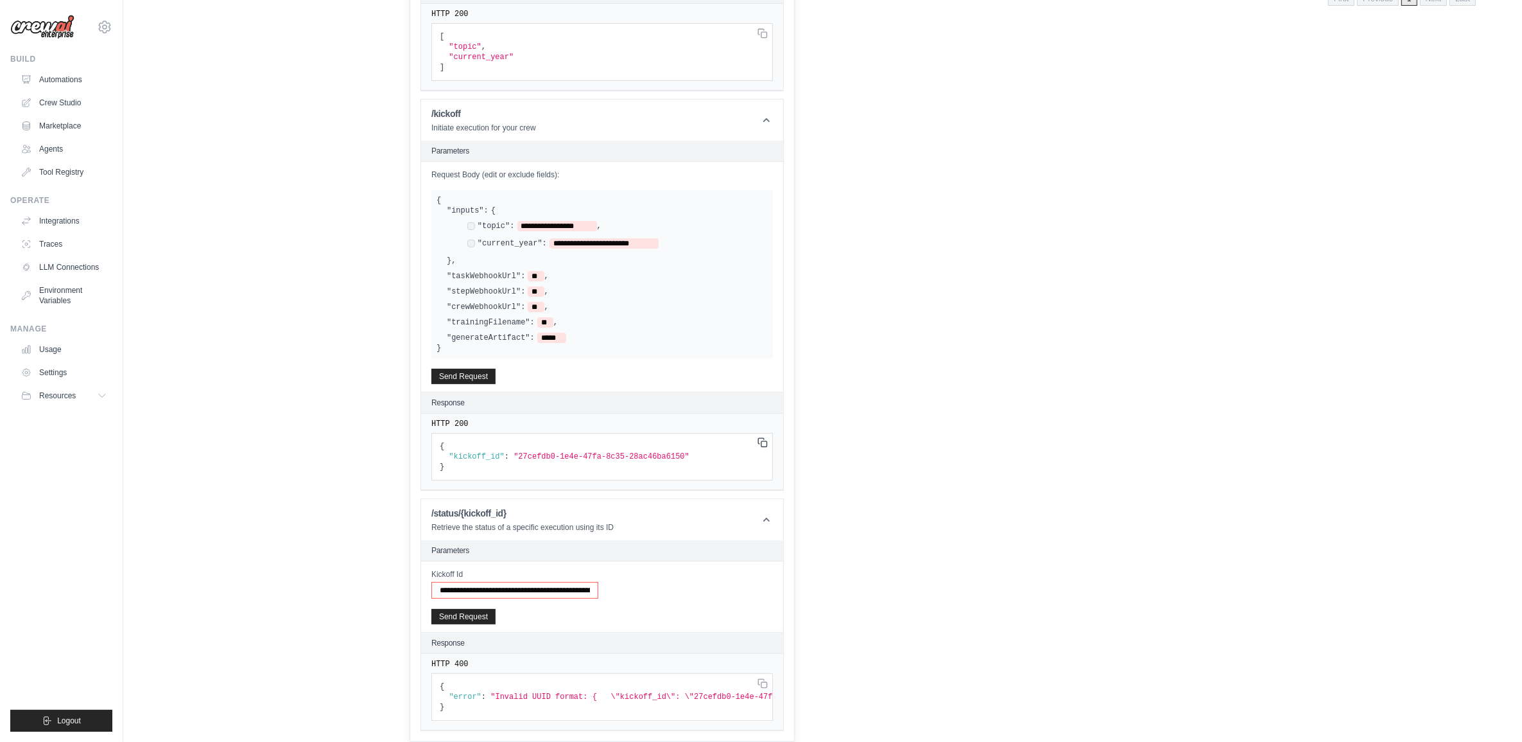
click at [496, 582] on input "**********" at bounding box center [514, 590] width 167 height 17
drag, startPoint x: 492, startPoint y: 578, endPoint x: 397, endPoint y: 576, distance: 95.7
click at [397, 407] on html "leandro.harada@assurant.com Settings Build Automations Crew Studio Resources" at bounding box center [761, 9] width 1522 height 796
click at [591, 582] on input "**********" at bounding box center [514, 590] width 167 height 17
type input "**********"
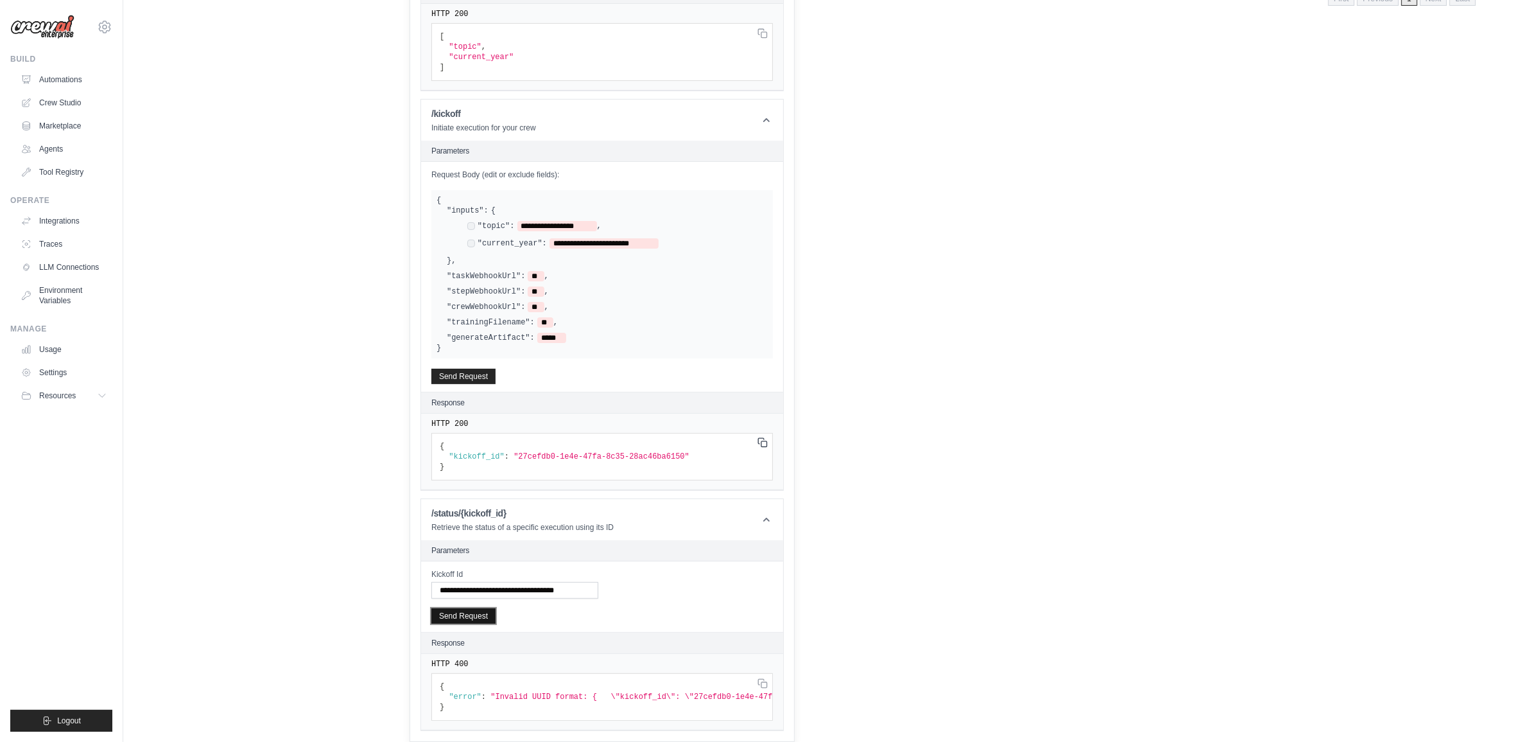
click at [453, 608] on button "Send Request" at bounding box center [463, 615] width 64 height 15
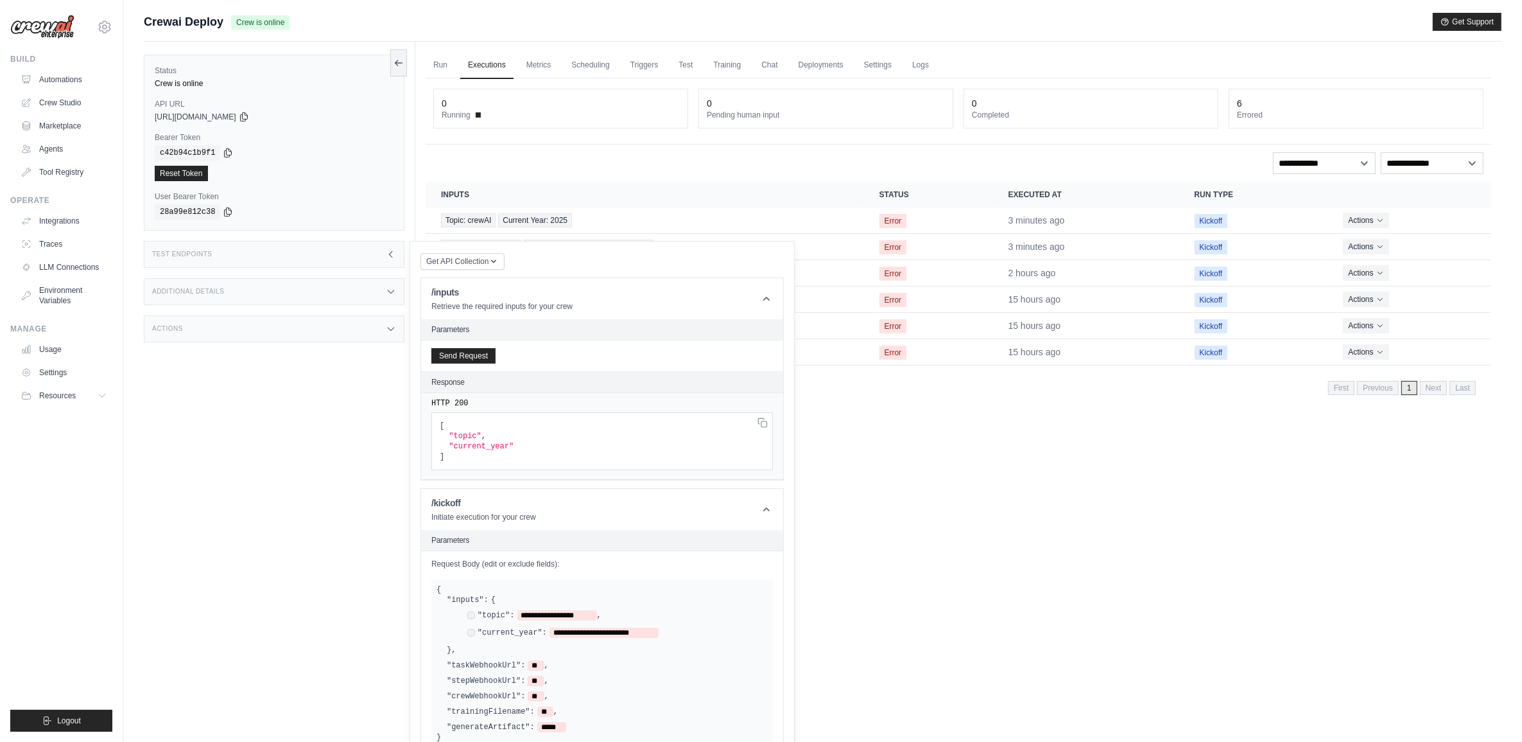
click at [273, 252] on div "Test Endpoints" at bounding box center [274, 254] width 261 height 27
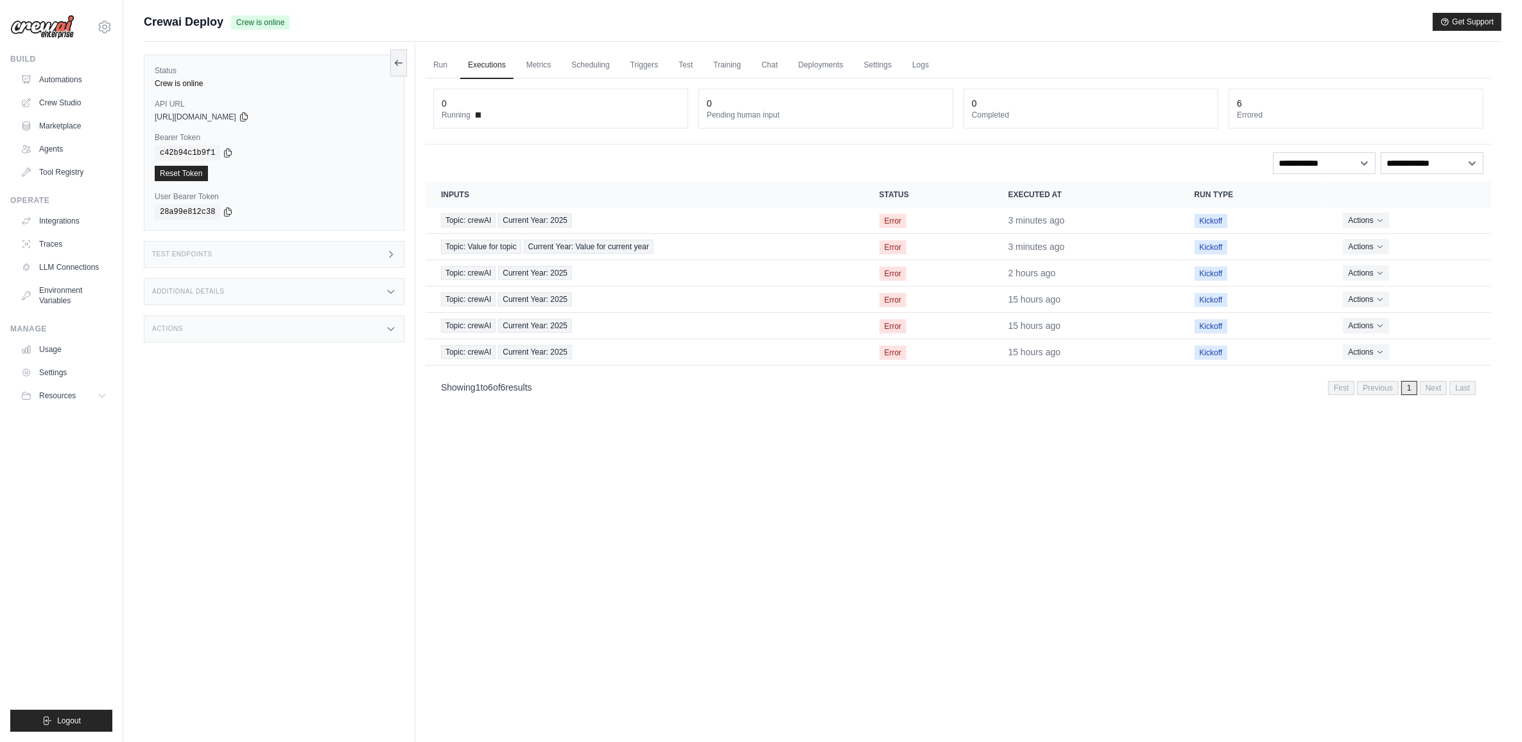
drag, startPoint x: 309, startPoint y: 252, endPoint x: 313, endPoint y: 260, distance: 8.6
click at [310, 252] on div "Test Endpoints" at bounding box center [274, 254] width 261 height 27
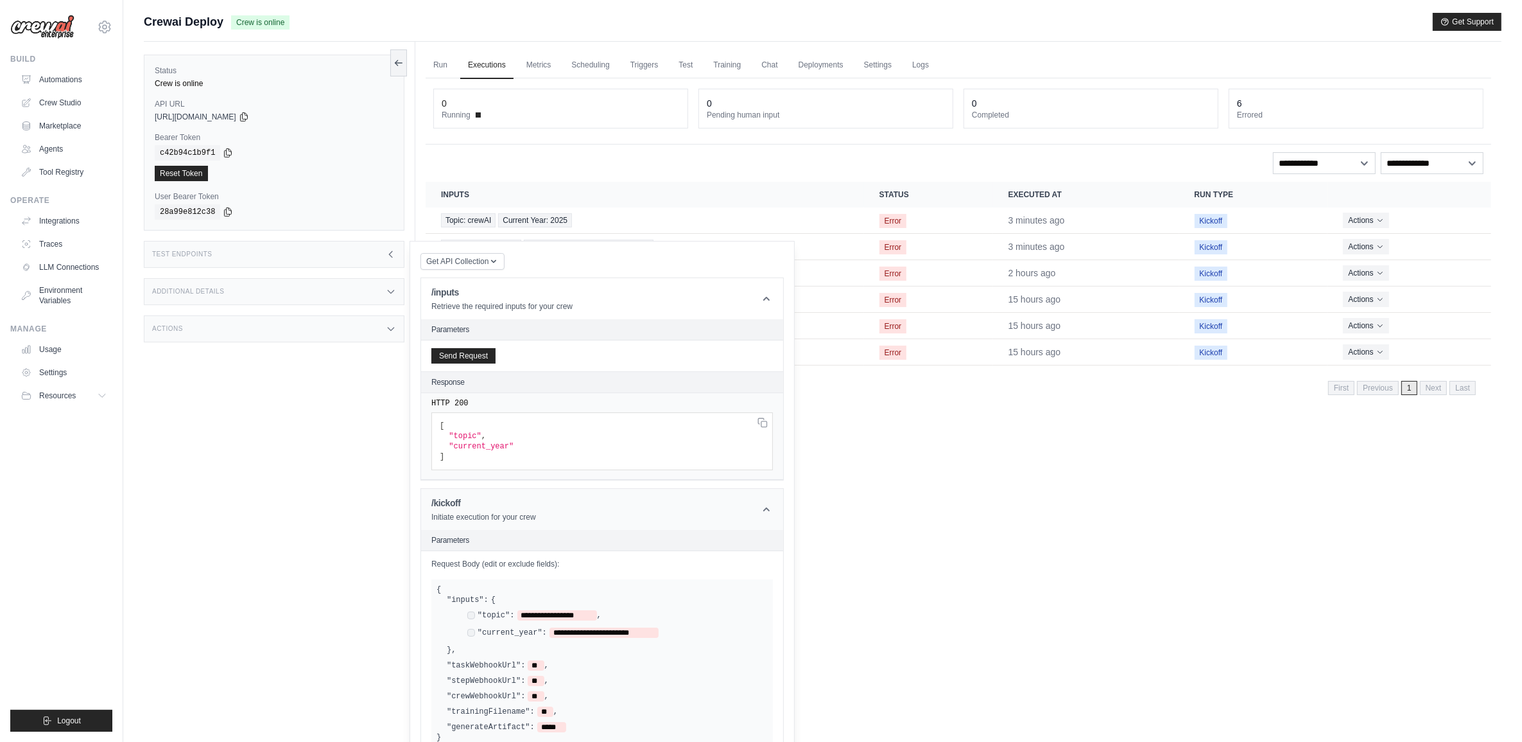
click at [775, 510] on header "/kickoff Initiate execution for your crew" at bounding box center [602, 509] width 362 height 41
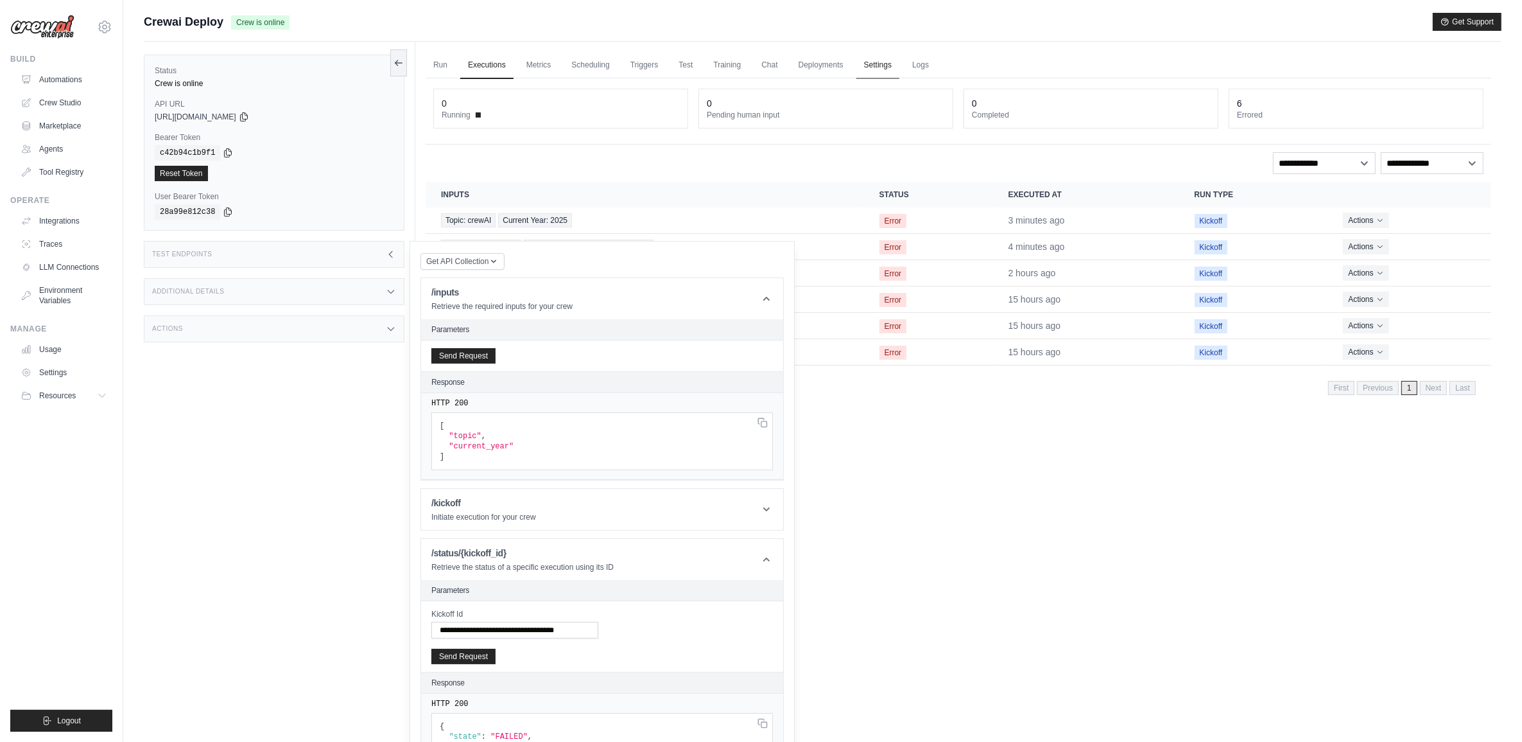
click at [881, 65] on link "Settings" at bounding box center [877, 65] width 43 height 27
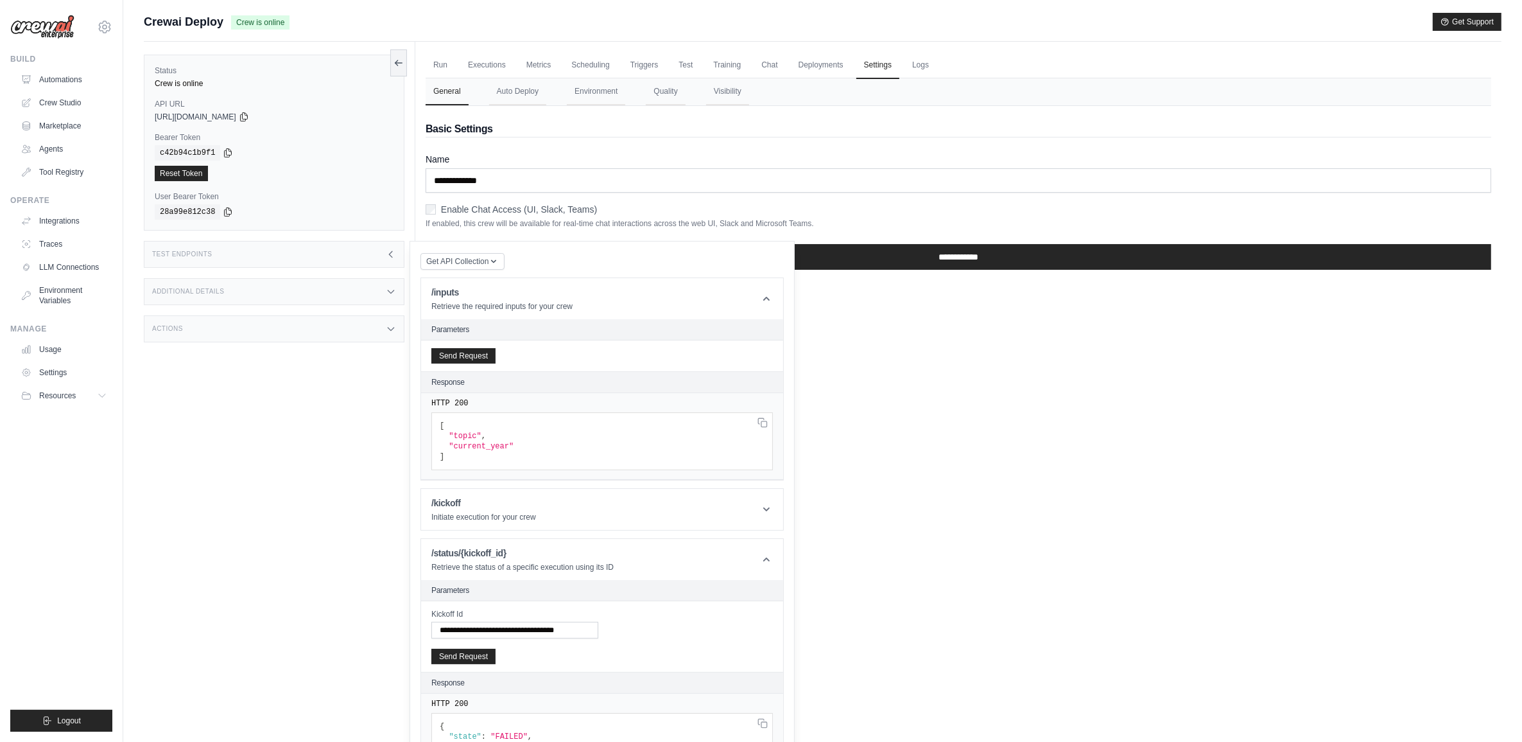
click at [389, 258] on icon at bounding box center [391, 254] width 10 height 10
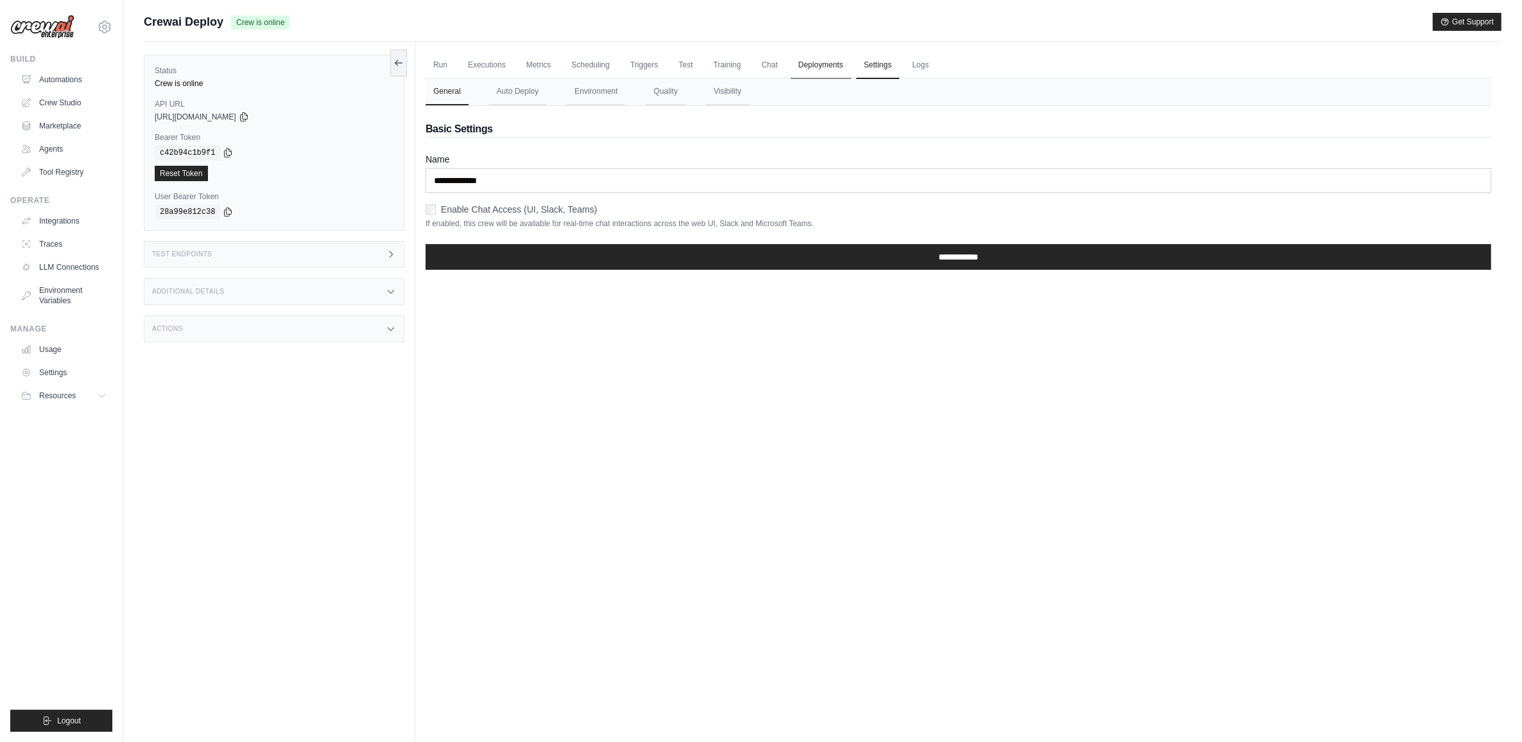
click at [809, 65] on link "Deployments" at bounding box center [821, 65] width 60 height 27
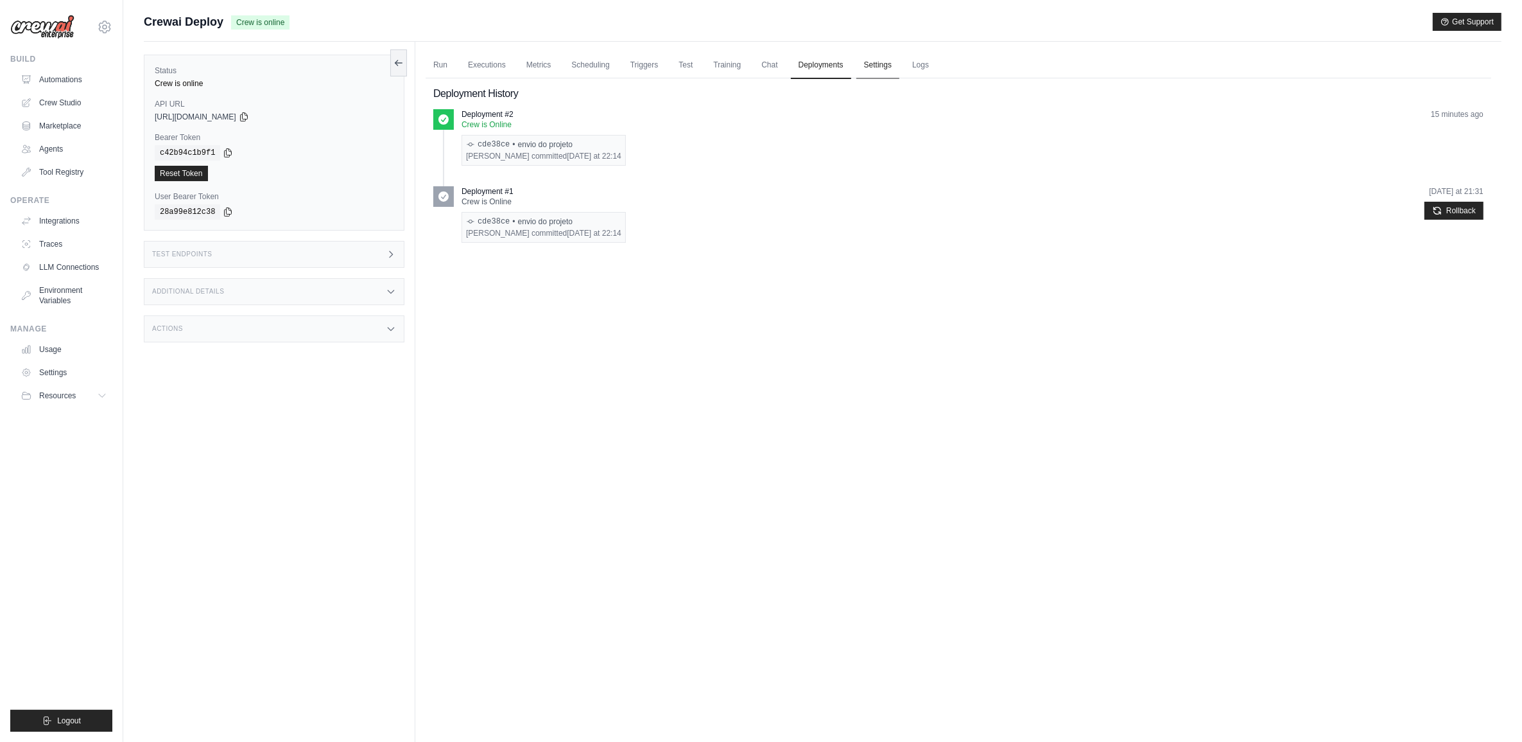
click at [861, 65] on link "Settings" at bounding box center [877, 65] width 43 height 27
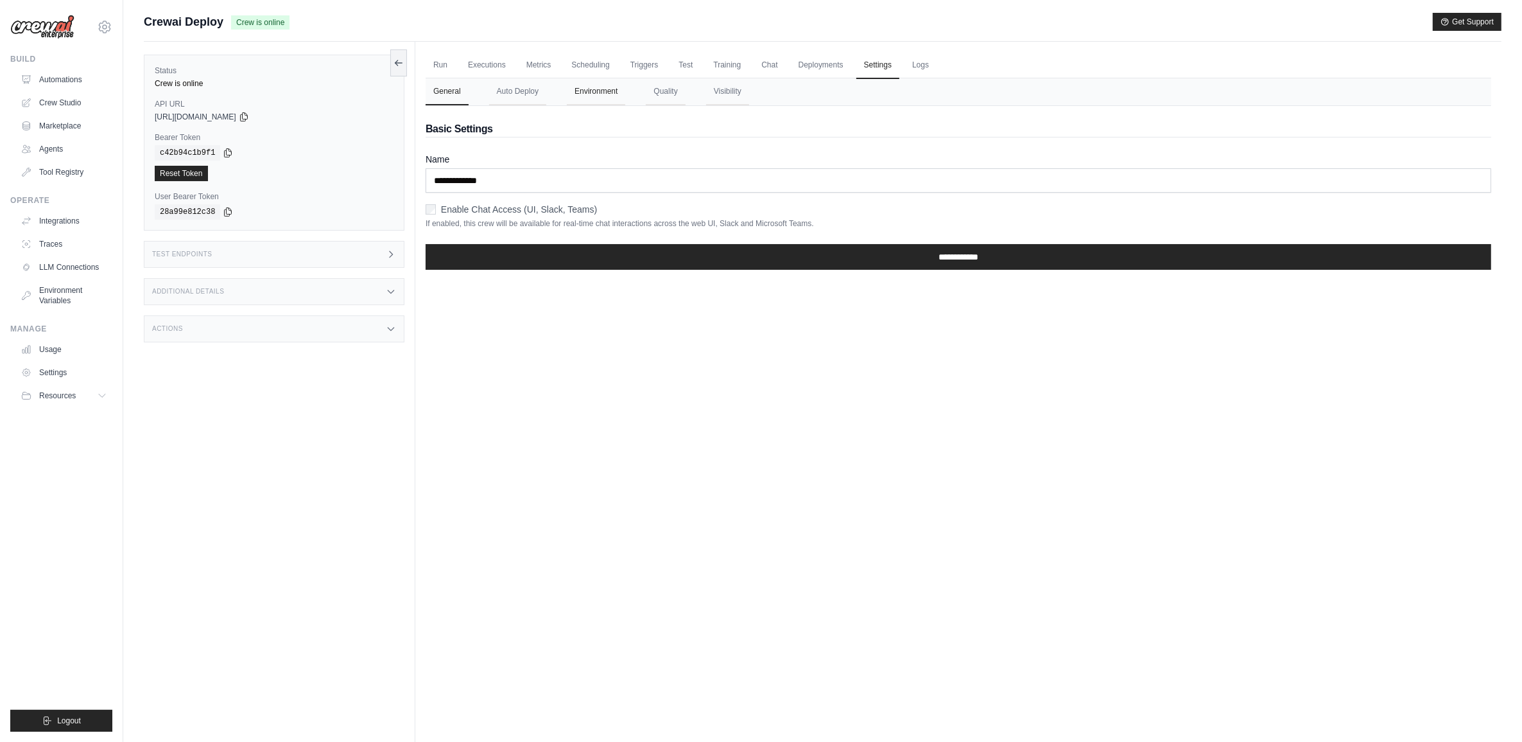
click at [614, 91] on button "Environment" at bounding box center [596, 91] width 58 height 27
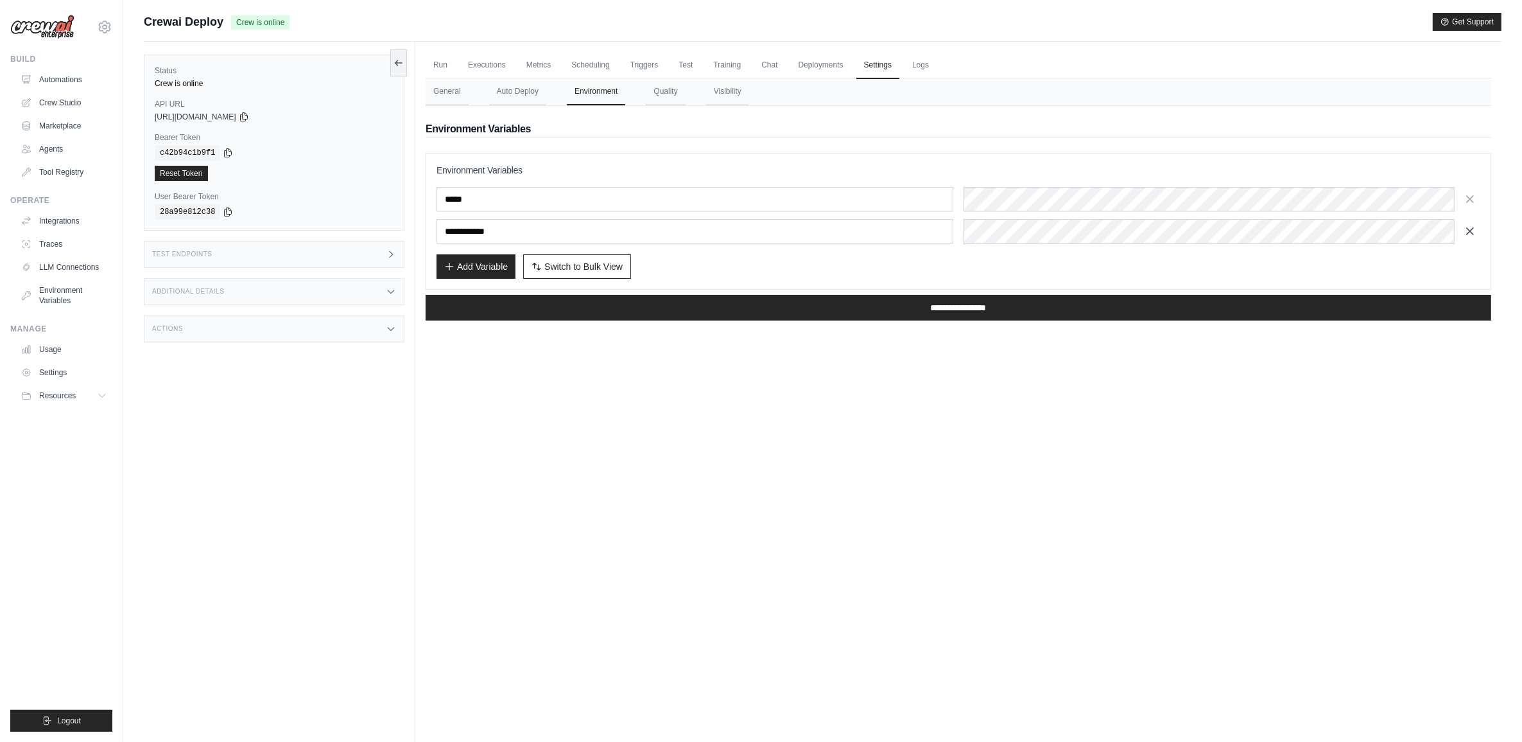
click at [1470, 231] on icon "button" at bounding box center [1470, 231] width 6 height 6
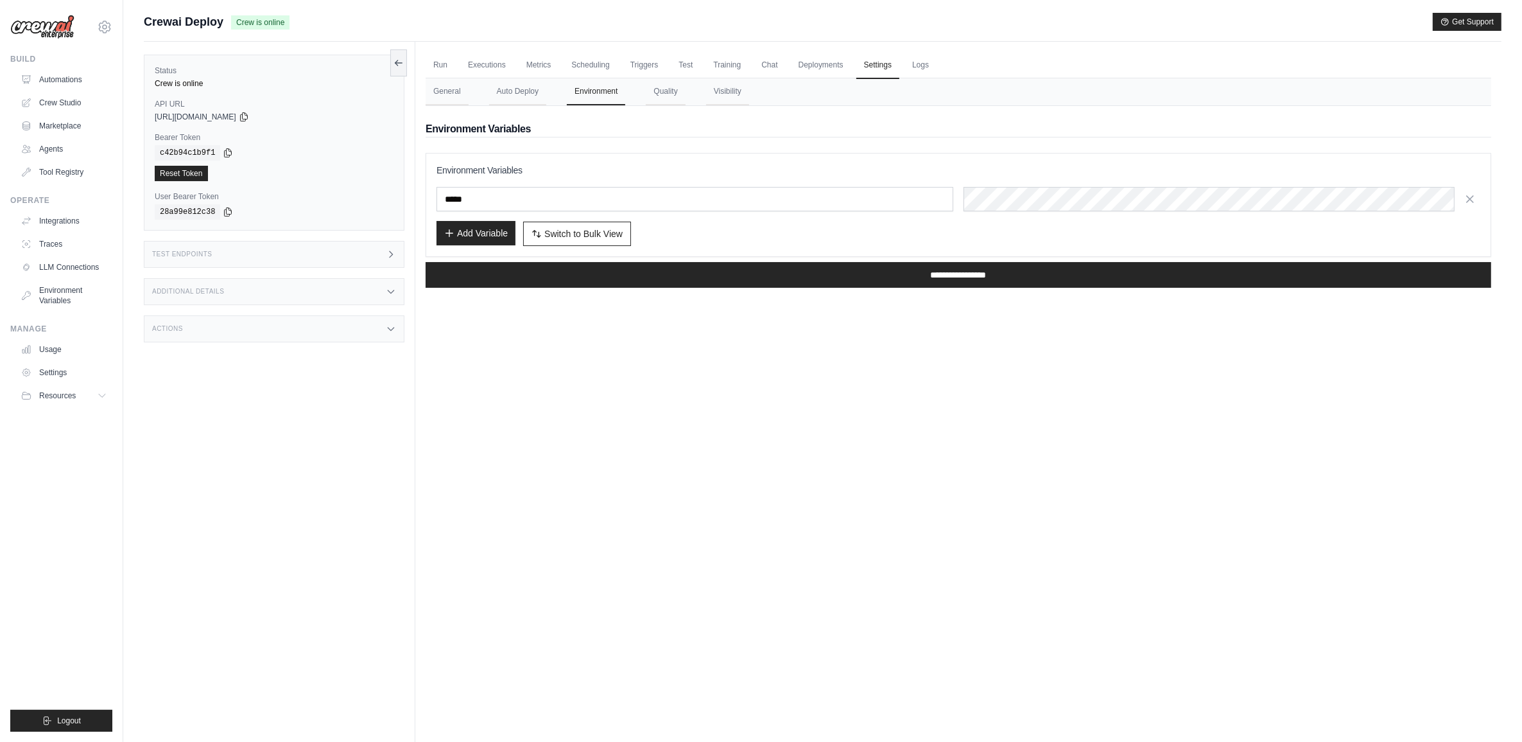
click at [479, 232] on button "Add Variable" at bounding box center [476, 233] width 79 height 24
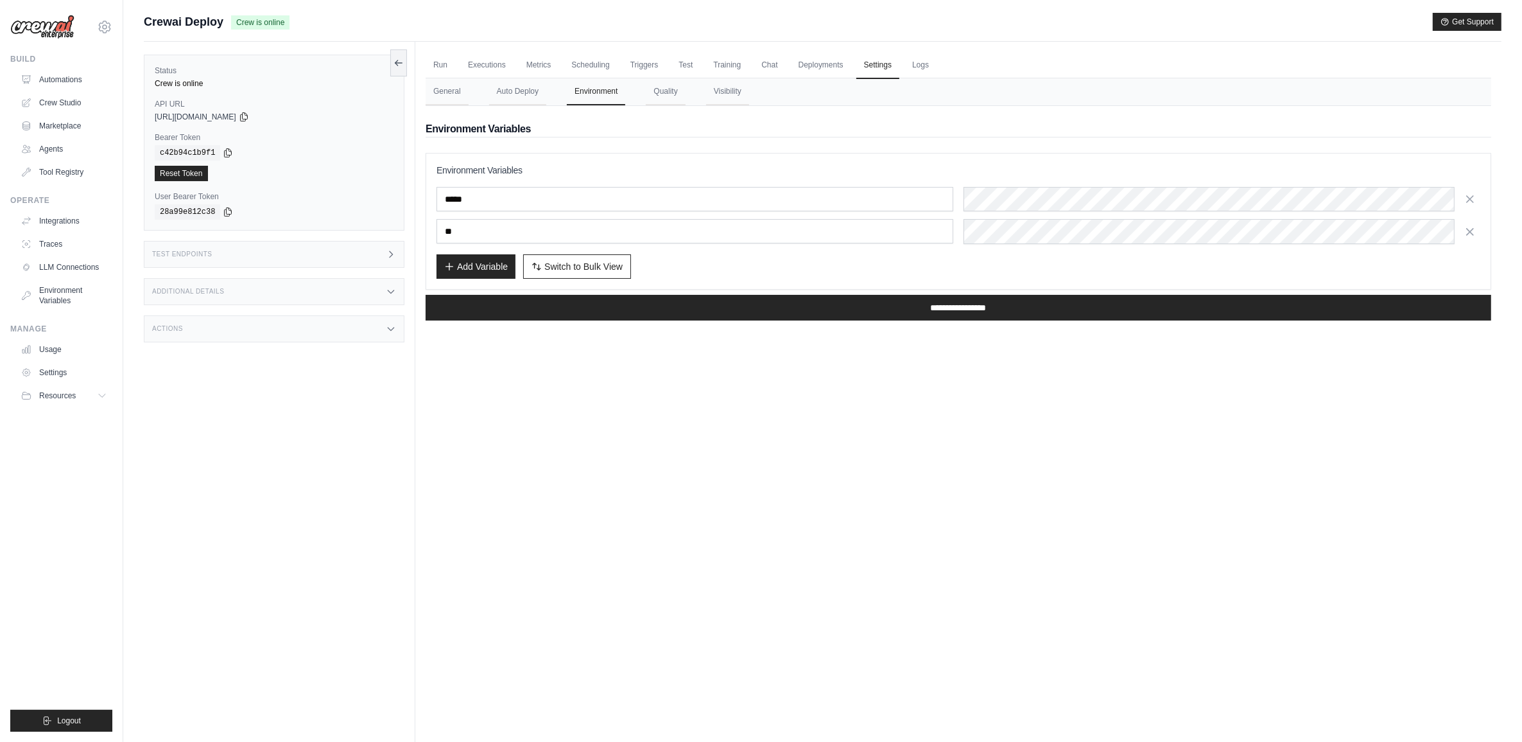
type input "*"
type input "**********"
click at [938, 358] on div "Run Executions Metrics Scheduling Triggers Test Training Chat Deployments Setti…" at bounding box center [958, 413] width 1086 height 742
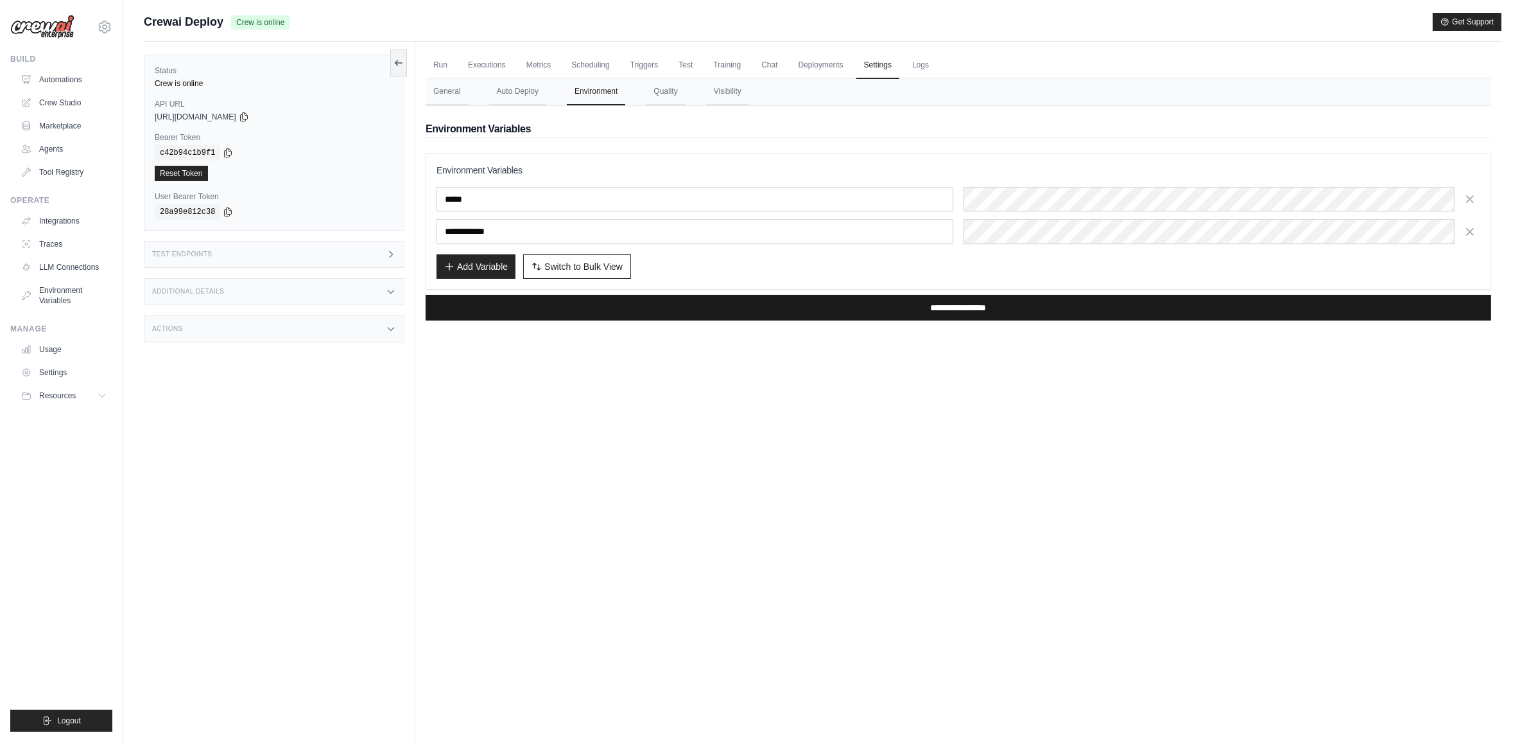
click at [985, 309] on input "**********" at bounding box center [959, 308] width 1066 height 26
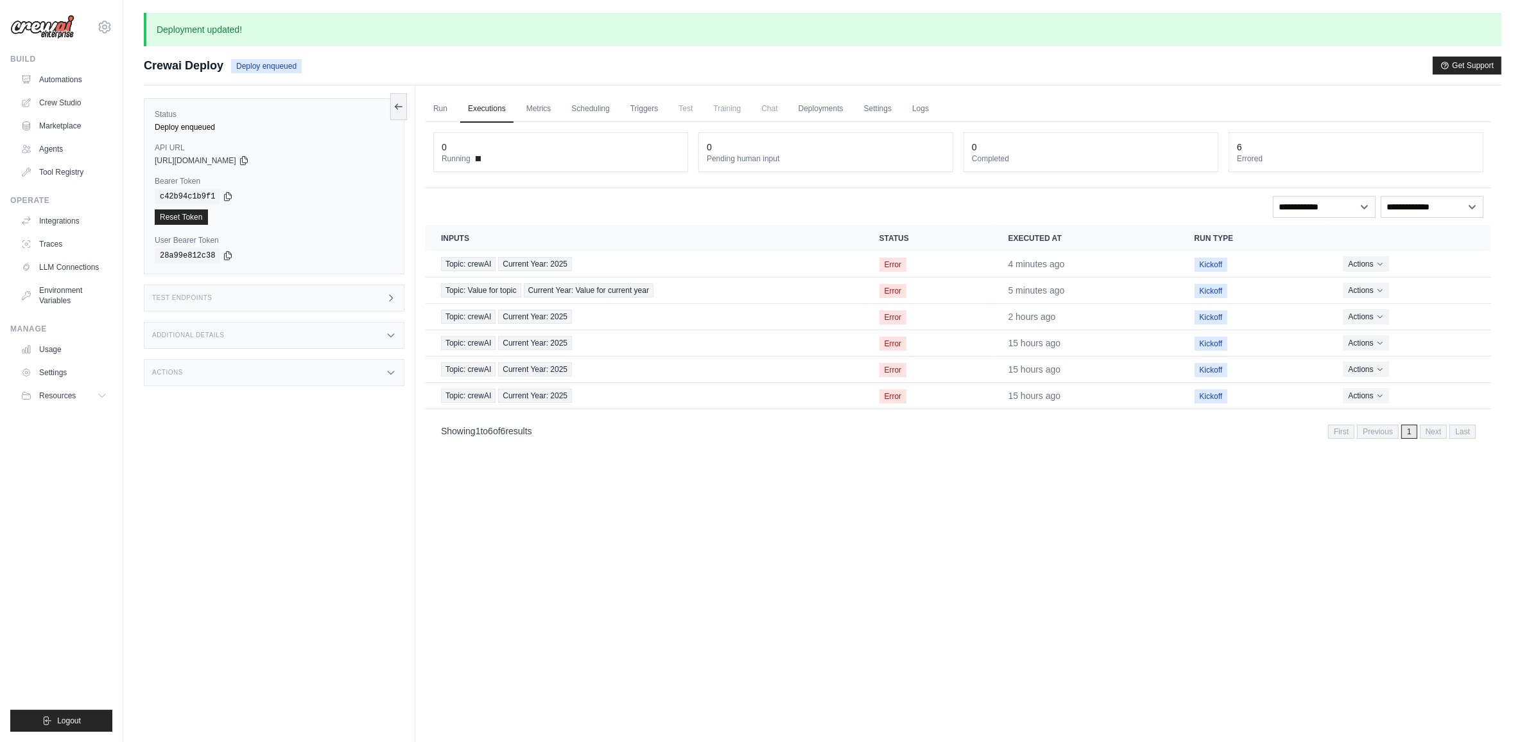
click at [393, 294] on icon at bounding box center [391, 298] width 10 height 10
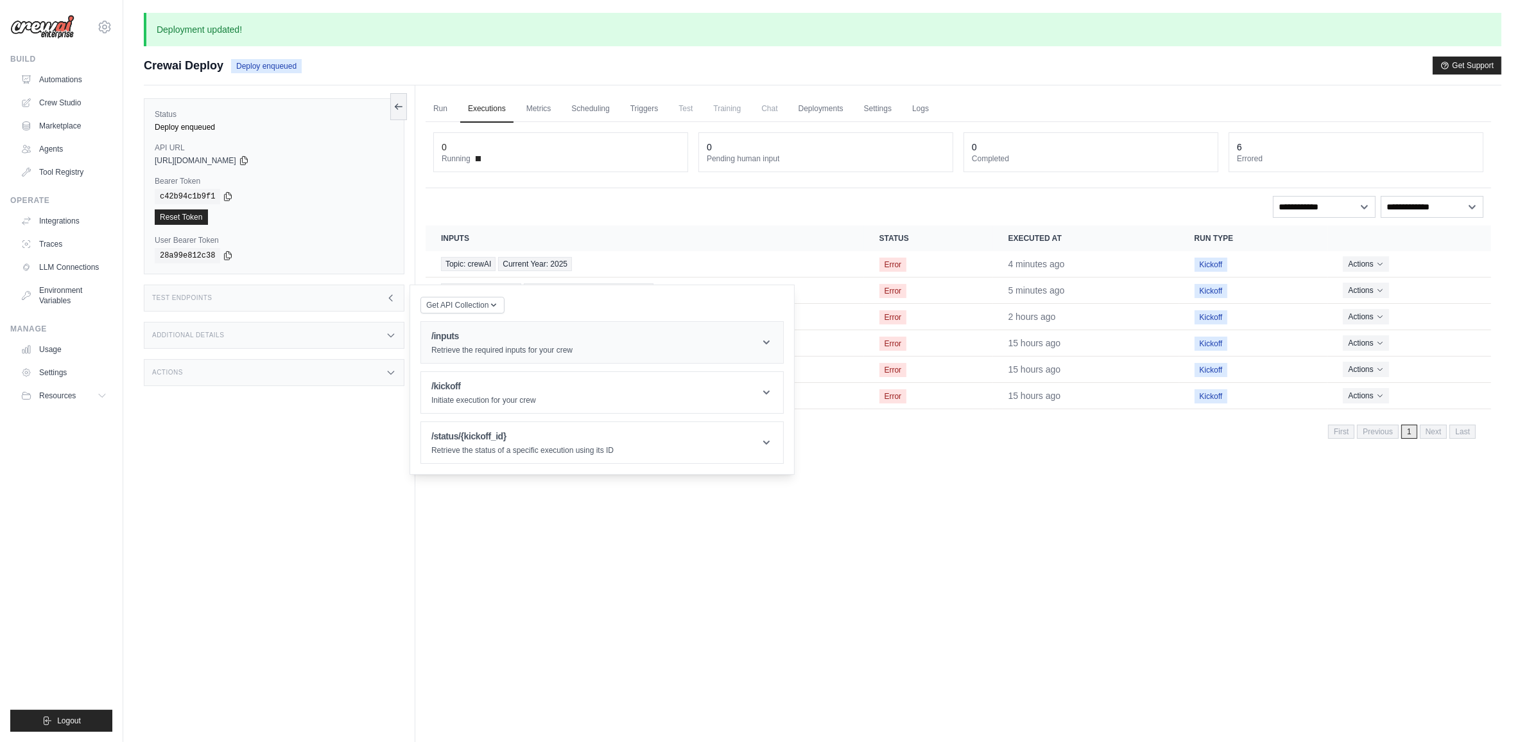
click at [771, 342] on icon at bounding box center [766, 342] width 13 height 13
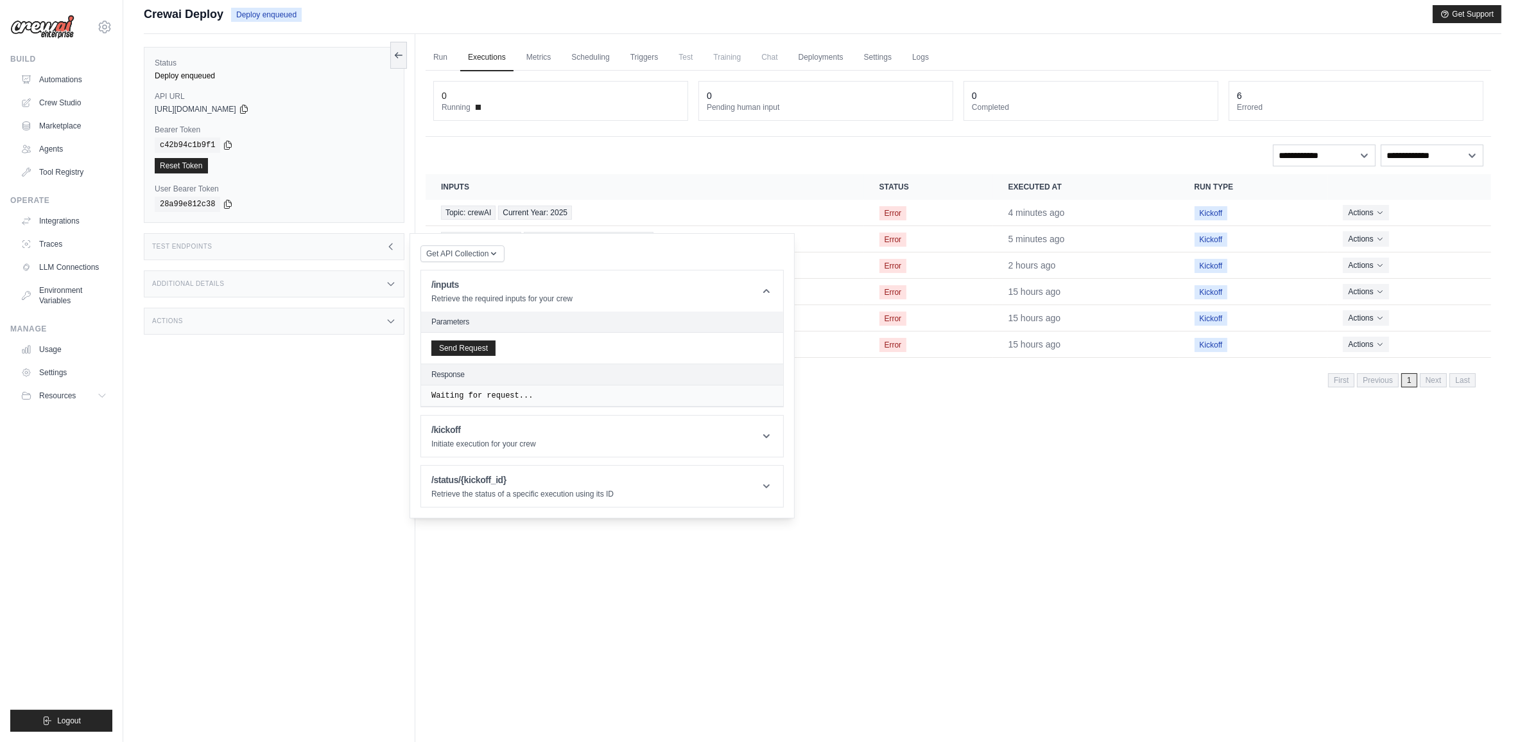
scroll to position [80, 0]
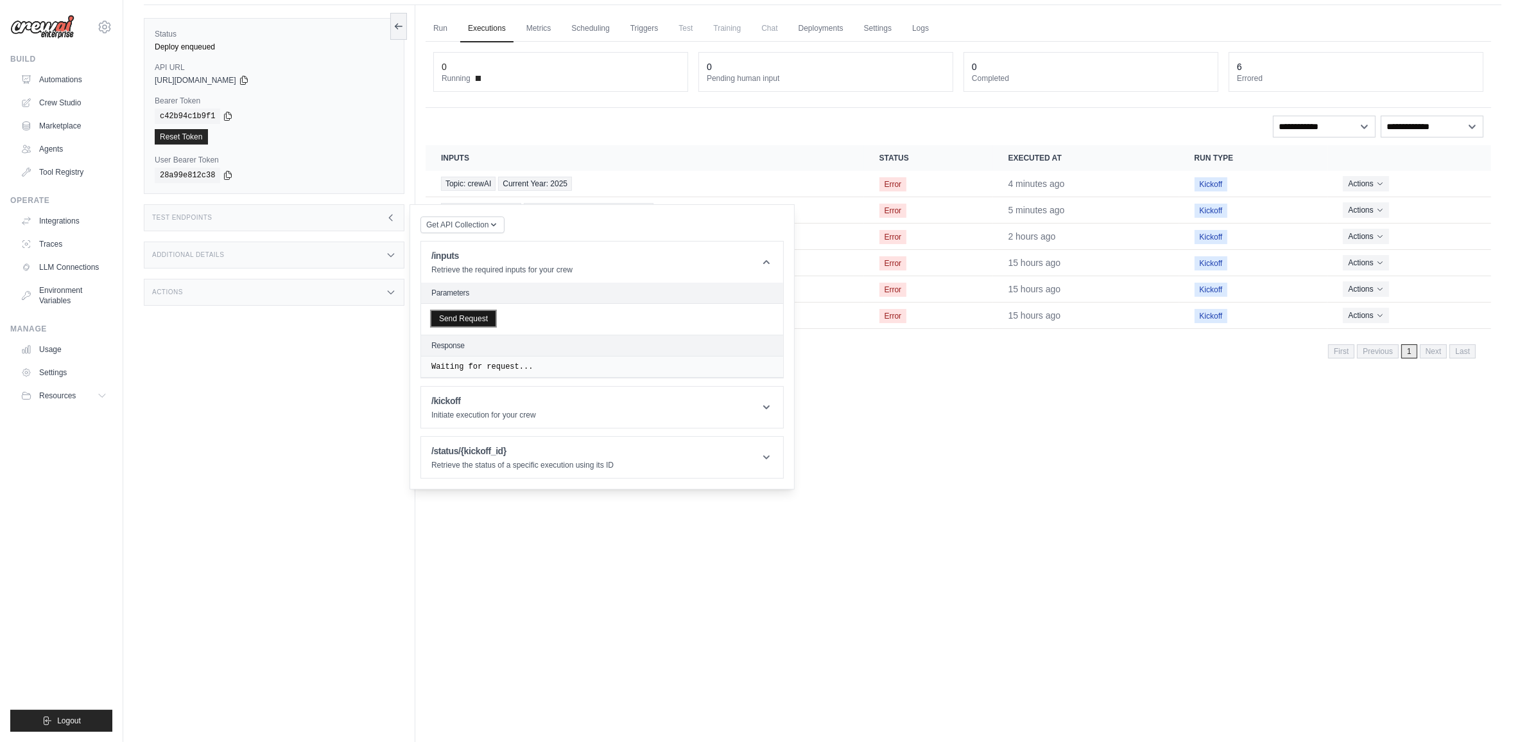
click at [485, 316] on button "Send Request" at bounding box center [463, 318] width 64 height 15
click at [742, 476] on header "/kickoff Initiate execution for your crew" at bounding box center [602, 472] width 362 height 41
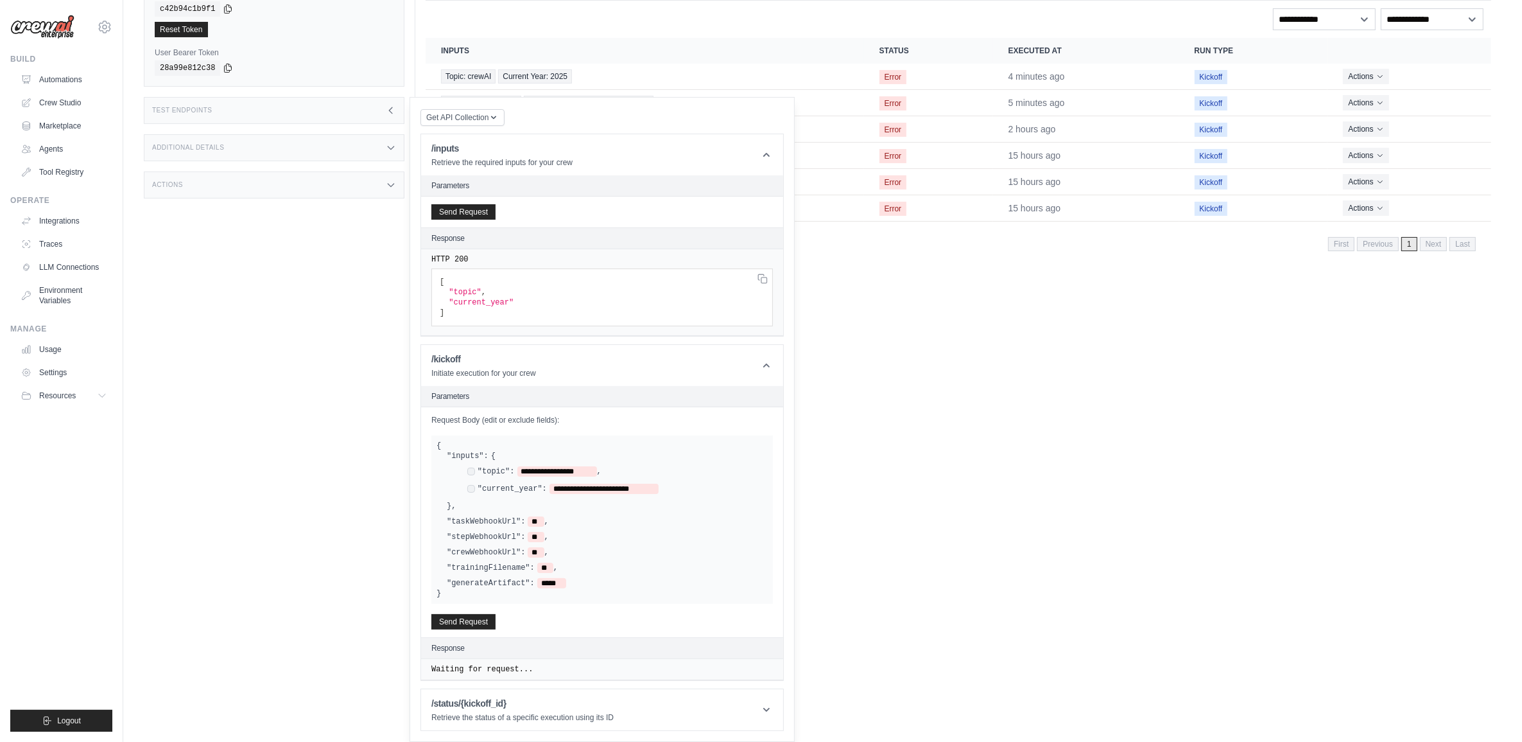
scroll to position [190, 0]
click at [454, 618] on button "Send Request" at bounding box center [463, 620] width 64 height 15
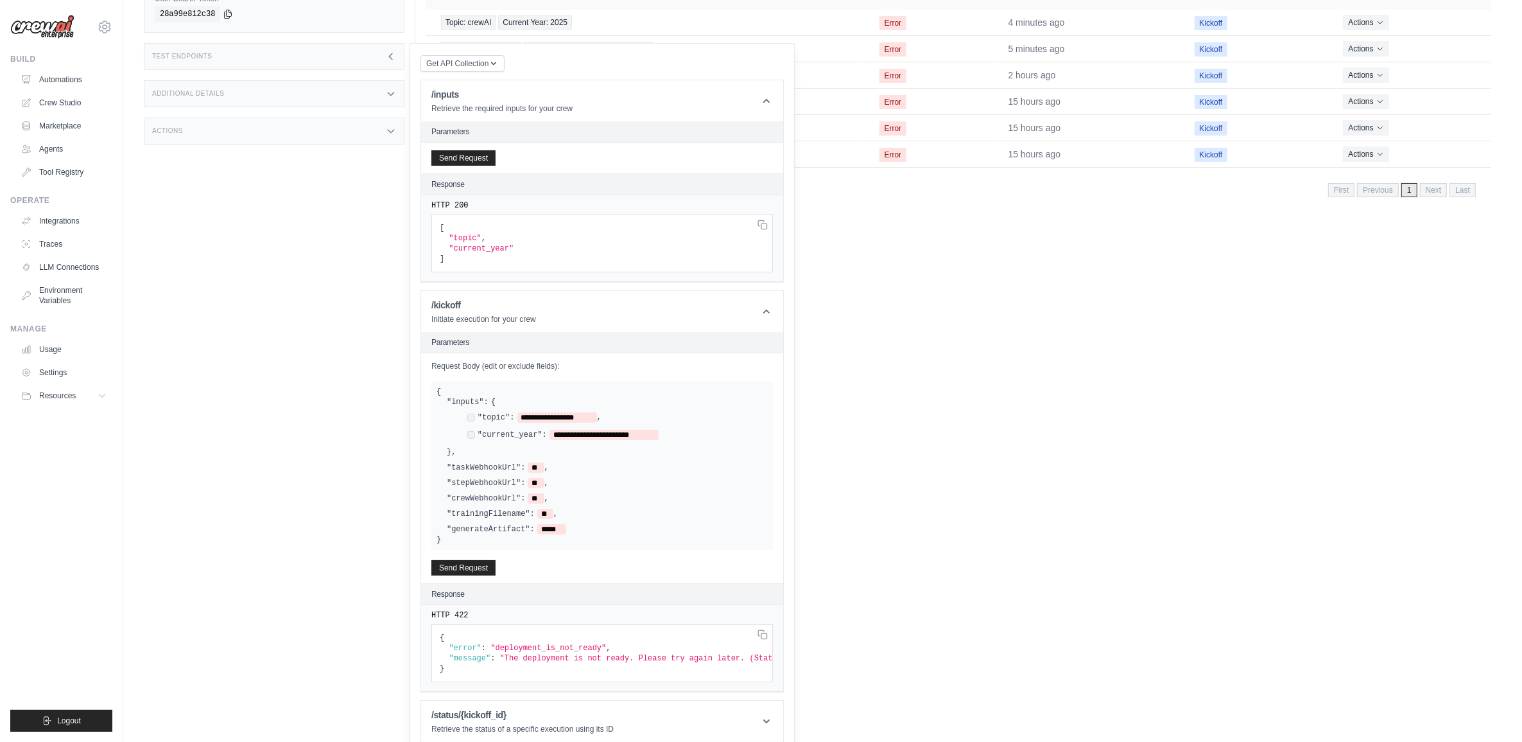
scroll to position [268, 0]
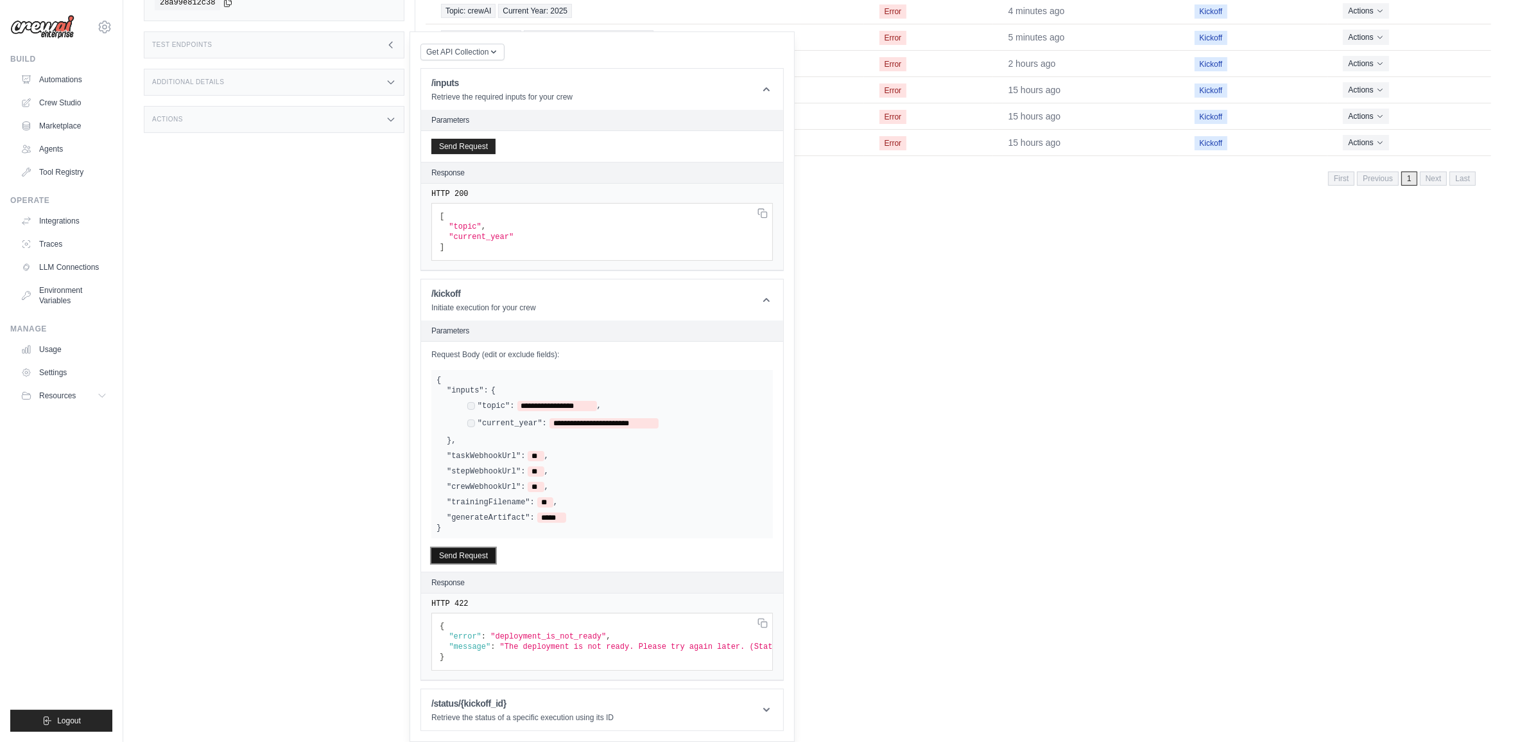
click at [461, 548] on button "Send Request" at bounding box center [463, 555] width 64 height 15
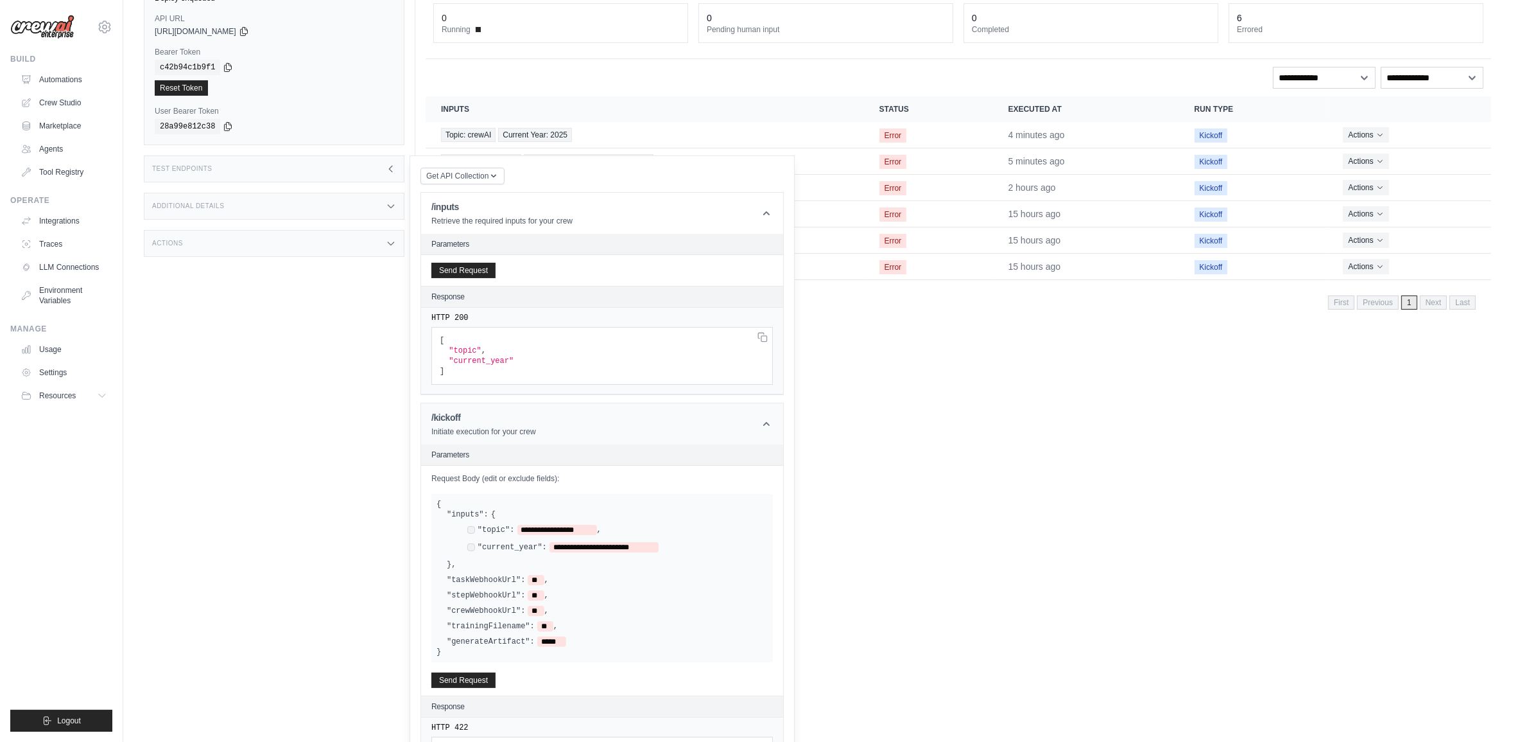
scroll to position [107, 0]
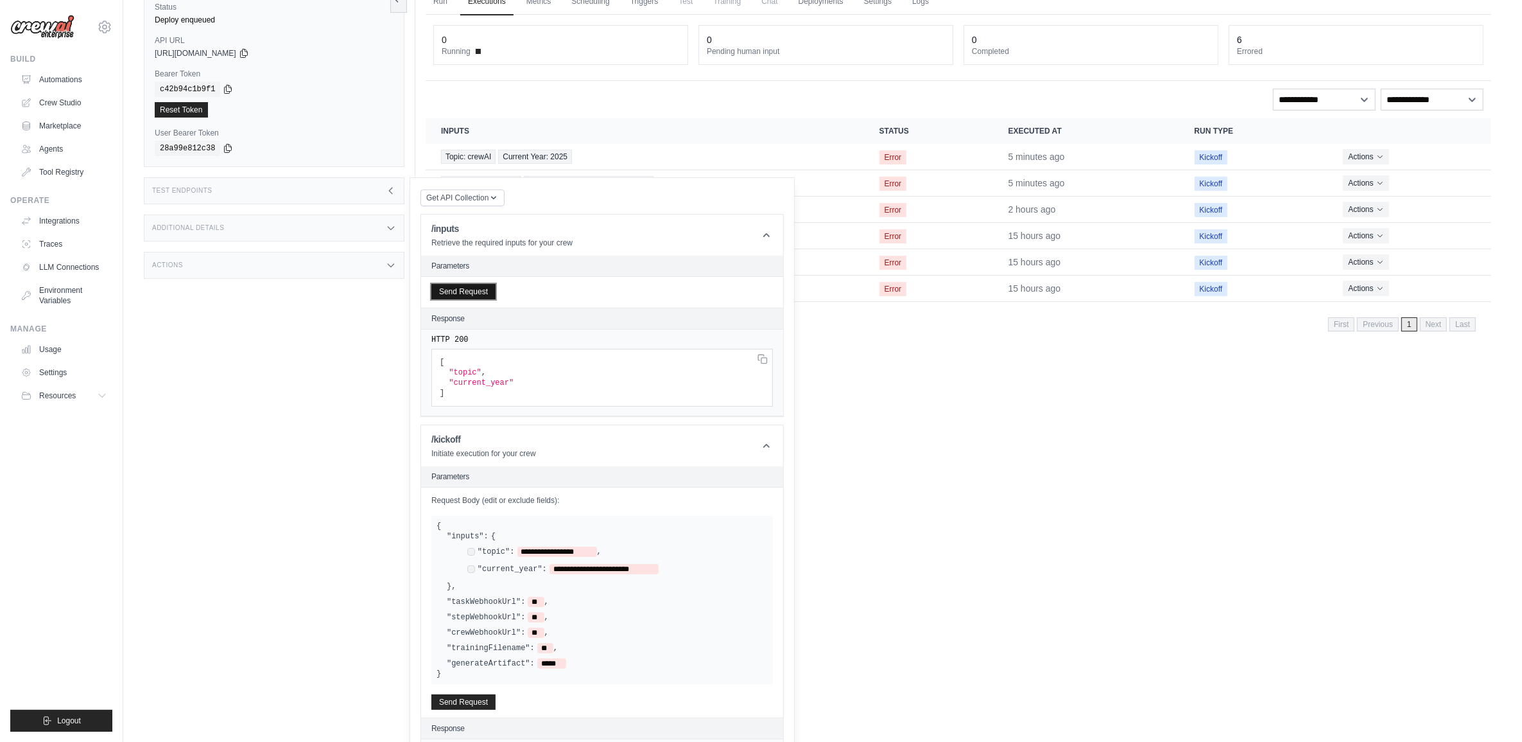
click at [469, 299] on button "Send Request" at bounding box center [463, 291] width 64 height 15
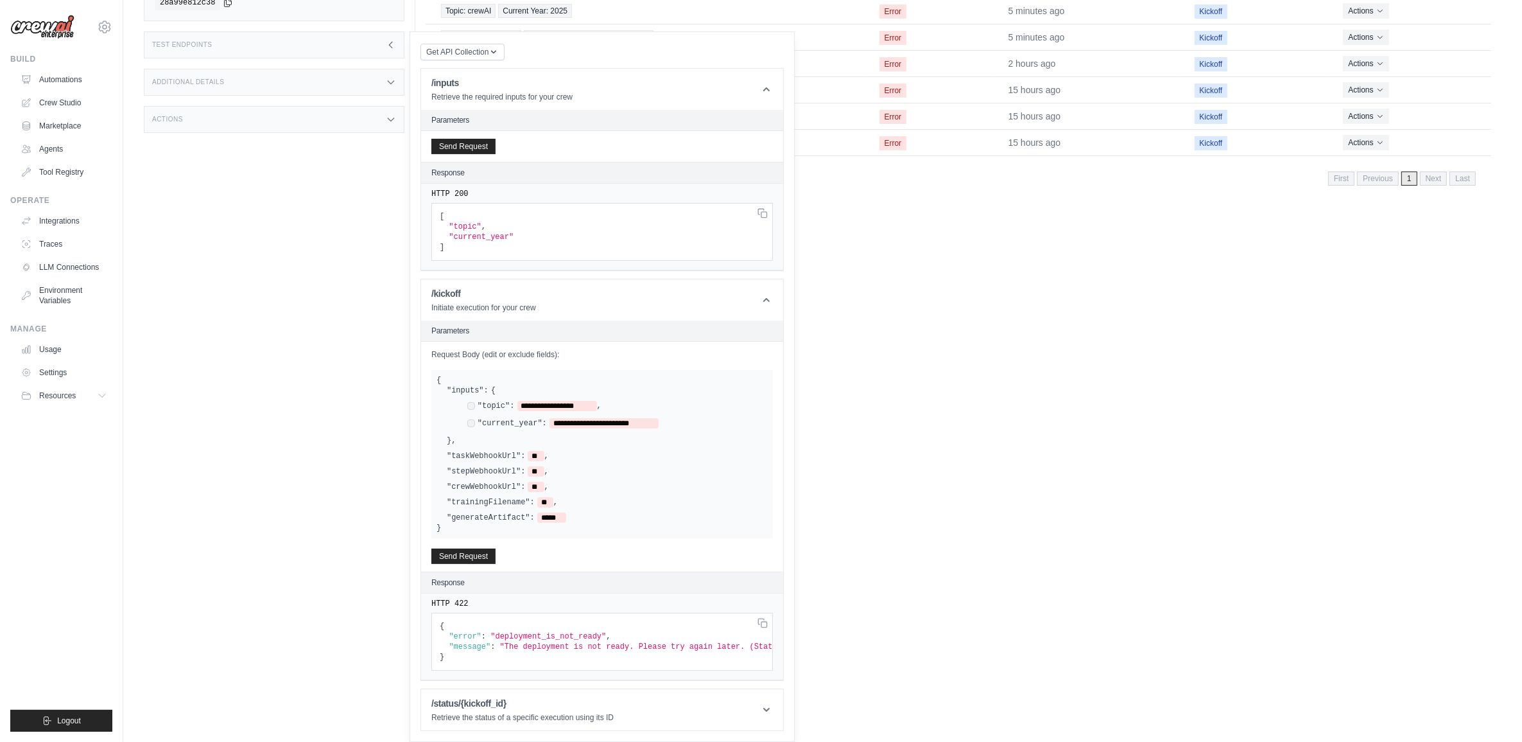
scroll to position [268, 0]
drag, startPoint x: 455, startPoint y: 541, endPoint x: 464, endPoint y: 541, distance: 9.0
click at [456, 548] on button "Send Request" at bounding box center [463, 555] width 64 height 15
click at [472, 548] on button "Send Request" at bounding box center [463, 555] width 64 height 15
drag, startPoint x: 461, startPoint y: 132, endPoint x: 465, endPoint y: 138, distance: 7.3
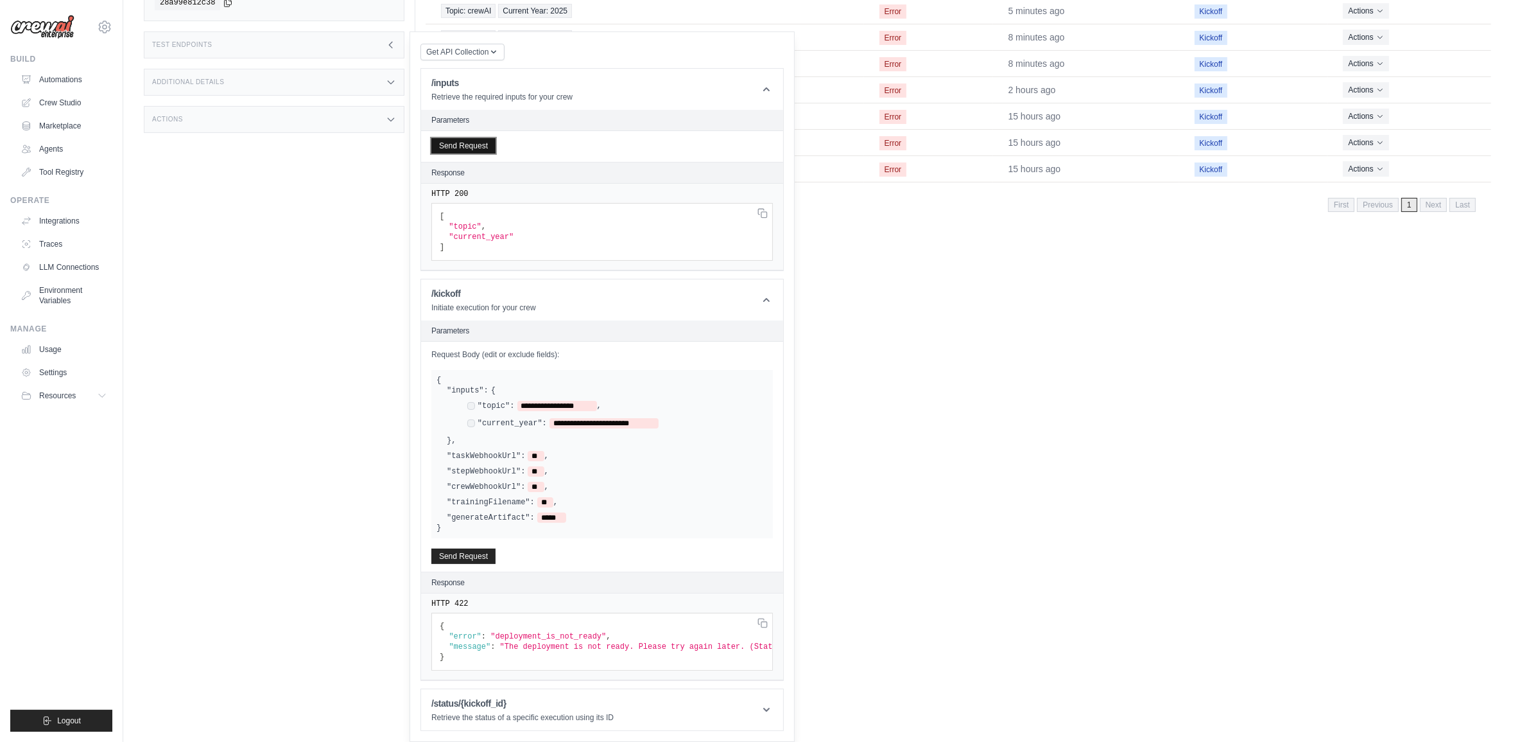
click at [461, 138] on button "Send Request" at bounding box center [463, 145] width 64 height 15
click at [467, 548] on button "Send Request" at bounding box center [463, 555] width 64 height 15
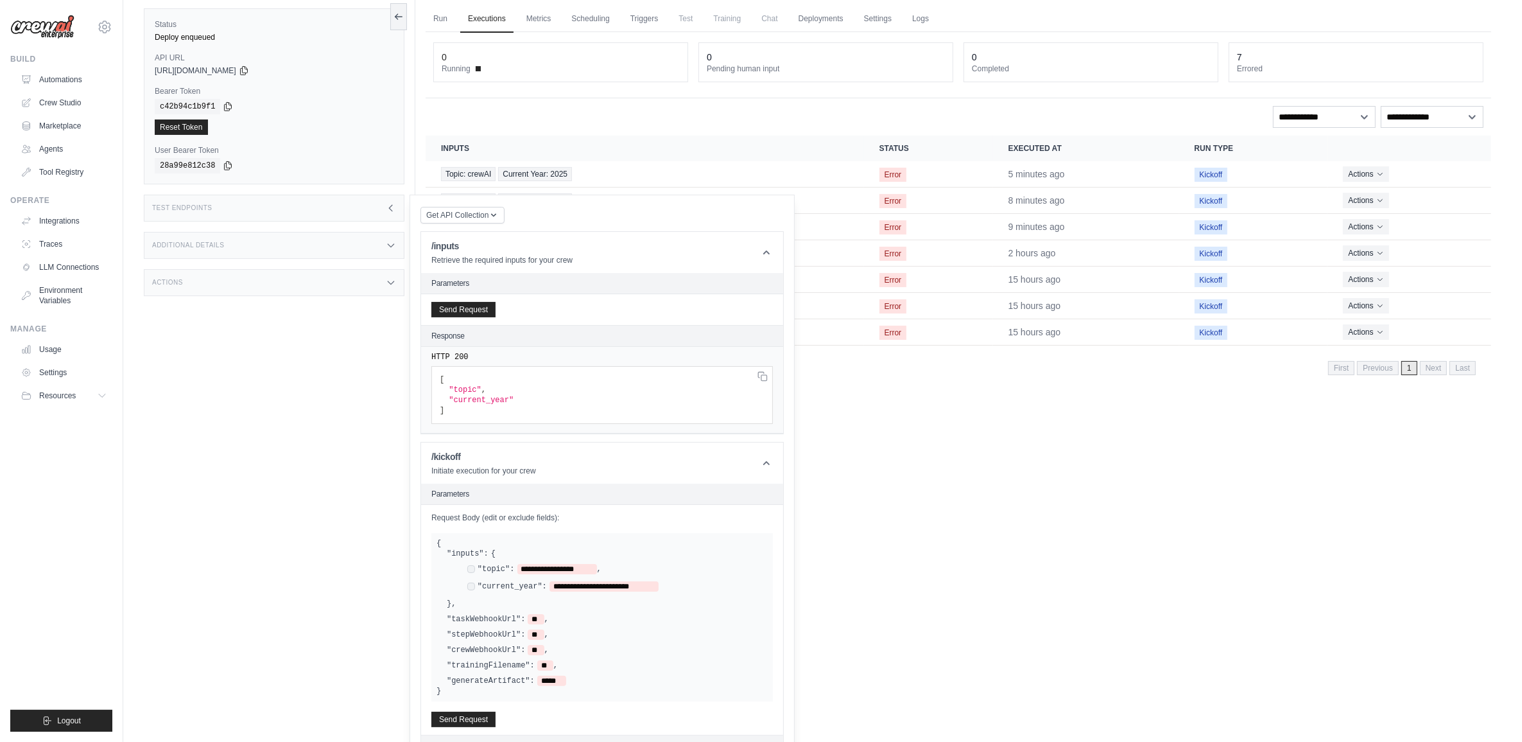
scroll to position [0, 0]
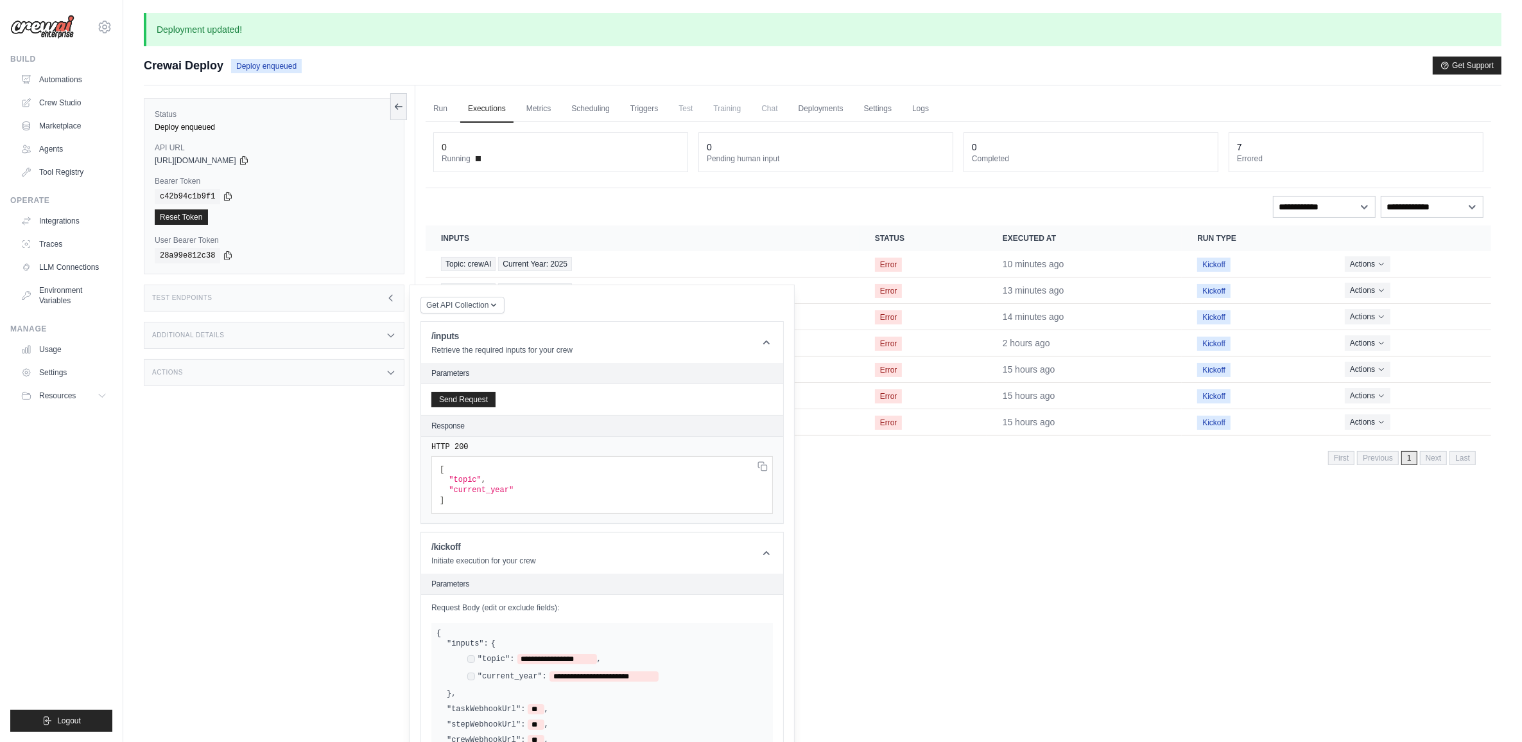
click at [872, 573] on div "Run Executions Metrics Scheduling Triggers Test Training Chat Deployments Setti…" at bounding box center [958, 456] width 1086 height 742
click at [441, 111] on link "Run" at bounding box center [441, 109] width 30 height 27
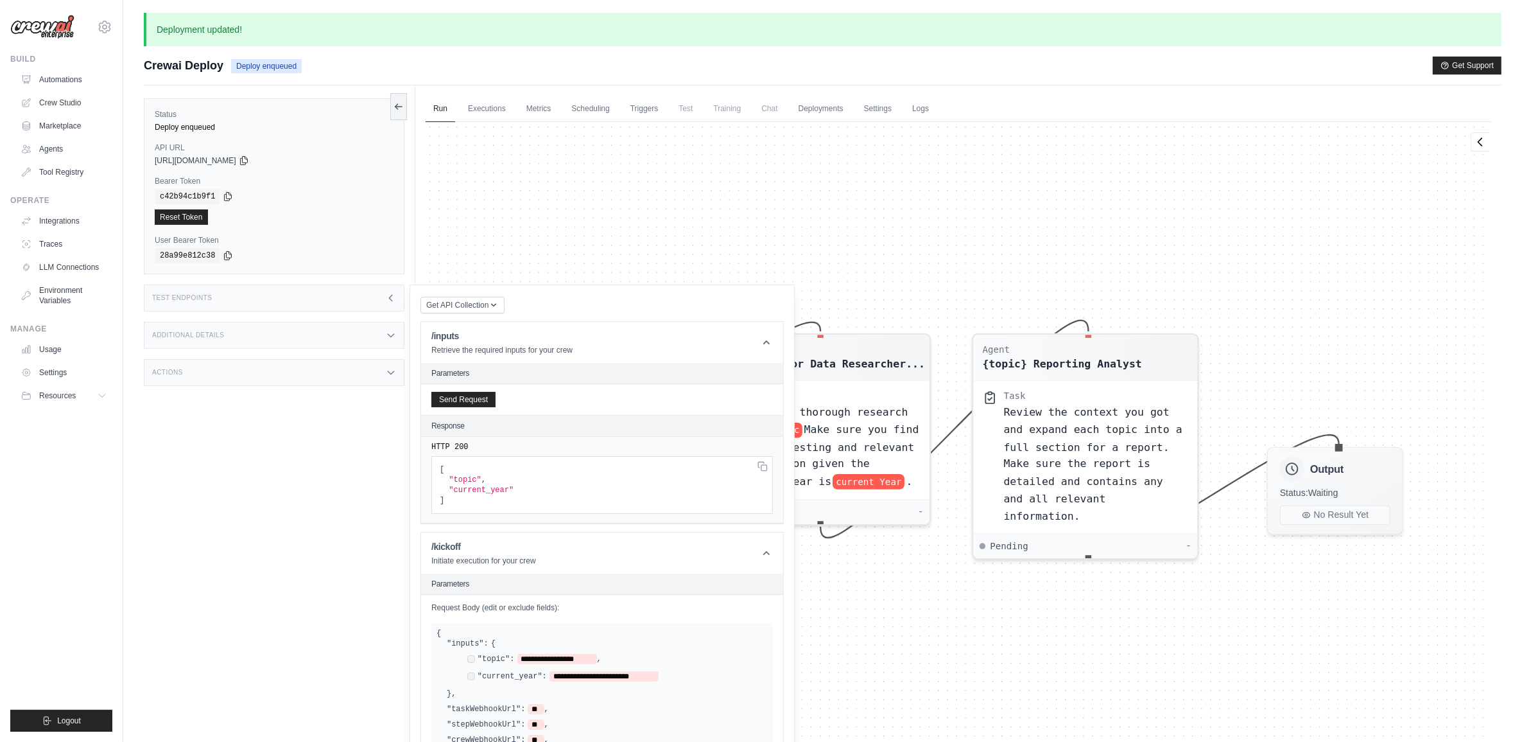
click at [390, 290] on div "Test Endpoints" at bounding box center [274, 297] width 261 height 27
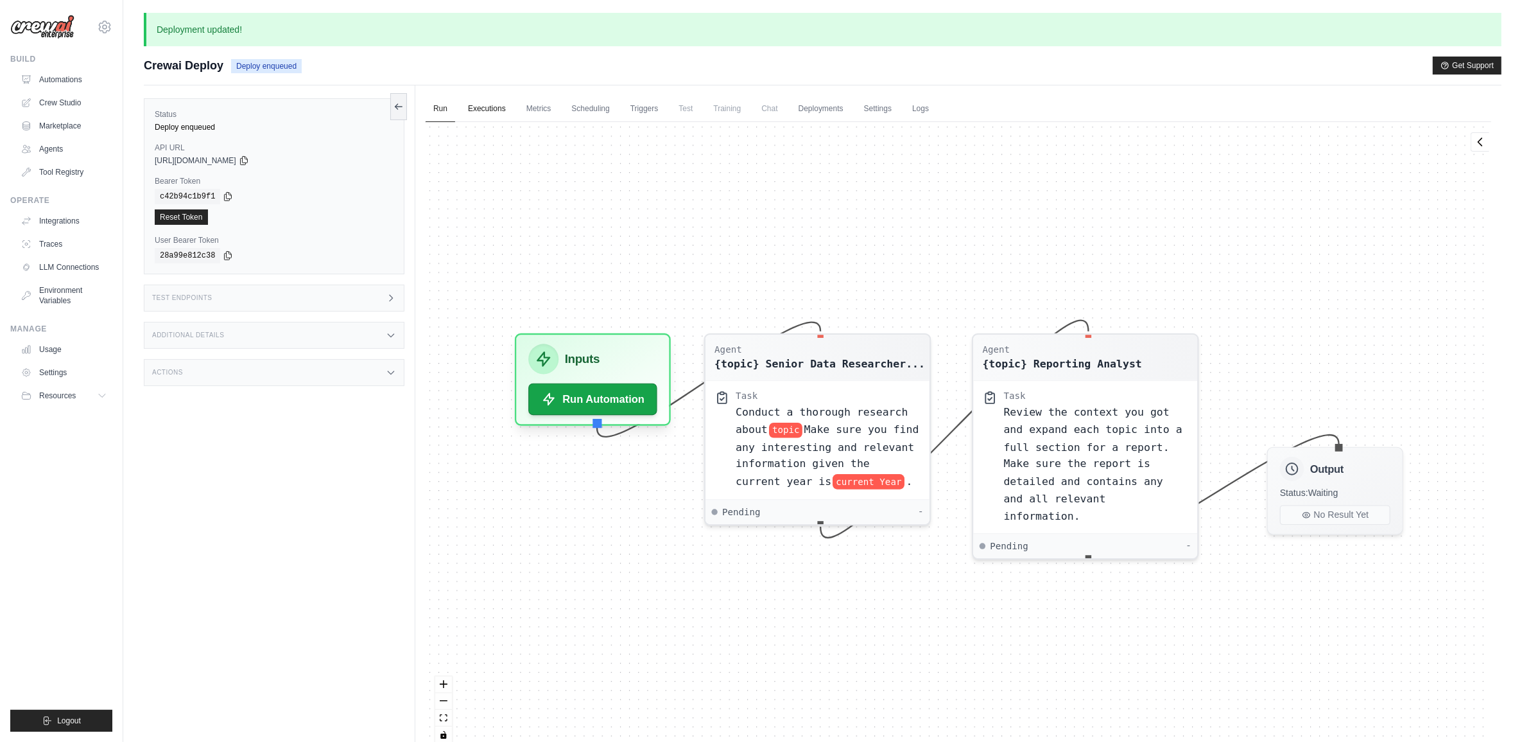
click at [488, 107] on link "Executions" at bounding box center [486, 109] width 53 height 27
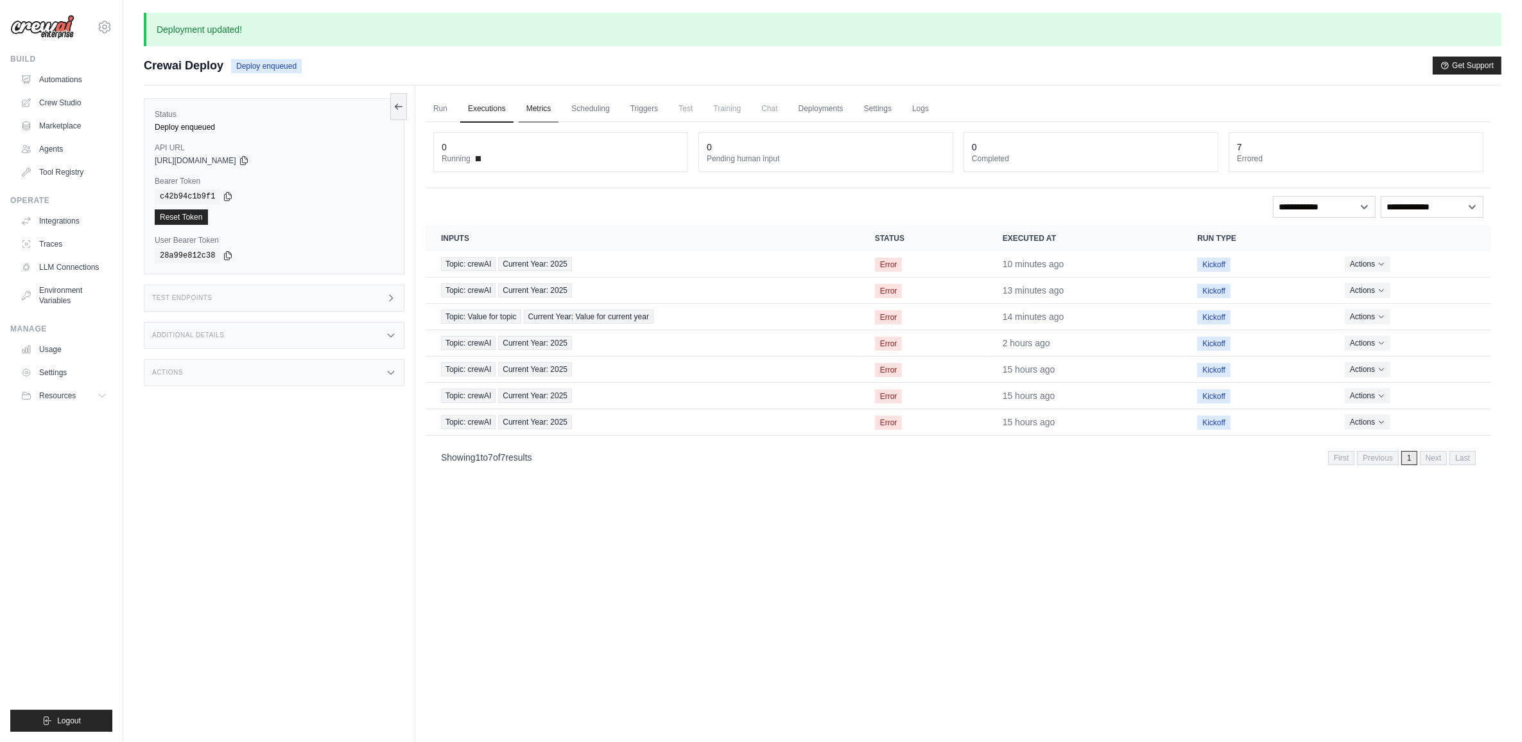
click at [538, 107] on link "Metrics" at bounding box center [539, 109] width 40 height 27
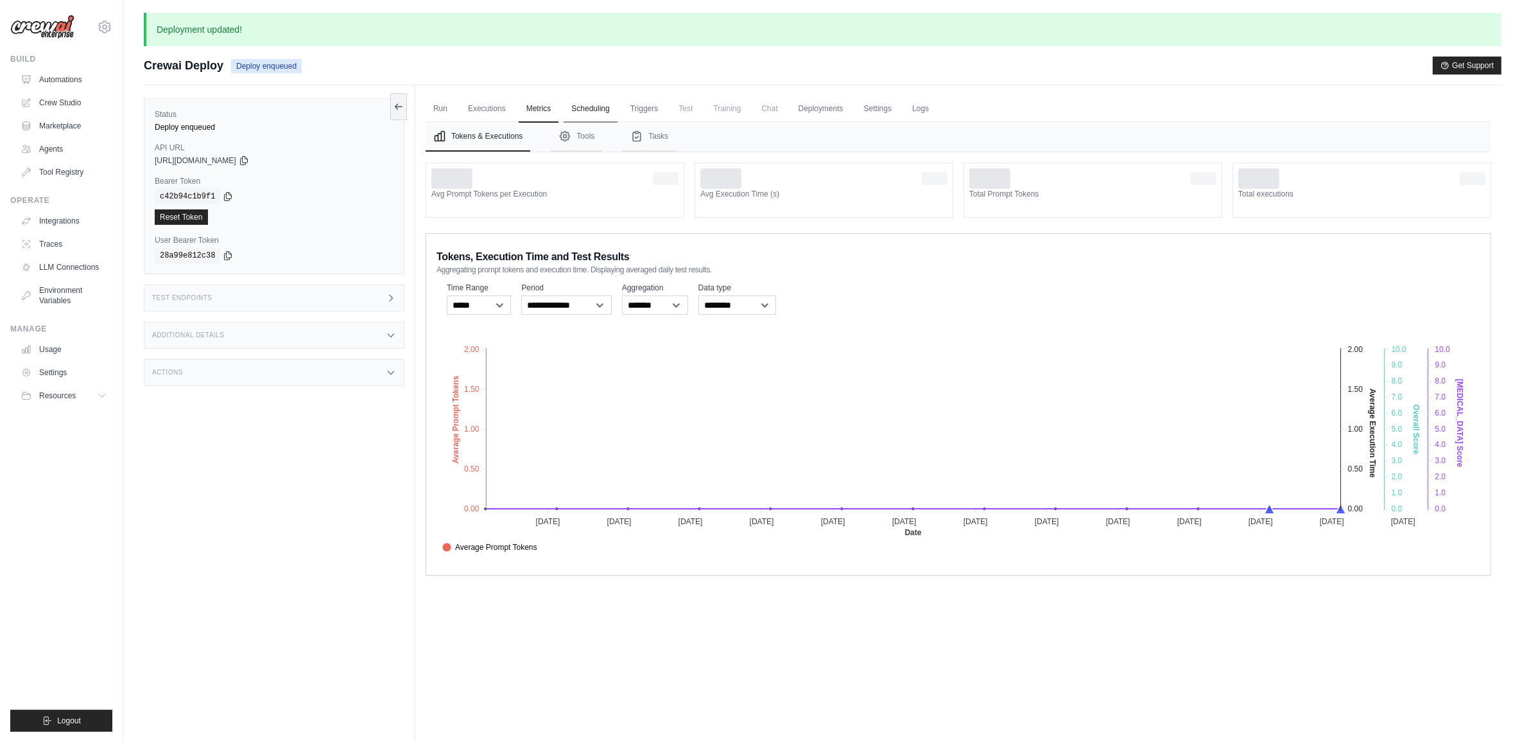
click at [586, 114] on link "Scheduling" at bounding box center [590, 109] width 53 height 27
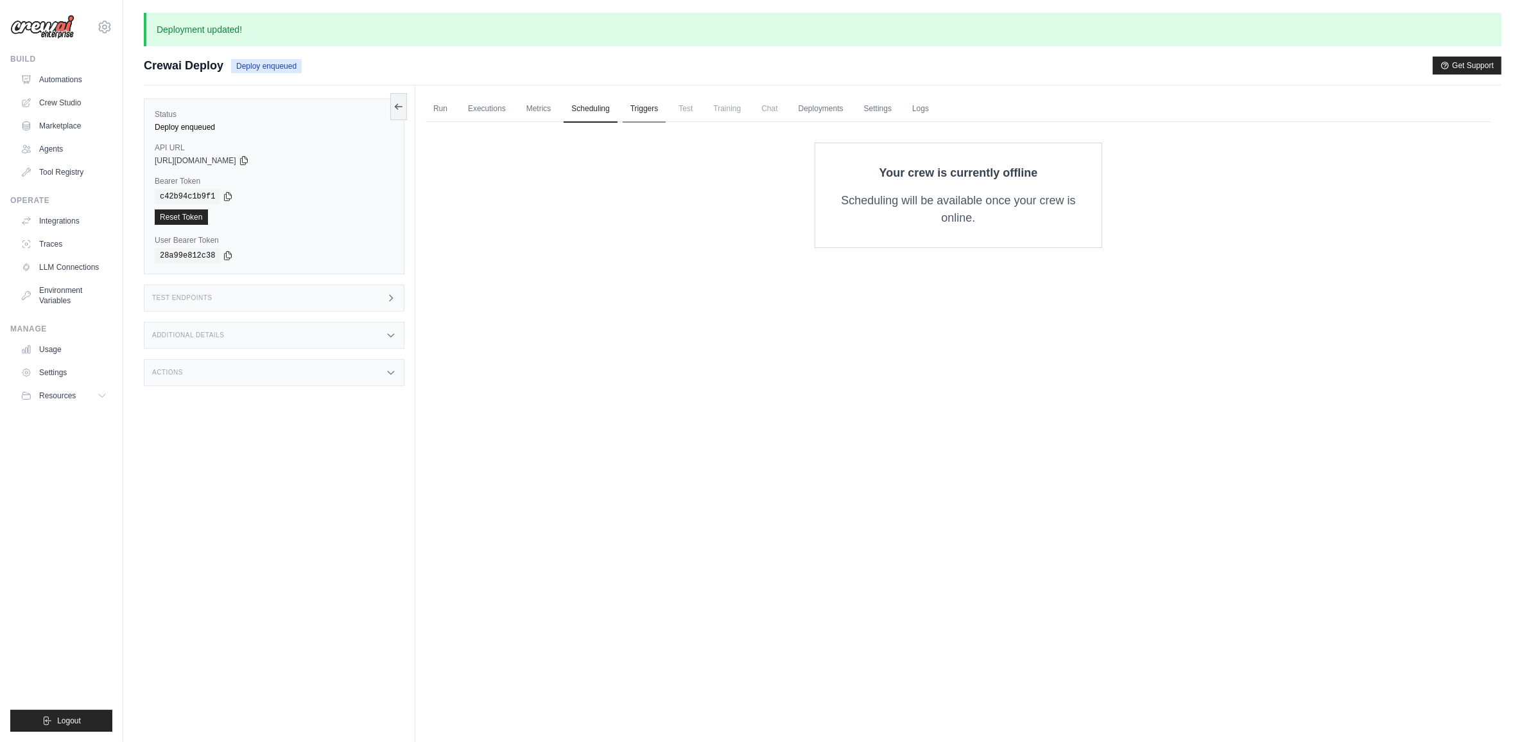
click at [658, 112] on link "Triggers" at bounding box center [645, 109] width 44 height 27
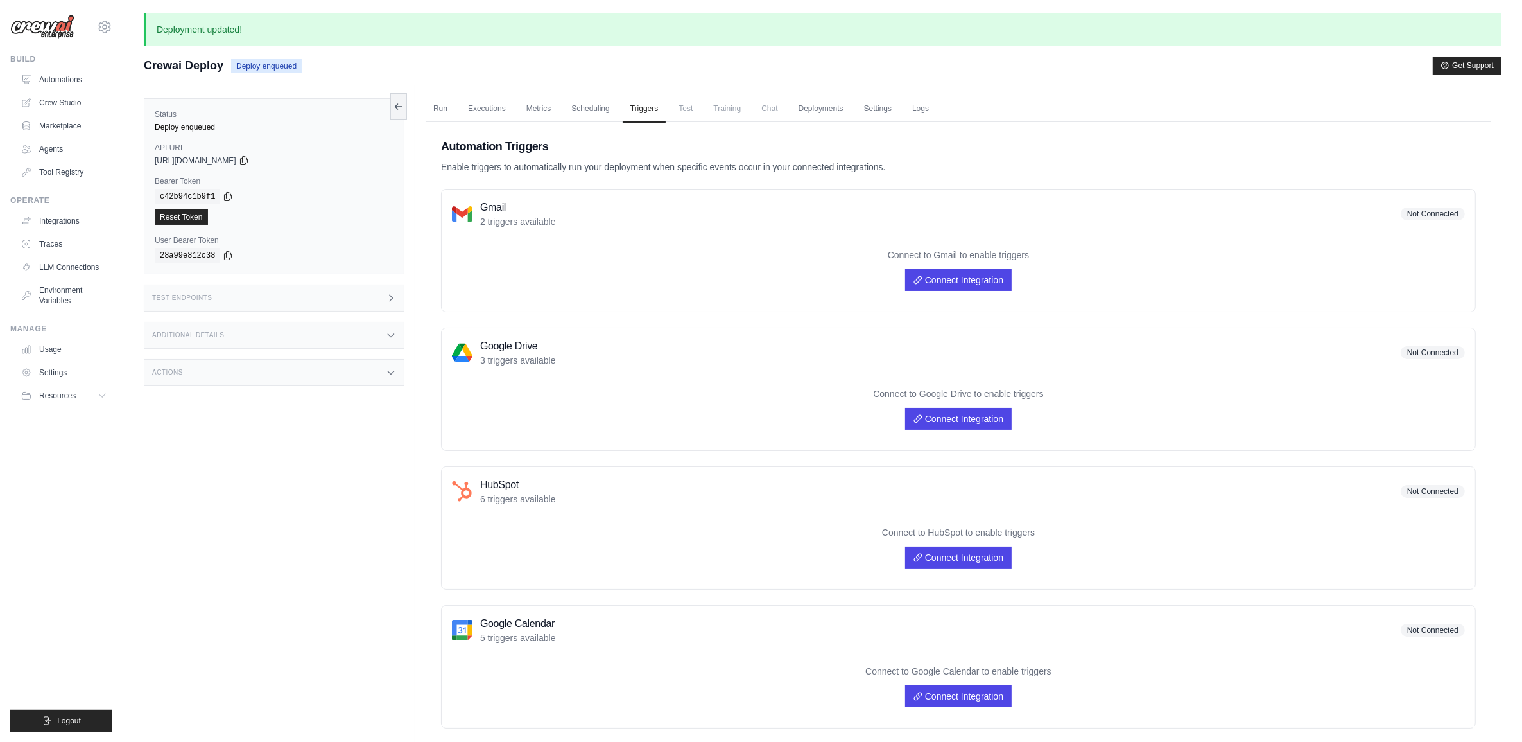
click at [681, 109] on span "Test" at bounding box center [686, 109] width 30 height 26
click at [693, 110] on span "Test" at bounding box center [686, 109] width 30 height 26
click at [444, 107] on link "Run" at bounding box center [441, 109] width 30 height 27
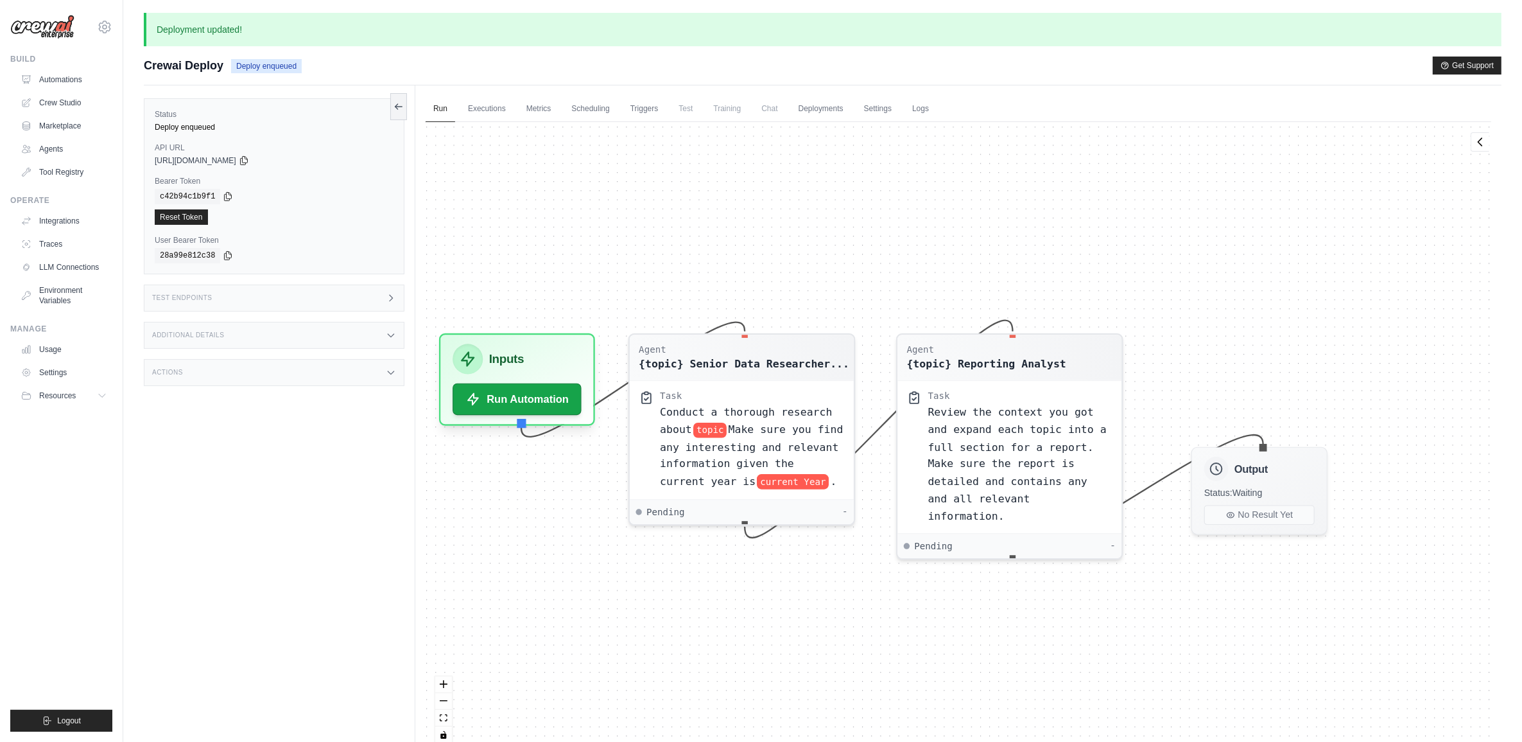
drag, startPoint x: 931, startPoint y: 615, endPoint x: 794, endPoint y: 609, distance: 136.9
click at [822, 611] on div "Agent {topic} Senior Data Researcher... Task Conduct a thorough research about …" at bounding box center [959, 437] width 1066 height 630
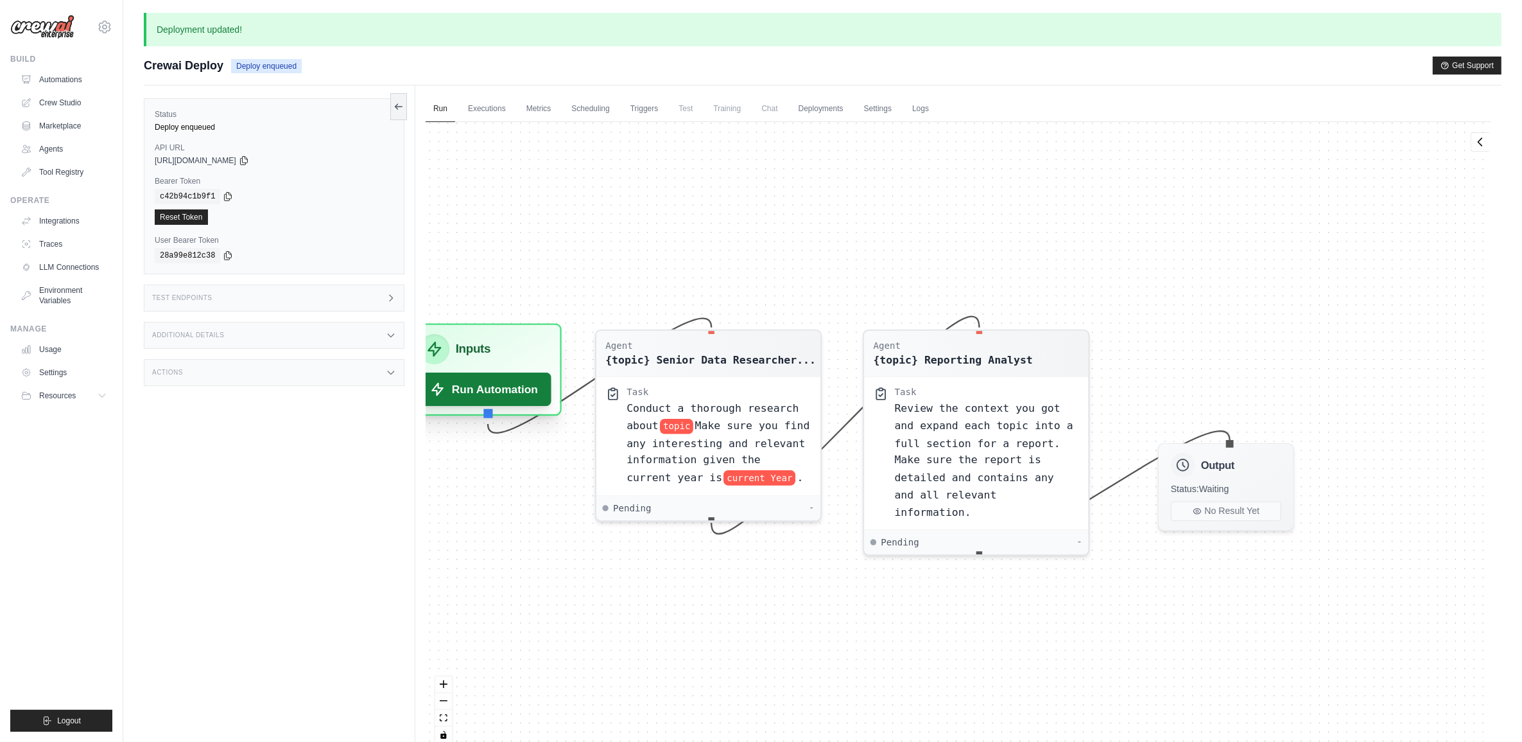
click at [480, 386] on button "Run Automation" at bounding box center [483, 388] width 135 height 33
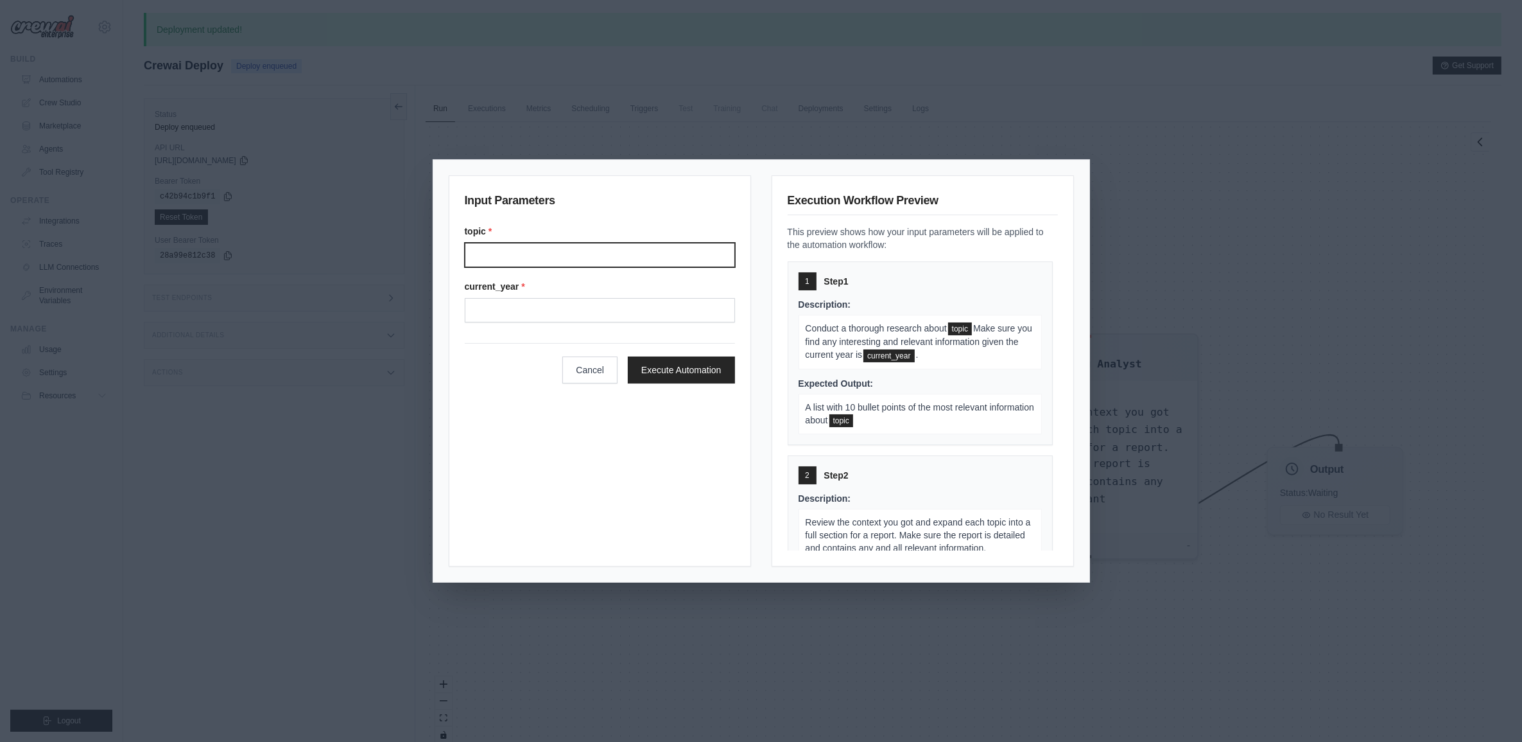
click at [566, 243] on input "topic *" at bounding box center [600, 255] width 270 height 24
click at [586, 357] on button "Cancel" at bounding box center [589, 369] width 55 height 27
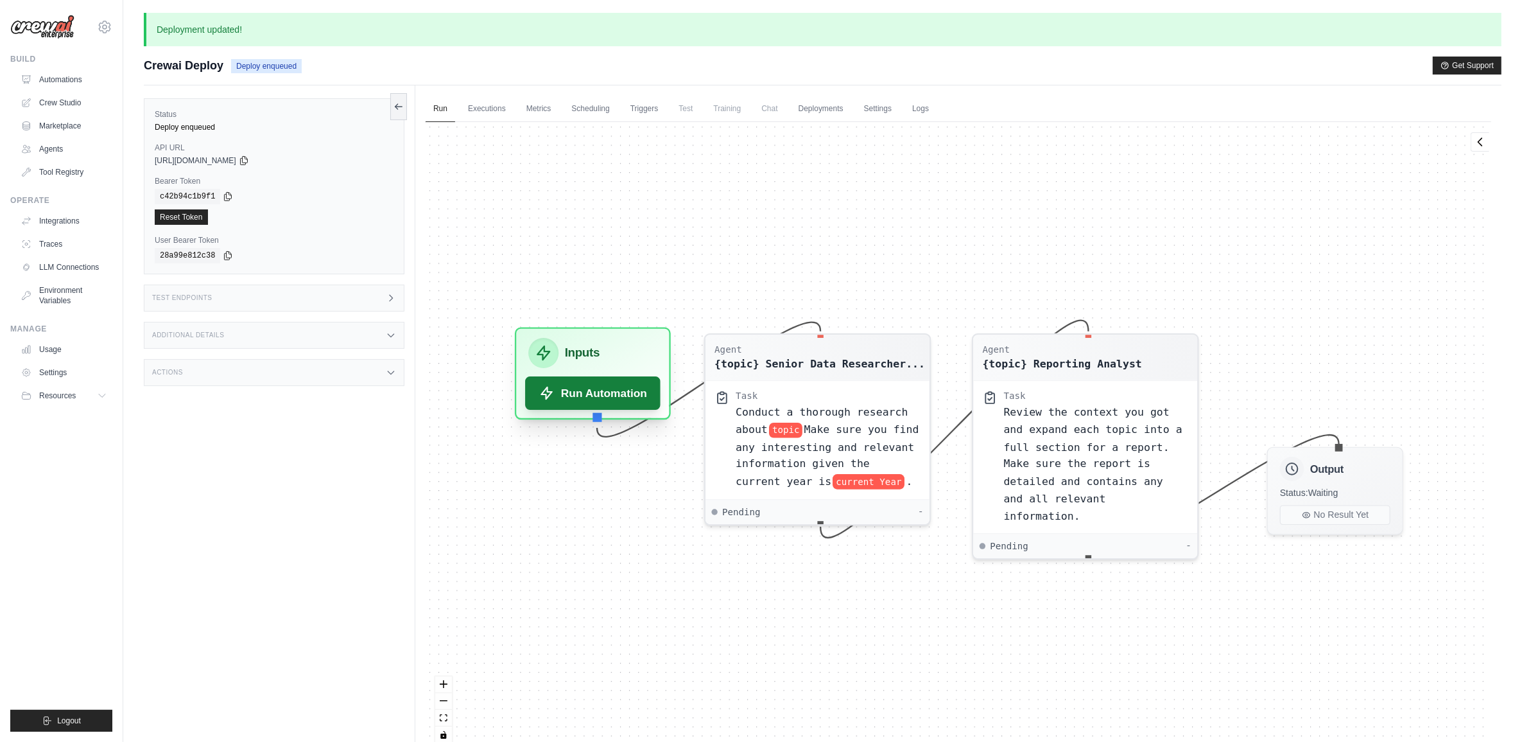
click at [586, 392] on button "Run Automation" at bounding box center [592, 392] width 135 height 33
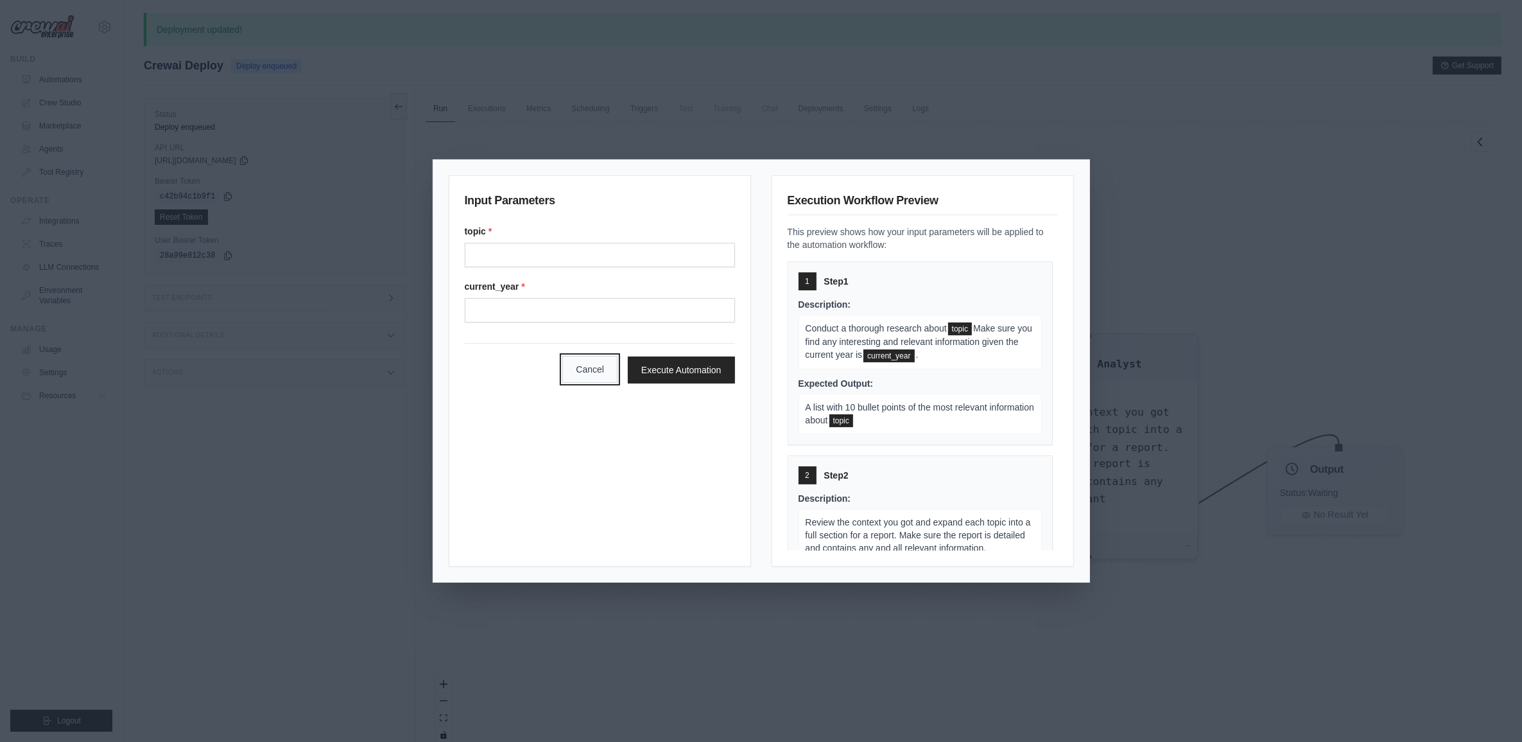
click at [591, 371] on button "Cancel" at bounding box center [589, 369] width 55 height 27
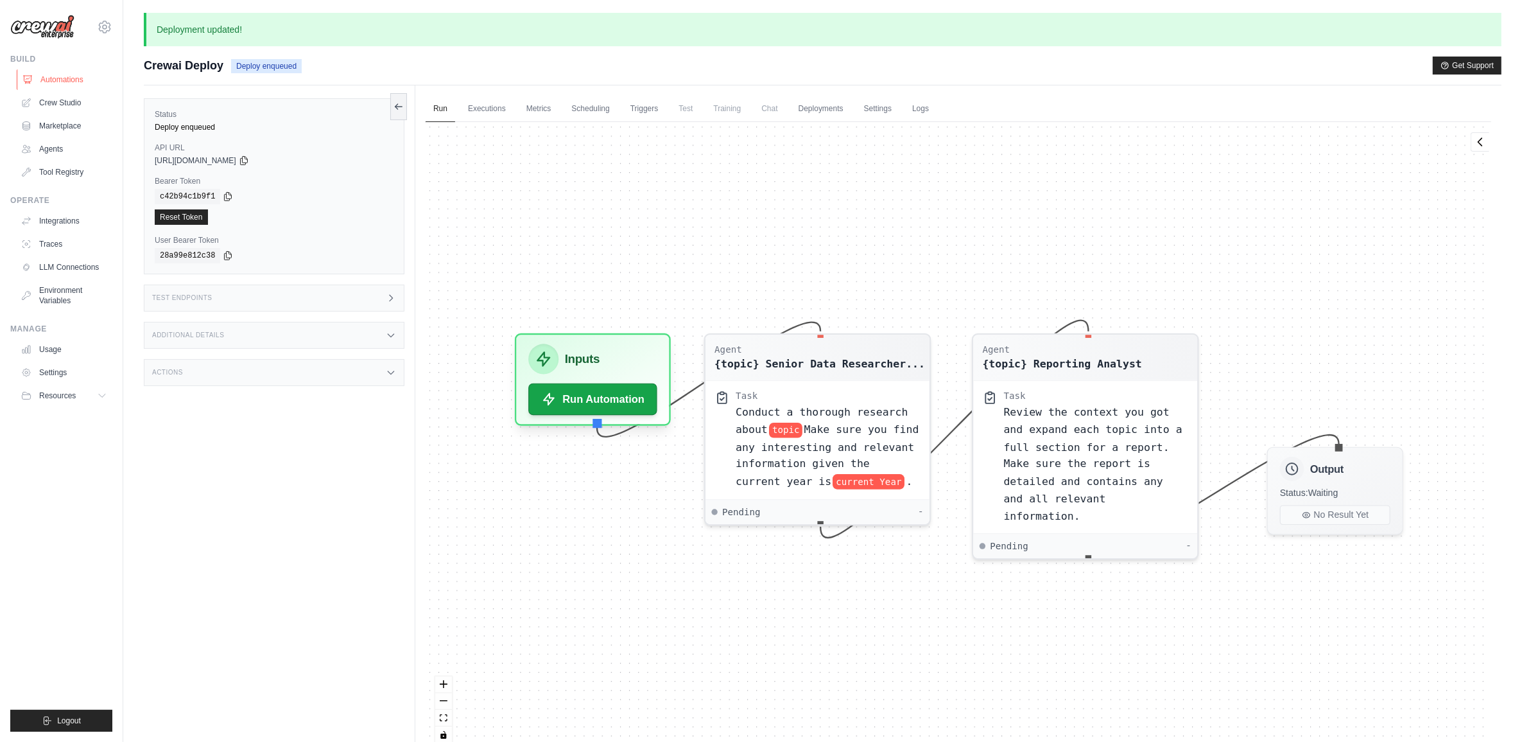
click at [43, 80] on link "Automations" at bounding box center [65, 79] width 97 height 21
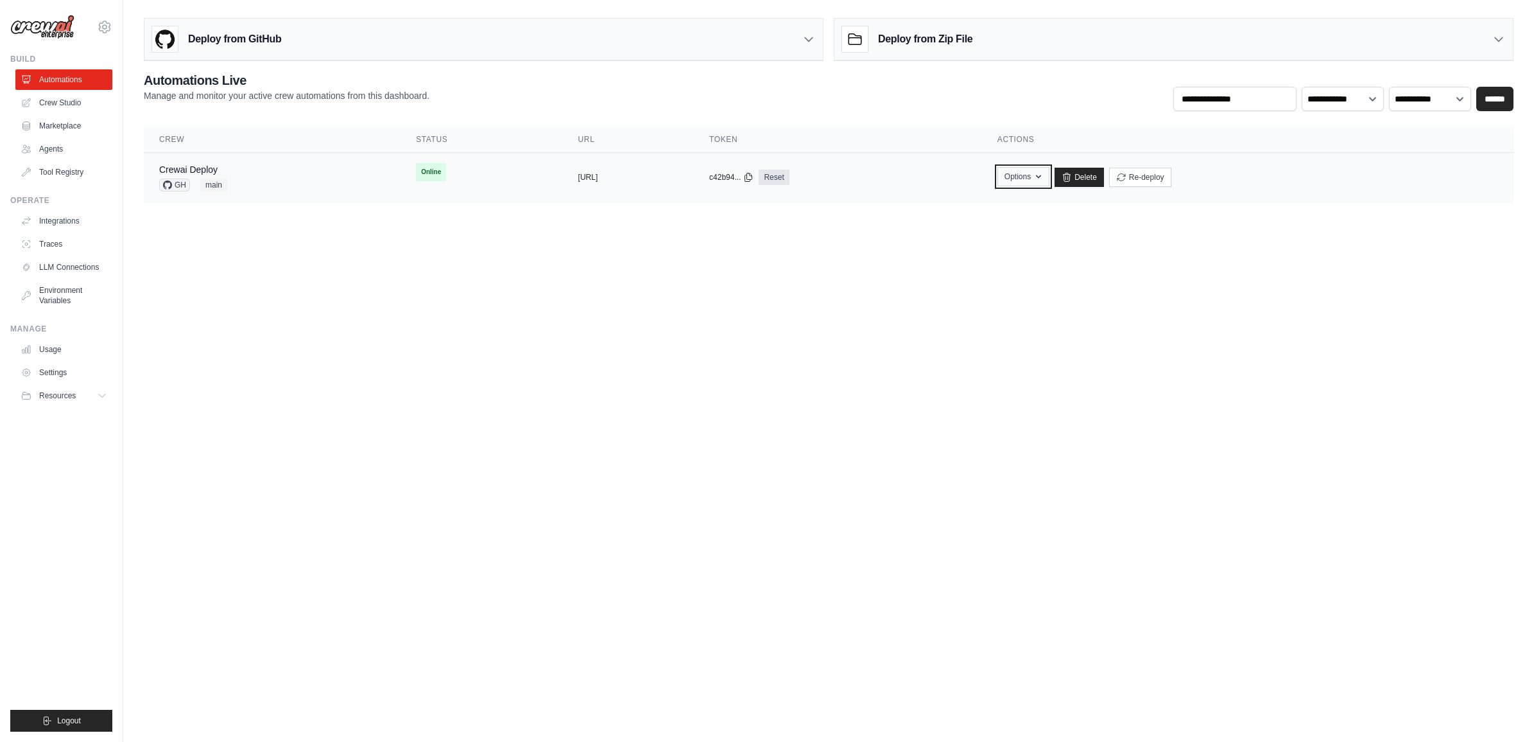
click at [1050, 170] on button "Options" at bounding box center [1024, 176] width 52 height 19
click at [232, 168] on div "Crewai Deploy GH main" at bounding box center [272, 177] width 226 height 28
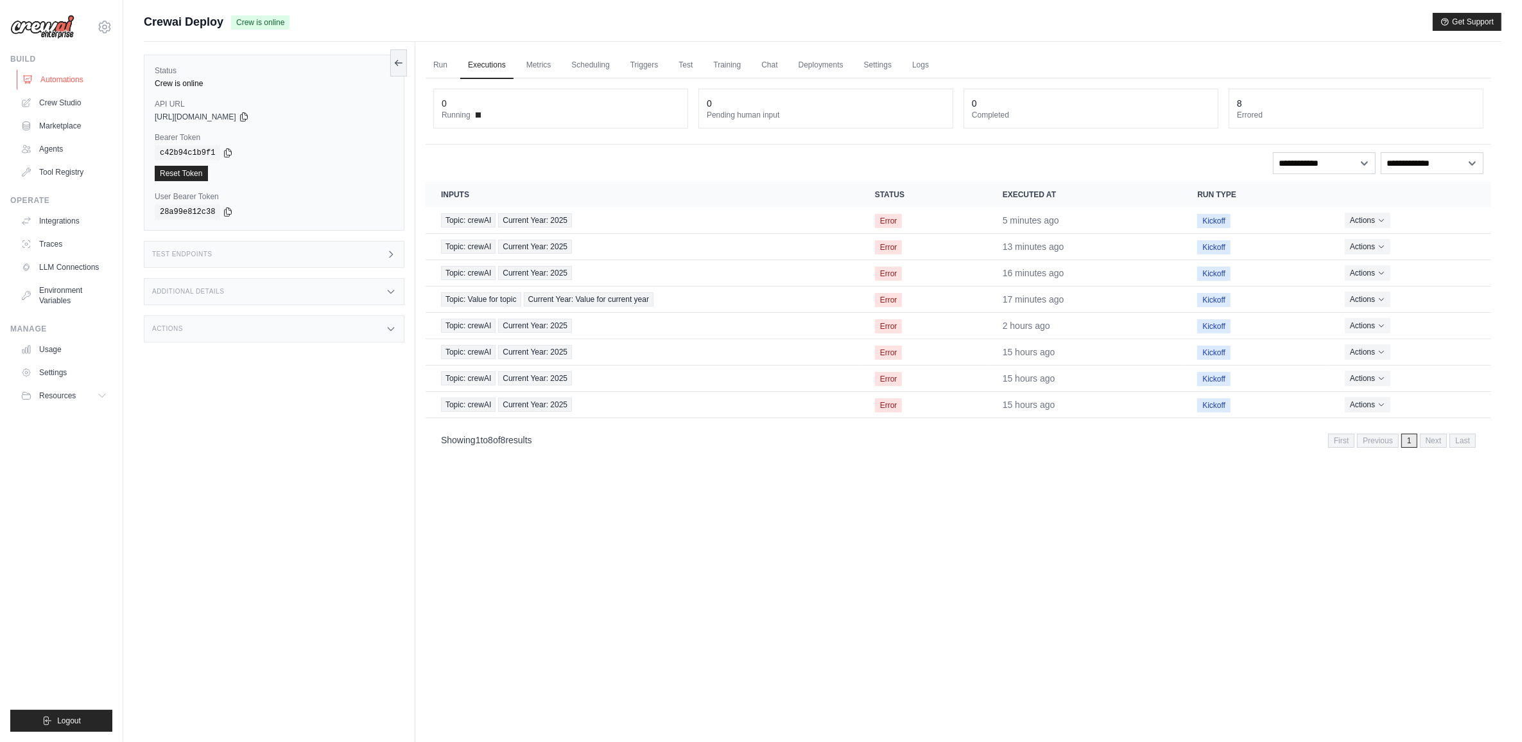
click at [74, 80] on link "Automations" at bounding box center [65, 79] width 97 height 21
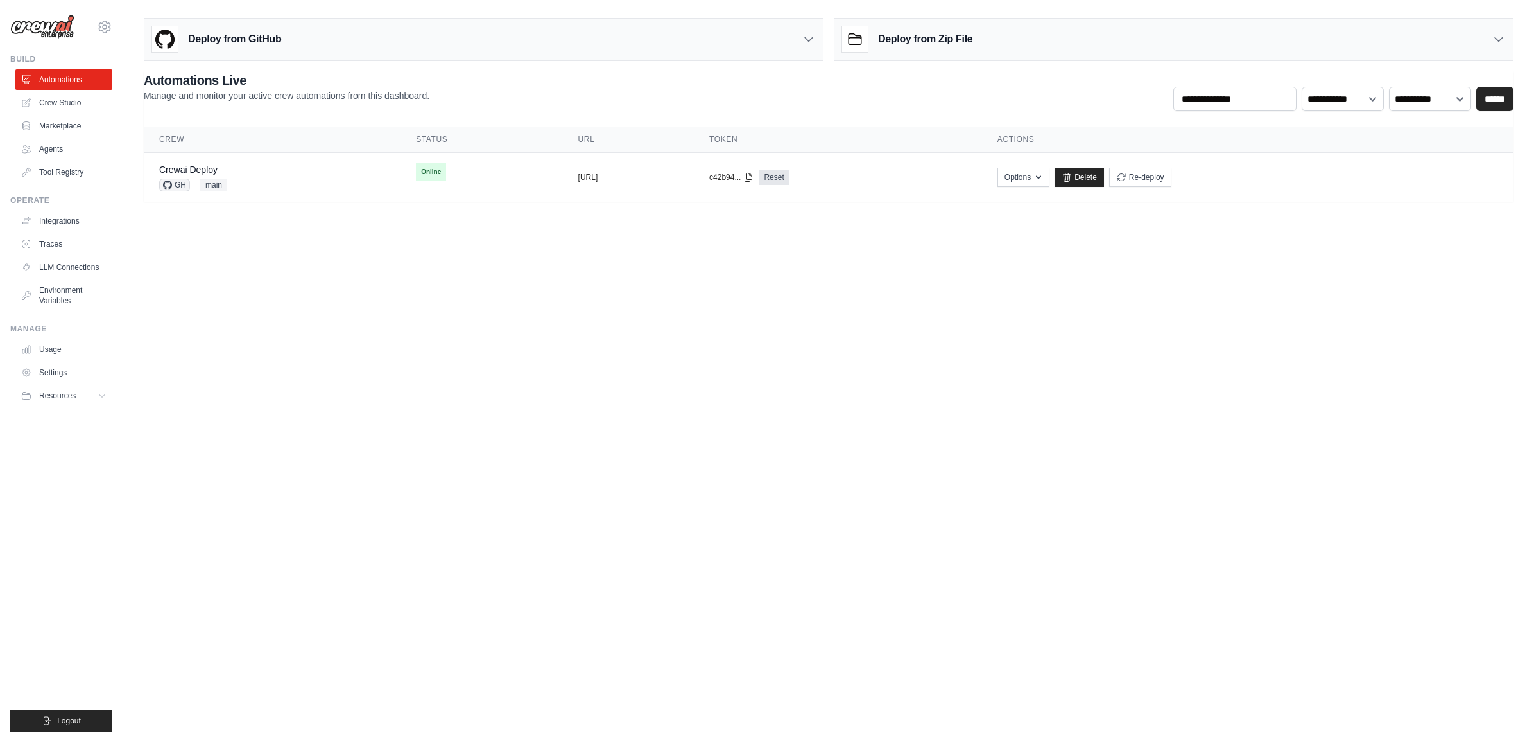
click at [857, 138] on th "Token" at bounding box center [838, 139] width 288 height 26
click at [198, 168] on link "Crewai Deploy" at bounding box center [188, 169] width 58 height 10
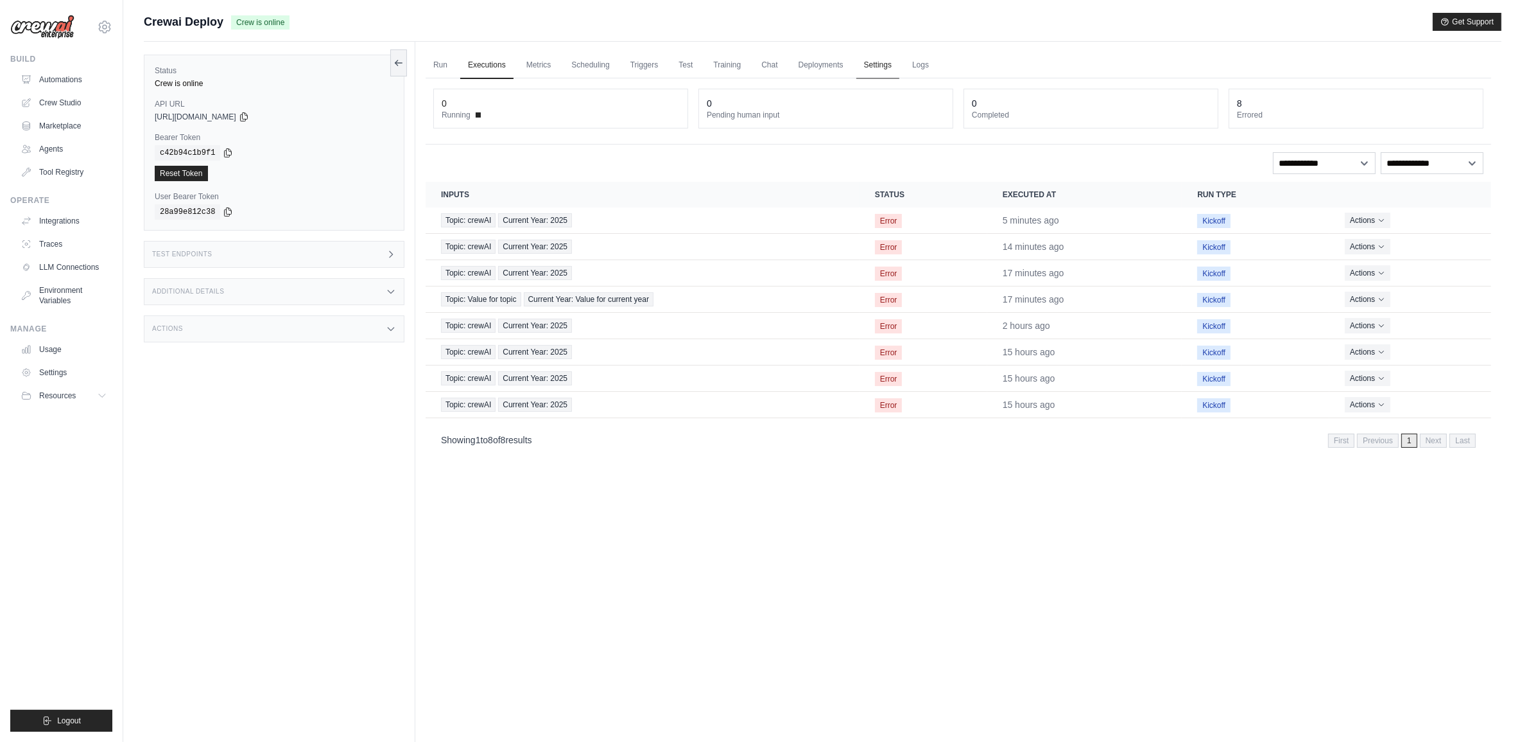
click at [885, 65] on link "Settings" at bounding box center [877, 65] width 43 height 27
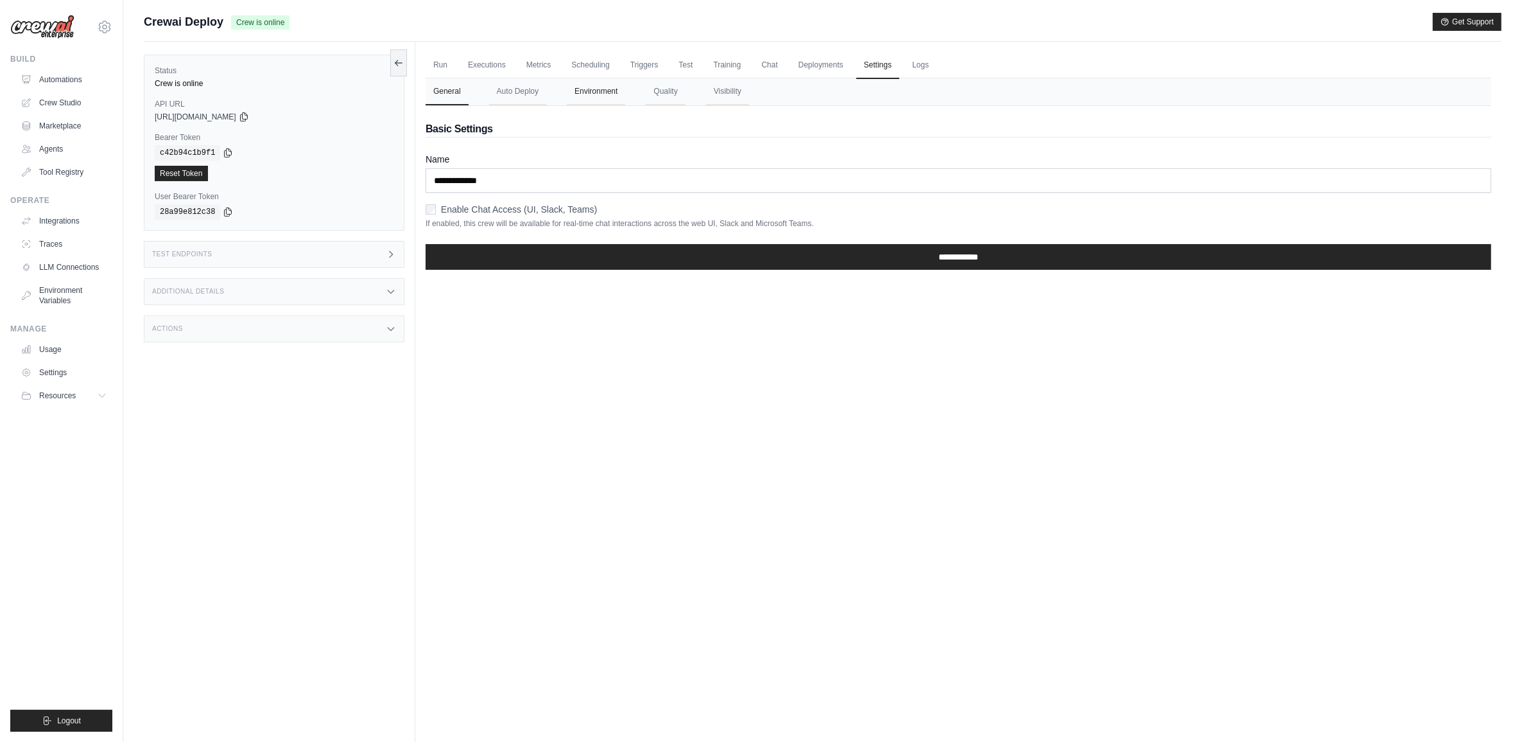
click at [604, 89] on button "Environment" at bounding box center [596, 91] width 58 height 27
